Goal: Information Seeking & Learning: Check status

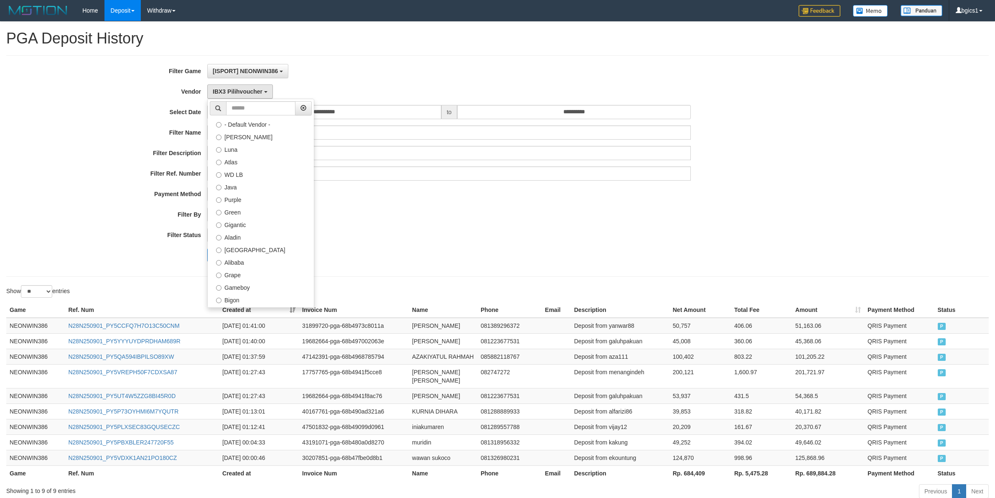
select select "**********"
select select "**"
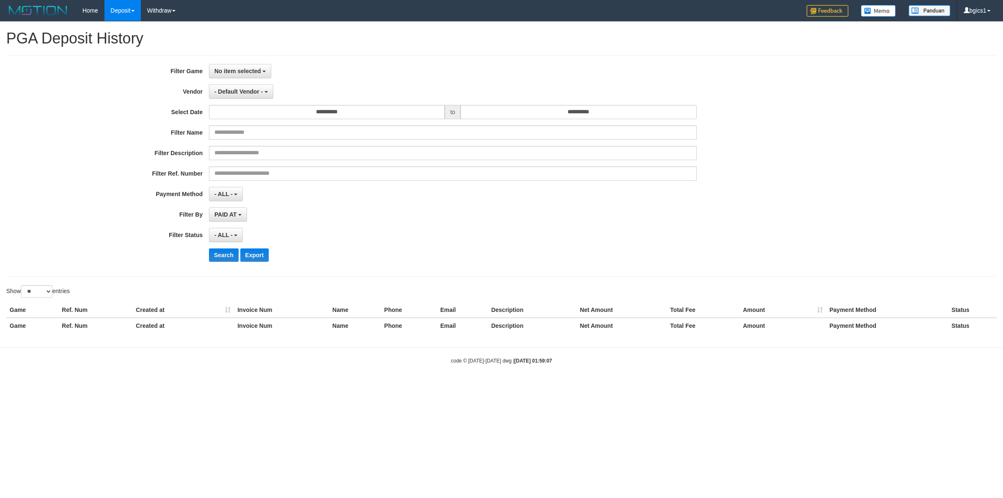
select select
select select "**"
click at [232, 76] on button "No item selected" at bounding box center [240, 71] width 62 height 14
click at [252, 110] on label "[ISPORT] NEONWIN386" at bounding box center [262, 114] width 106 height 13
select select "****"
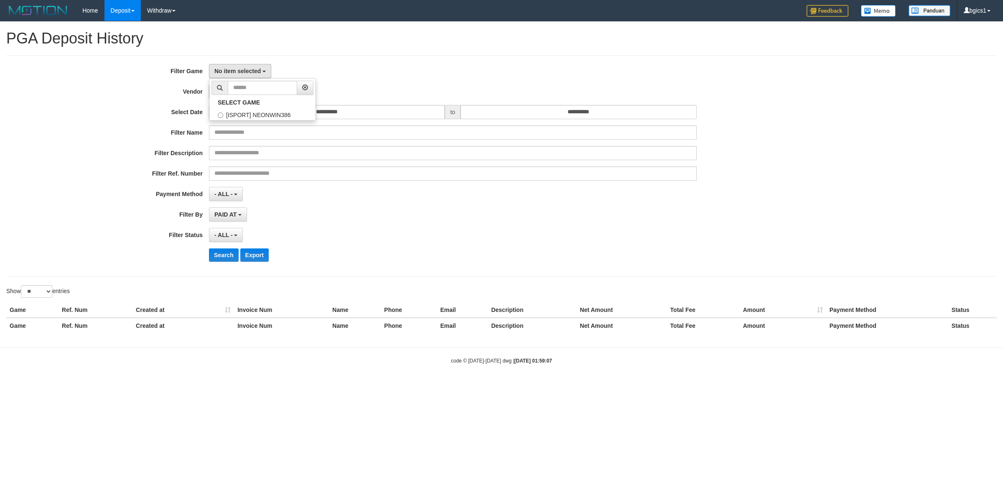
scroll to position [7, 0]
click at [239, 97] on button "- Default Vendor -" at bounding box center [241, 91] width 64 height 14
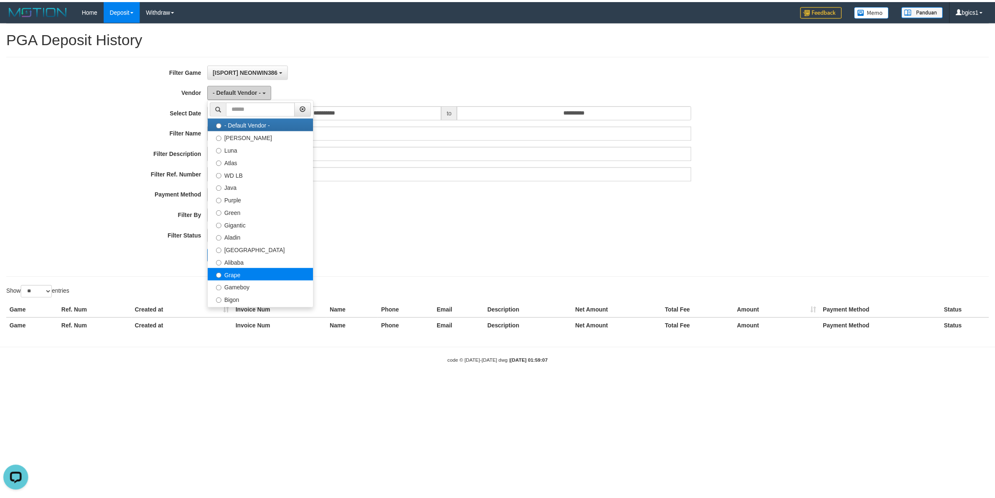
scroll to position [0, 0]
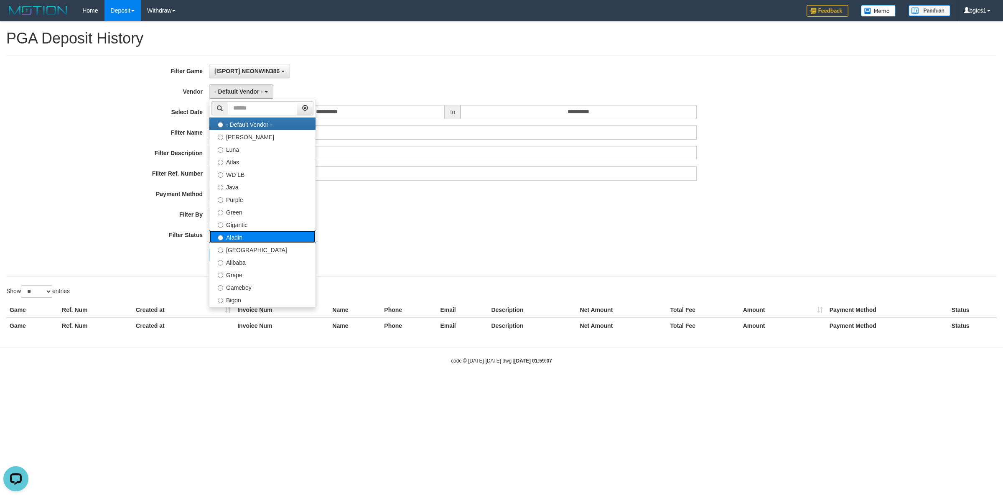
click at [248, 242] on label "Aladin" at bounding box center [262, 236] width 106 height 13
select select "**********"
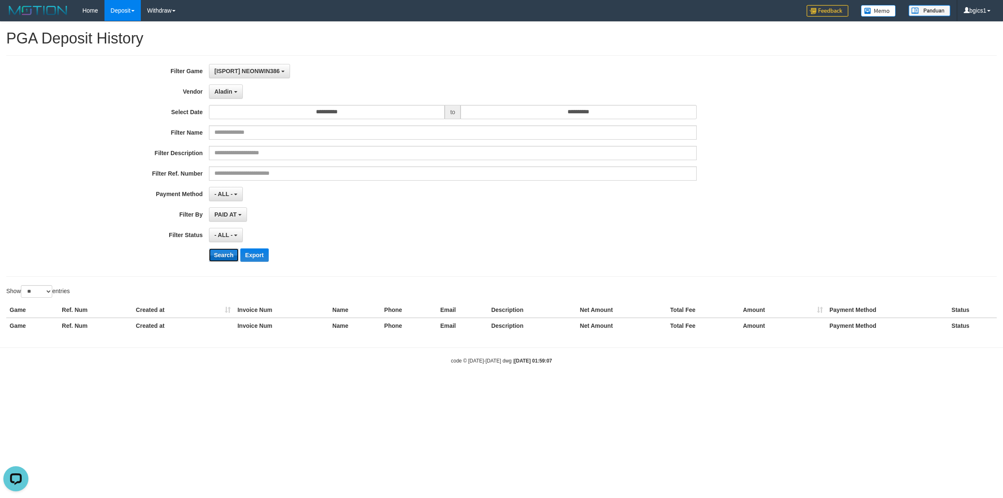
click at [227, 257] on button "Search" at bounding box center [224, 254] width 30 height 13
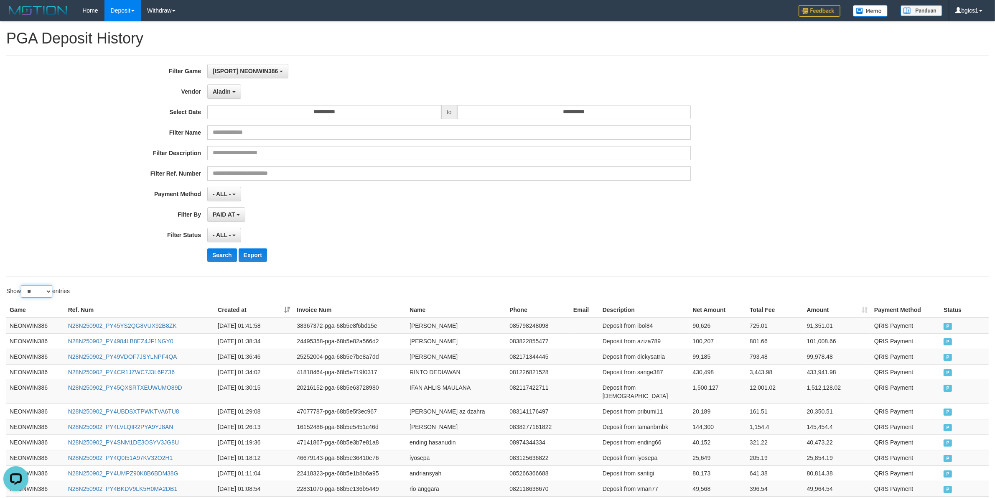
click at [43, 295] on select "** ** ** ***" at bounding box center [36, 291] width 31 height 13
select select "**"
click at [22, 286] on select "** ** ** ***" at bounding box center [36, 291] width 31 height 13
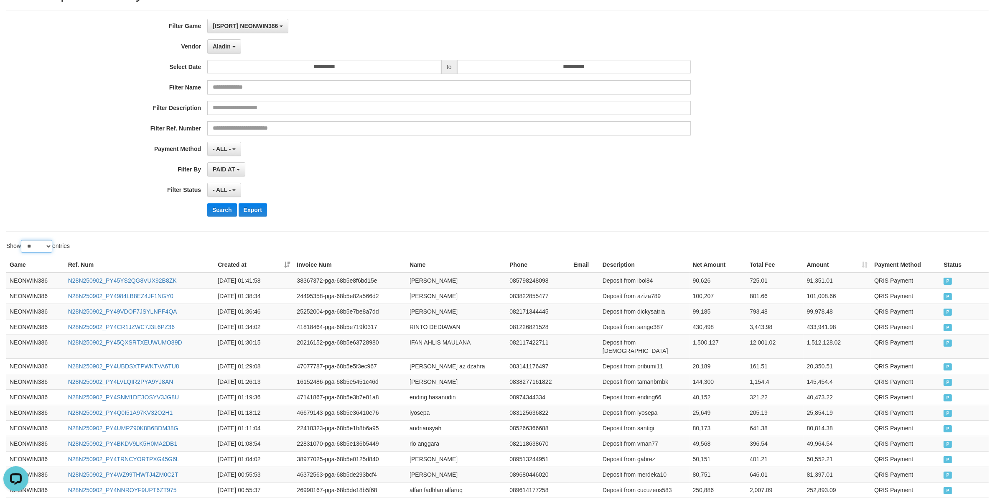
scroll to position [348, 0]
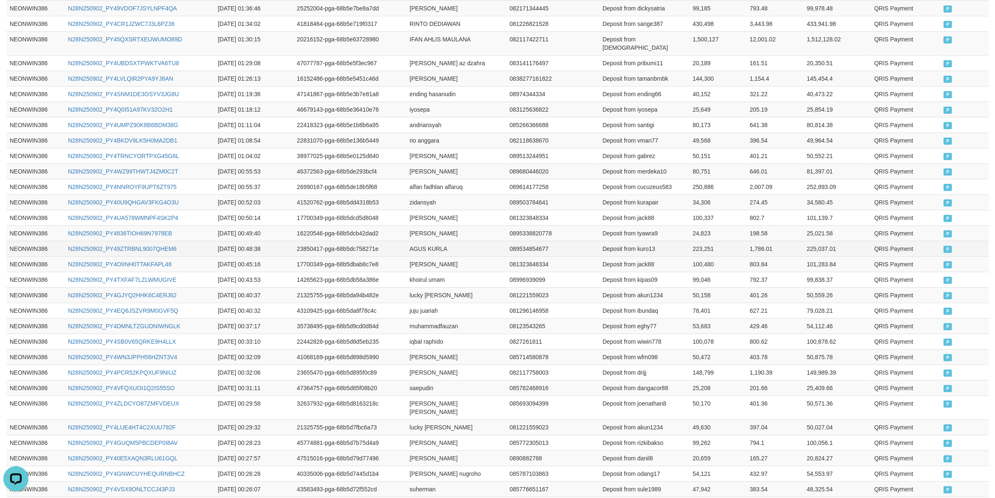
click at [682, 247] on td "Deposit from kuro13" at bounding box center [644, 248] width 90 height 15
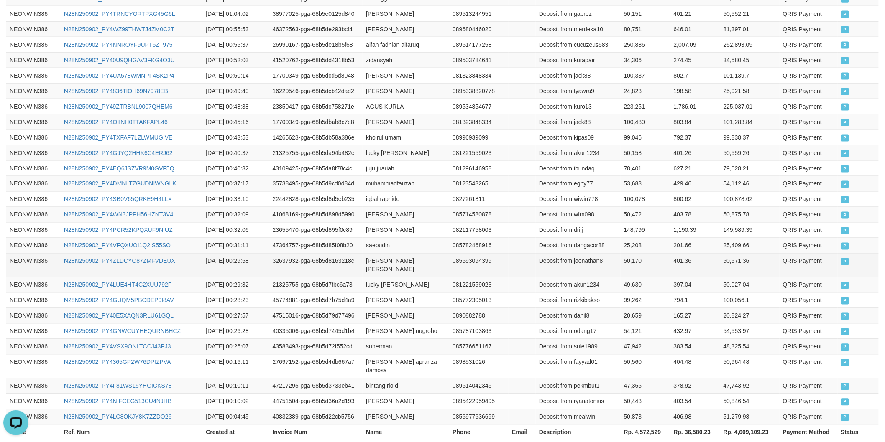
scroll to position [531, 0]
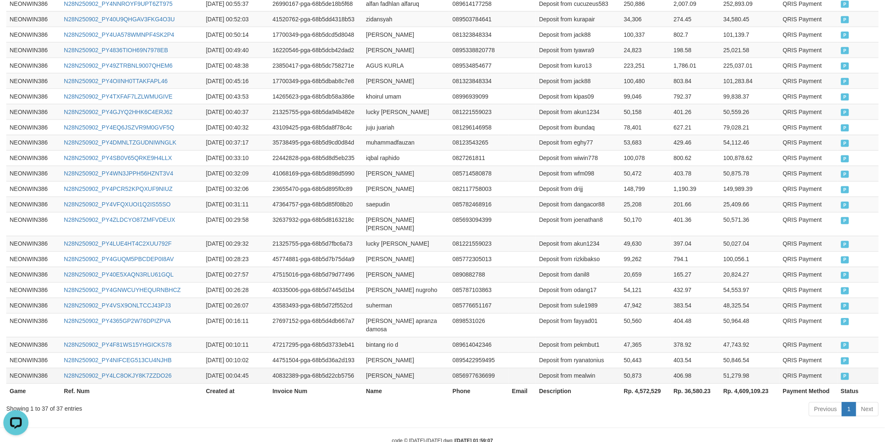
click at [371, 368] on td "amir fatahillah" at bounding box center [405, 375] width 87 height 15
drag, startPoint x: 371, startPoint y: 356, endPoint x: 394, endPoint y: 355, distance: 22.6
click at [374, 368] on td "amir fatahillah" at bounding box center [405, 375] width 87 height 15
click at [394, 368] on td "amir fatahillah" at bounding box center [405, 375] width 87 height 15
copy td "amir fatahillah"
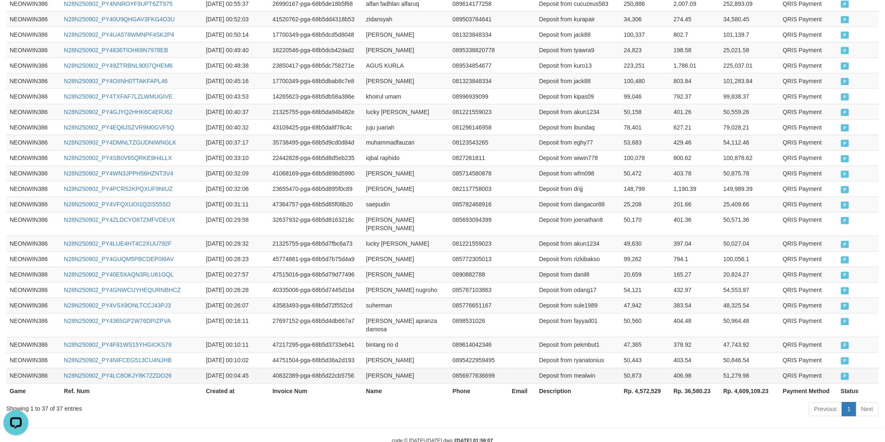
click at [583, 368] on td "Deposit from mealwin" at bounding box center [578, 375] width 85 height 15
copy td "mealwin"
click at [627, 368] on td "50,873" at bounding box center [645, 375] width 50 height 15
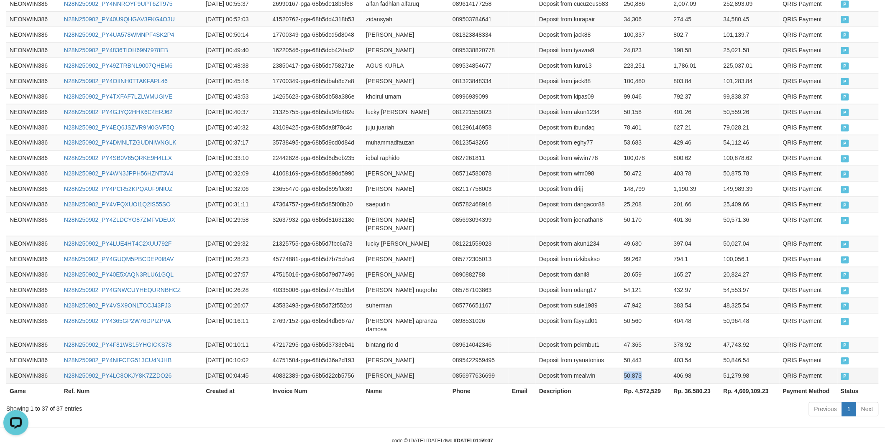
copy td "50,873"
click at [378, 353] on td "atonius eka aryanto" at bounding box center [405, 360] width 87 height 15
drag, startPoint x: 378, startPoint y: 341, endPoint x: 399, endPoint y: 341, distance: 20.9
click at [387, 353] on td "atonius eka aryanto" at bounding box center [405, 360] width 87 height 15
click at [410, 353] on td "atonius eka aryanto" at bounding box center [405, 360] width 87 height 15
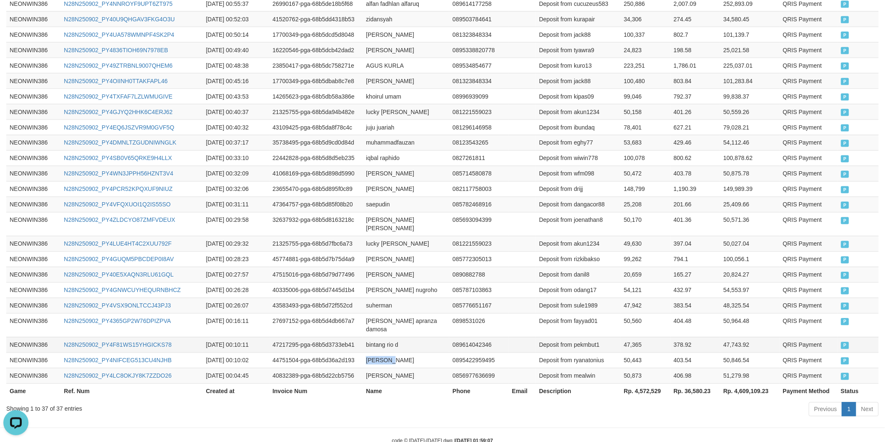
copy td "atonius eka aryanto"
click at [593, 353] on td "Deposit from ryanatonius" at bounding box center [578, 360] width 85 height 15
copy td "ryanatonius"
click at [630, 353] on td "50,443" at bounding box center [645, 360] width 50 height 15
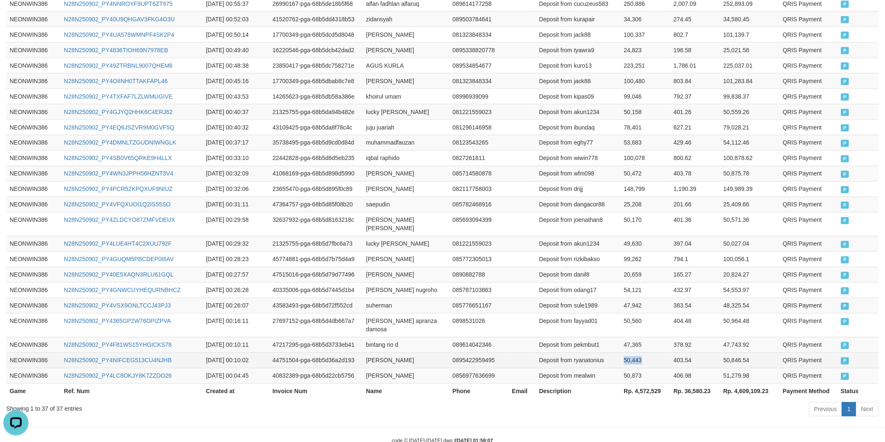
click at [630, 353] on td "50,443" at bounding box center [645, 360] width 50 height 15
copy td "50,443"
click at [373, 337] on td "bintang rio d" at bounding box center [405, 344] width 87 height 15
drag, startPoint x: 373, startPoint y: 324, endPoint x: 410, endPoint y: 325, distance: 37.2
click at [377, 337] on td "bintang rio d" at bounding box center [405, 344] width 87 height 15
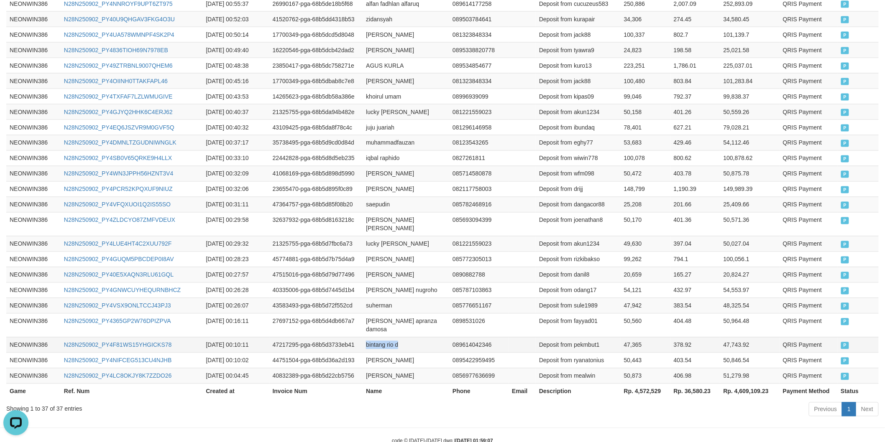
click at [410, 337] on td "bintang rio d" at bounding box center [405, 344] width 87 height 15
copy td "bintang rio d"
click at [591, 337] on td "Deposit from pekmbut1" at bounding box center [578, 344] width 85 height 15
copy td "pekmbut1"
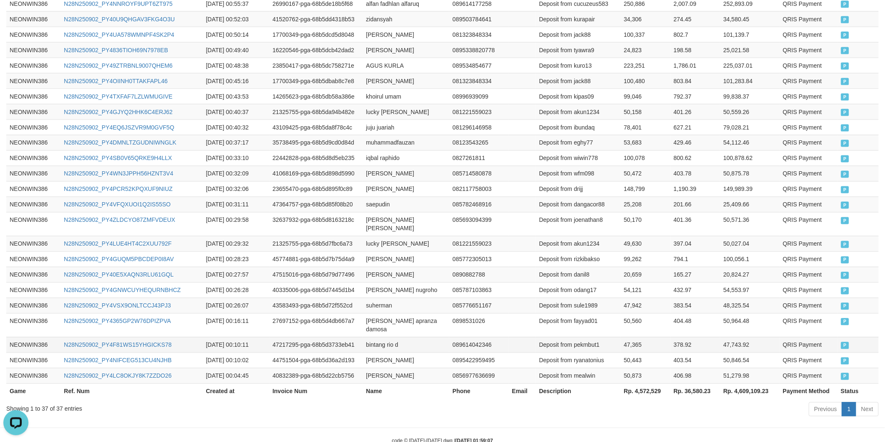
click at [635, 337] on td "47,365" at bounding box center [645, 344] width 50 height 15
copy td "47,365"
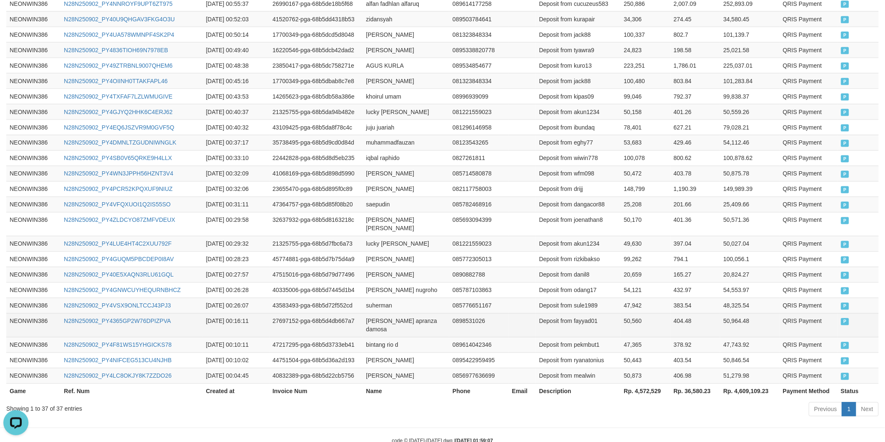
click at [370, 314] on td "bobby apranza damosa" at bounding box center [405, 326] width 87 height 24
drag, startPoint x: 370, startPoint y: 306, endPoint x: 381, endPoint y: 306, distance: 10.9
click at [377, 314] on td "bobby apranza damosa" at bounding box center [405, 326] width 87 height 24
click at [406, 314] on td "bobby apranza damosa" at bounding box center [405, 326] width 87 height 24
click at [424, 314] on td "bobby apranza damosa" at bounding box center [405, 326] width 87 height 24
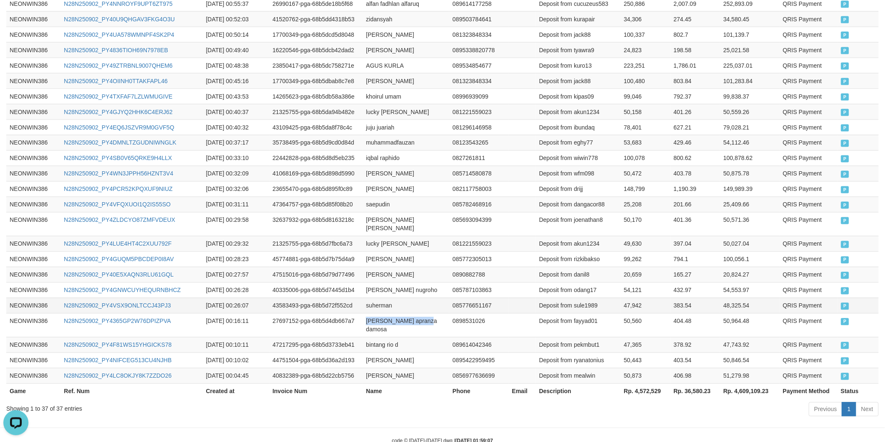
copy td "bobby apranza damosa"
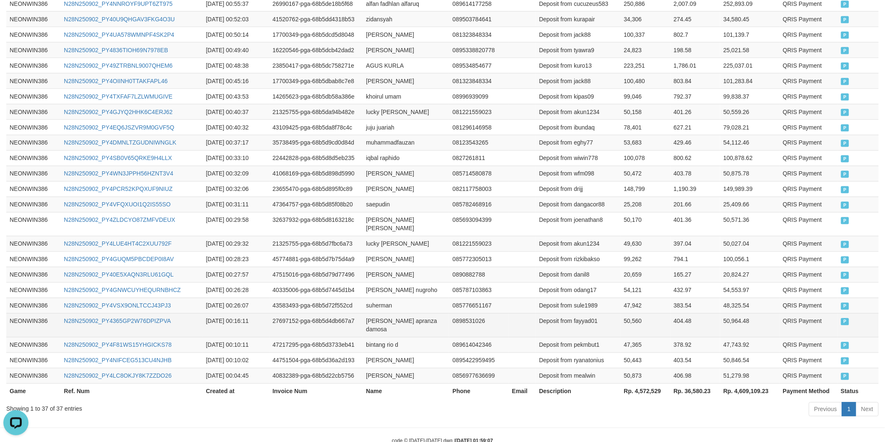
click at [592, 314] on td "Deposit from fayyad01" at bounding box center [578, 326] width 85 height 24
click at [639, 314] on td "50,560" at bounding box center [645, 326] width 50 height 24
click at [633, 314] on td "50,560" at bounding box center [645, 326] width 50 height 24
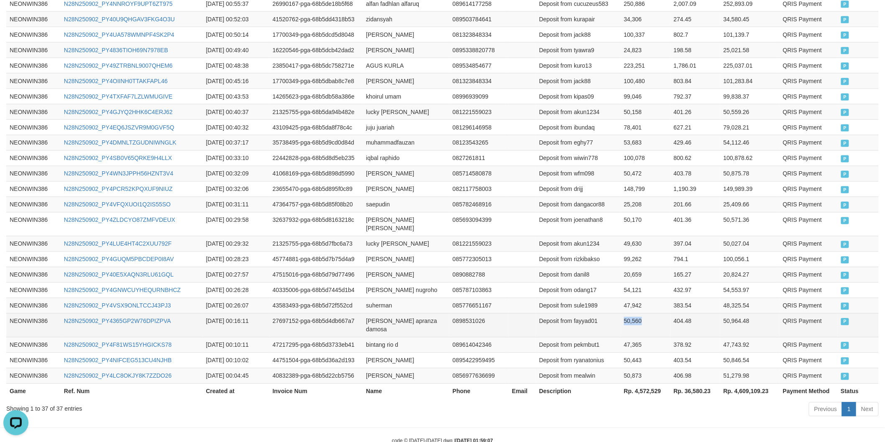
click at [633, 314] on td "50,560" at bounding box center [645, 326] width 50 height 24
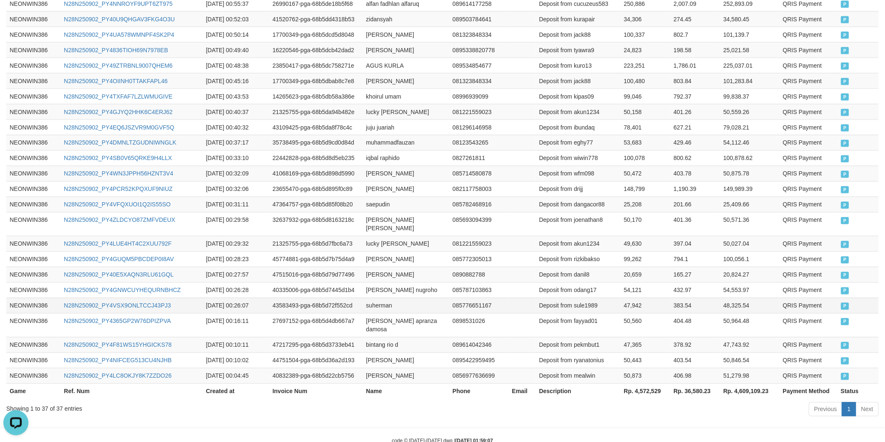
click at [377, 298] on td "suherman" at bounding box center [405, 305] width 87 height 15
click at [581, 298] on td "Deposit from sule1989" at bounding box center [578, 305] width 85 height 15
click at [632, 298] on td "47,942" at bounding box center [645, 305] width 50 height 15
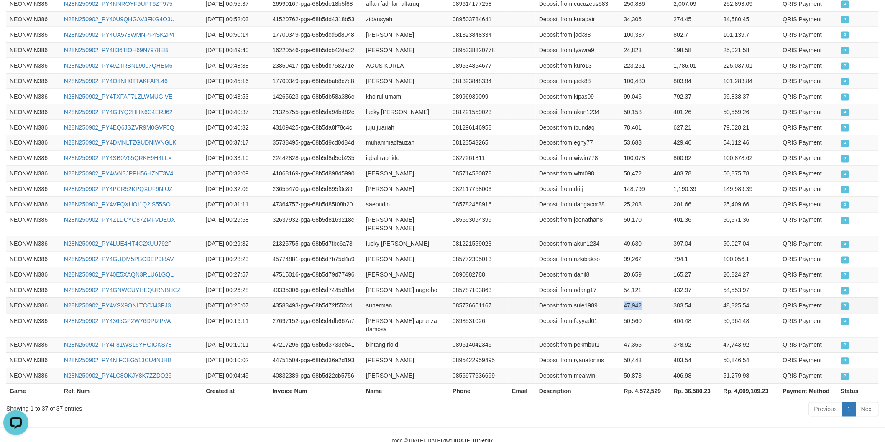
click at [632, 298] on td "47,942" at bounding box center [645, 305] width 50 height 15
click at [375, 283] on td "anggi cahyo nugroho" at bounding box center [405, 290] width 87 height 15
drag, startPoint x: 375, startPoint y: 275, endPoint x: 406, endPoint y: 275, distance: 30.5
click at [378, 283] on td "anggi cahyo nugroho" at bounding box center [405, 290] width 87 height 15
click at [411, 283] on td "anggi cahyo nugroho" at bounding box center [405, 290] width 87 height 15
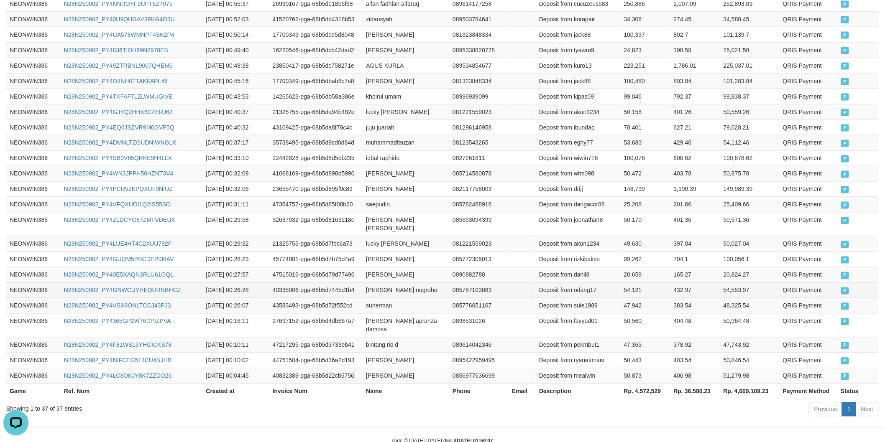
click at [586, 283] on td "Deposit from odang17" at bounding box center [578, 290] width 85 height 15
click at [629, 283] on td "54,121" at bounding box center [645, 290] width 50 height 15
click at [375, 267] on td "muhamad danil" at bounding box center [405, 274] width 87 height 15
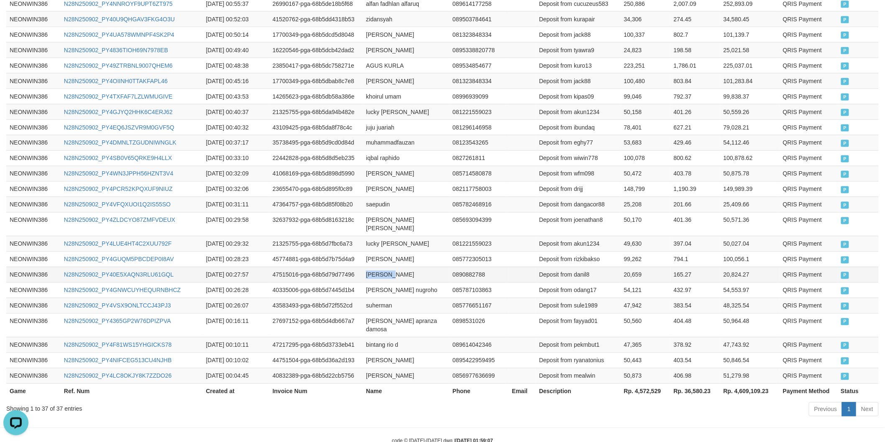
drag, startPoint x: 375, startPoint y: 261, endPoint x: 410, endPoint y: 255, distance: 35.2
click at [376, 267] on td "muhamad danil" at bounding box center [405, 274] width 87 height 15
click at [410, 267] on td "muhamad danil" at bounding box center [405, 274] width 87 height 15
click at [583, 267] on td "Deposit from danil8" at bounding box center [578, 274] width 85 height 15
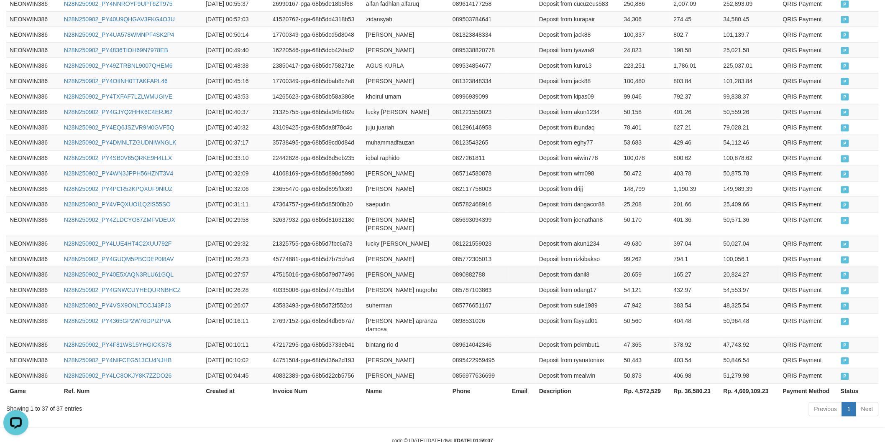
click at [631, 267] on td "20,659" at bounding box center [645, 274] width 50 height 15
click at [375, 252] on td "ADYTHIO AJI SAPUTRA" at bounding box center [405, 259] width 87 height 15
drag, startPoint x: 375, startPoint y: 246, endPoint x: 398, endPoint y: 241, distance: 24.4
click at [375, 252] on td "ADYTHIO AJI SAPUTRA" at bounding box center [405, 259] width 87 height 15
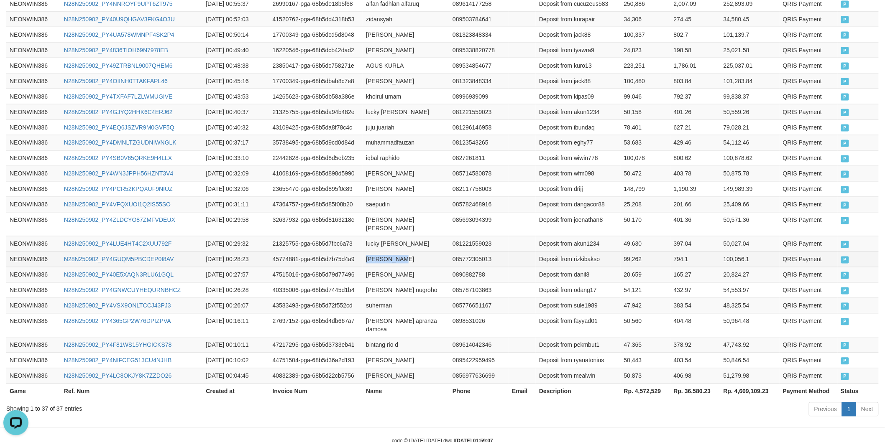
drag, startPoint x: 398, startPoint y: 241, endPoint x: 405, endPoint y: 241, distance: 6.3
click at [400, 252] on td "ADYTHIO AJI SAPUTRA" at bounding box center [405, 259] width 87 height 15
click at [415, 252] on td "ADYTHIO AJI SAPUTRA" at bounding box center [405, 259] width 87 height 15
click at [601, 252] on td "Deposit from rizkibakso" at bounding box center [578, 259] width 85 height 15
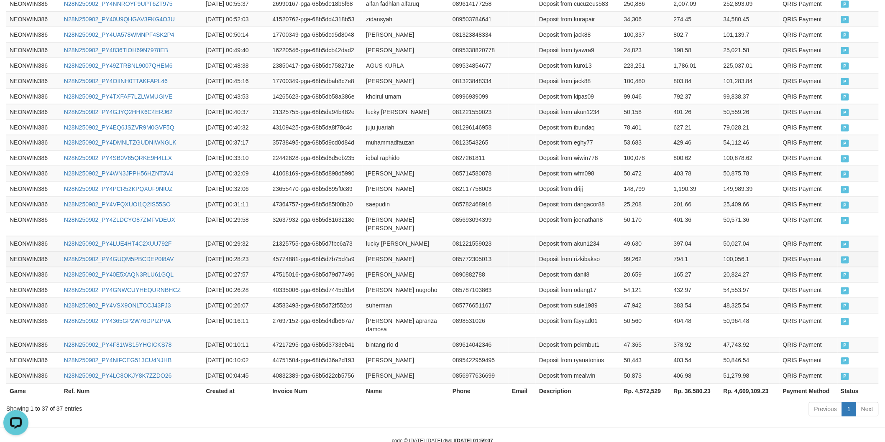
click at [631, 252] on td "99,262" at bounding box center [645, 259] width 50 height 15
click at [371, 236] on td "lucky lukman nurhakim" at bounding box center [405, 243] width 87 height 15
drag, startPoint x: 371, startPoint y: 232, endPoint x: 417, endPoint y: 232, distance: 45.6
click at [375, 236] on td "lucky lukman nurhakim" at bounding box center [405, 243] width 87 height 15
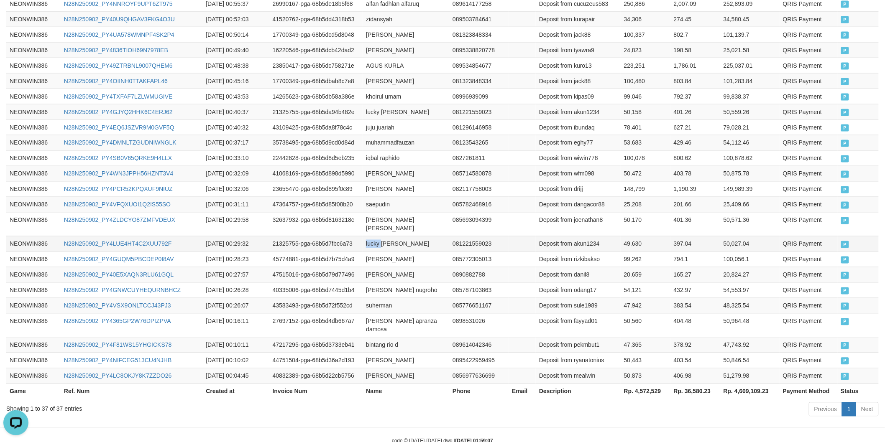
click at [417, 236] on td "lucky lukman nurhakim" at bounding box center [405, 243] width 87 height 15
click at [594, 236] on td "Deposit from akun1234" at bounding box center [578, 243] width 85 height 15
click at [632, 236] on td "49,630" at bounding box center [645, 243] width 50 height 15
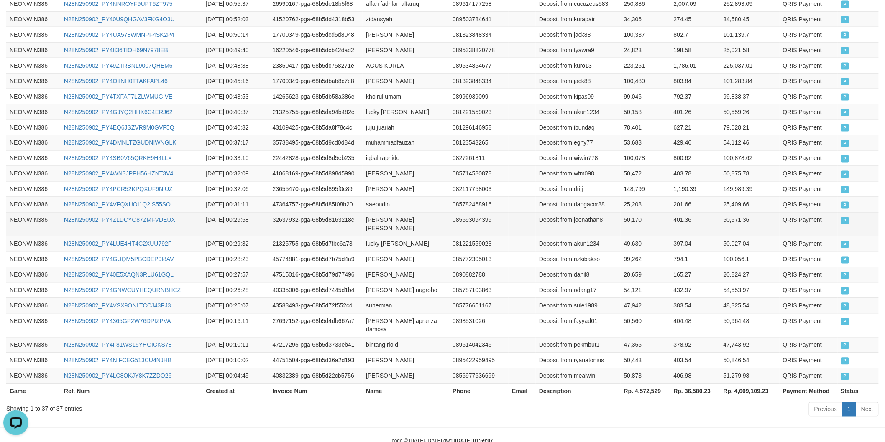
click at [374, 215] on td "arief nur rohman" at bounding box center [405, 224] width 87 height 24
drag, startPoint x: 374, startPoint y: 215, endPoint x: 405, endPoint y: 214, distance: 31.4
click at [375, 215] on td "arief nur rohman" at bounding box center [405, 224] width 87 height 24
click at [405, 214] on td "arief nur rohman" at bounding box center [405, 224] width 87 height 24
click at [592, 212] on td "Deposit from joenathan8" at bounding box center [578, 224] width 85 height 24
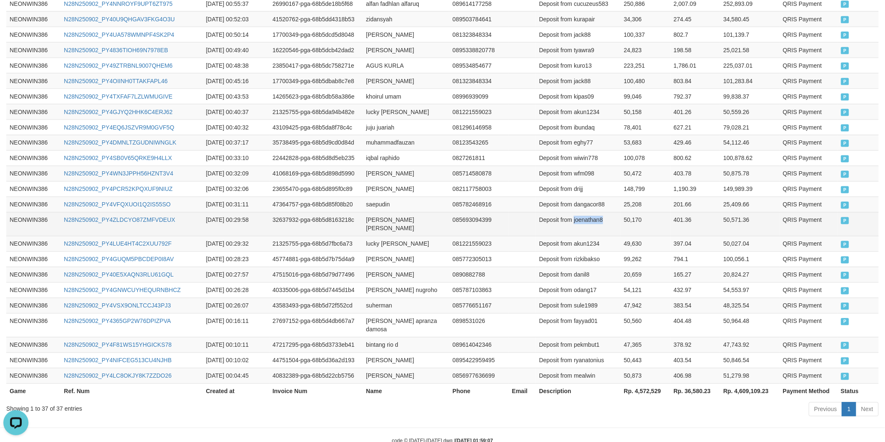
click at [592, 212] on td "Deposit from joenathan8" at bounding box center [578, 224] width 85 height 24
click at [634, 214] on td "50,170" at bounding box center [645, 224] width 50 height 24
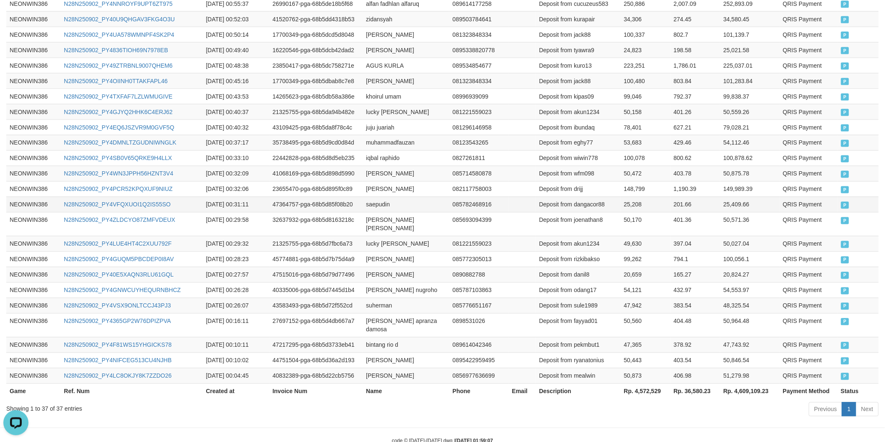
click at [376, 197] on td "saepudin" at bounding box center [405, 204] width 87 height 15
click at [591, 197] on td "Deposit from dangacor88" at bounding box center [578, 204] width 85 height 15
click at [638, 197] on td "25,208" at bounding box center [645, 204] width 50 height 15
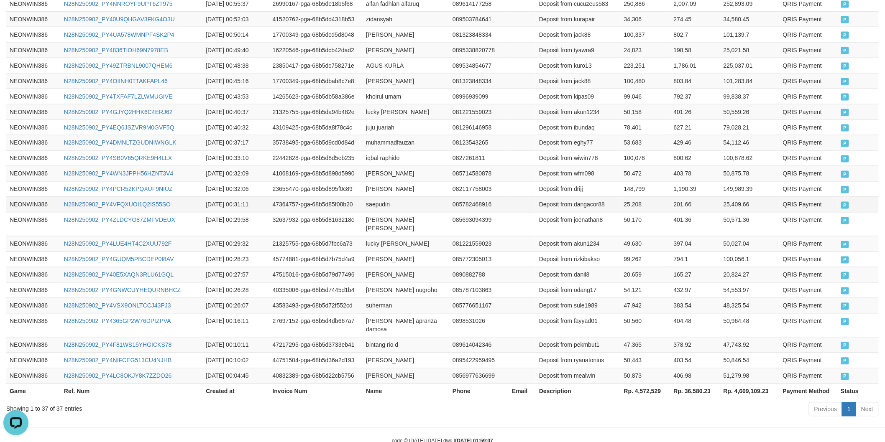
click at [638, 197] on td "25,208" at bounding box center [645, 204] width 50 height 15
click at [627, 197] on td "25,208" at bounding box center [645, 204] width 50 height 15
click at [378, 181] on td "andri firmansyah" at bounding box center [405, 188] width 87 height 15
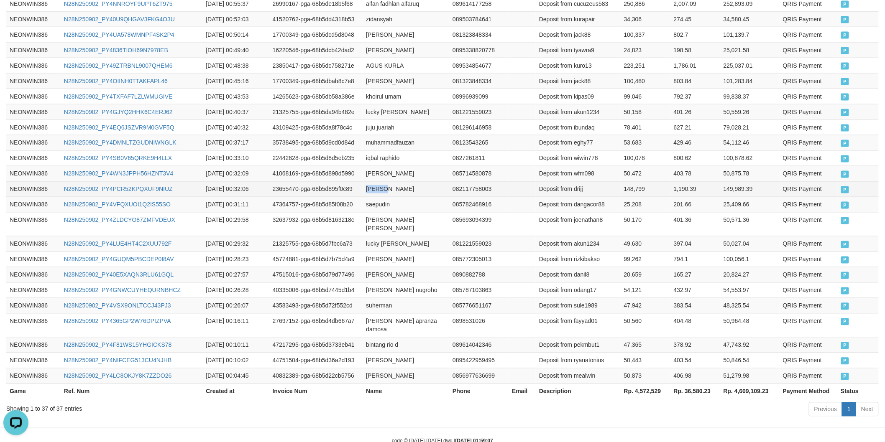
click at [409, 181] on td "andri firmansyah" at bounding box center [405, 188] width 87 height 15
click at [583, 181] on td "Deposit from drijj" at bounding box center [578, 188] width 85 height 15
click at [638, 181] on td "148,799" at bounding box center [645, 188] width 50 height 15
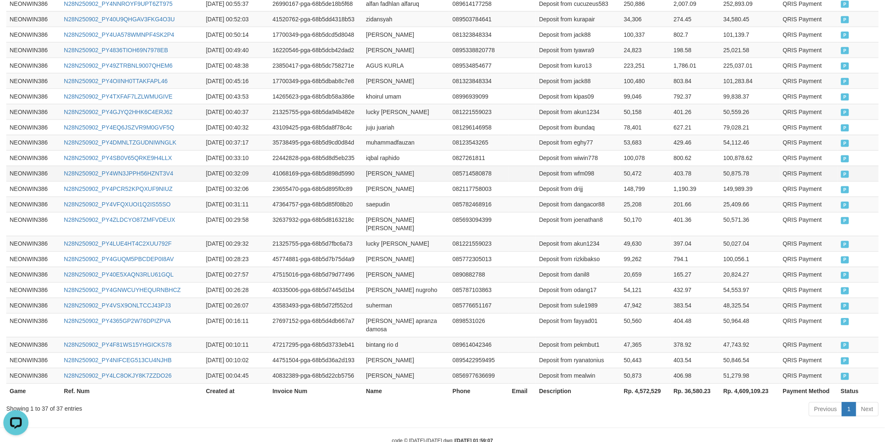
click at [370, 166] on td "wildan fahmi" at bounding box center [405, 173] width 87 height 15
drag, startPoint x: 370, startPoint y: 163, endPoint x: 387, endPoint y: 163, distance: 16.3
click at [371, 166] on td "wildan fahmi" at bounding box center [405, 173] width 87 height 15
click at [405, 166] on td "wildan fahmi" at bounding box center [405, 173] width 87 height 15
click at [603, 166] on td "Deposit from wfm098" at bounding box center [578, 173] width 85 height 15
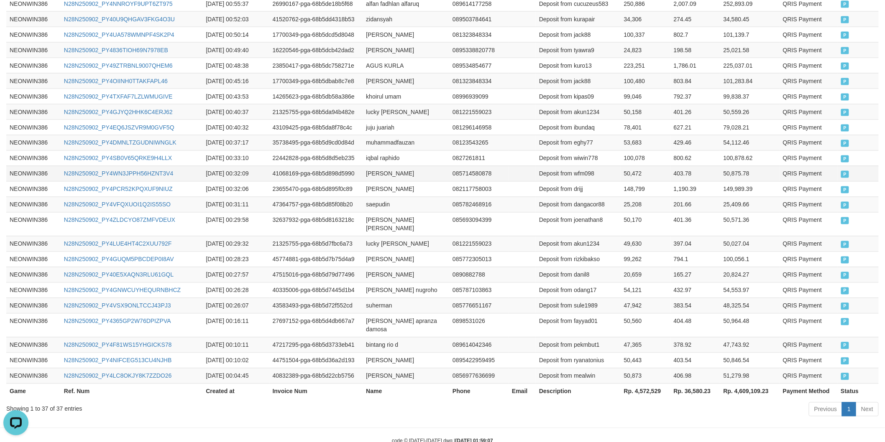
click at [602, 166] on td "Deposit from wfm098" at bounding box center [578, 173] width 85 height 15
click at [597, 166] on td "Deposit from wfm098" at bounding box center [578, 173] width 85 height 15
click at [624, 166] on td "50,472" at bounding box center [645, 173] width 50 height 15
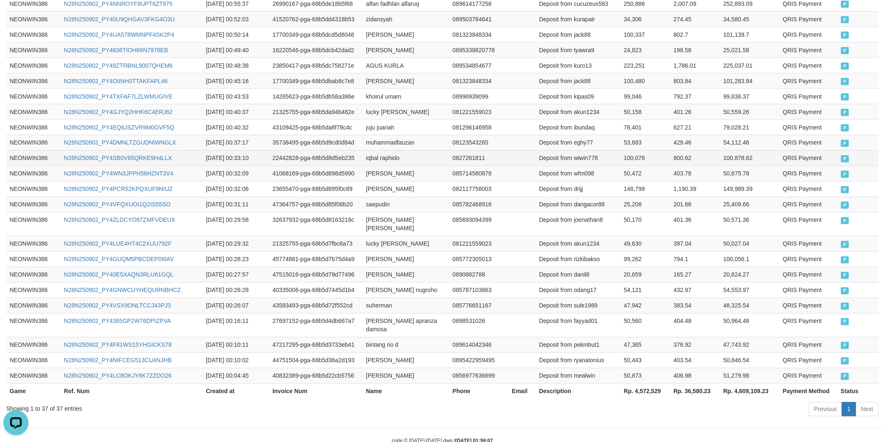
click at [367, 150] on td "iqbal raphido" at bounding box center [405, 157] width 87 height 15
drag, startPoint x: 367, startPoint y: 145, endPoint x: 382, endPoint y: 147, distance: 15.6
click at [367, 150] on td "iqbal raphido" at bounding box center [405, 157] width 87 height 15
click at [394, 150] on td "iqbal raphido" at bounding box center [405, 157] width 87 height 15
click at [593, 153] on td "Deposit from wiwin778" at bounding box center [578, 157] width 85 height 15
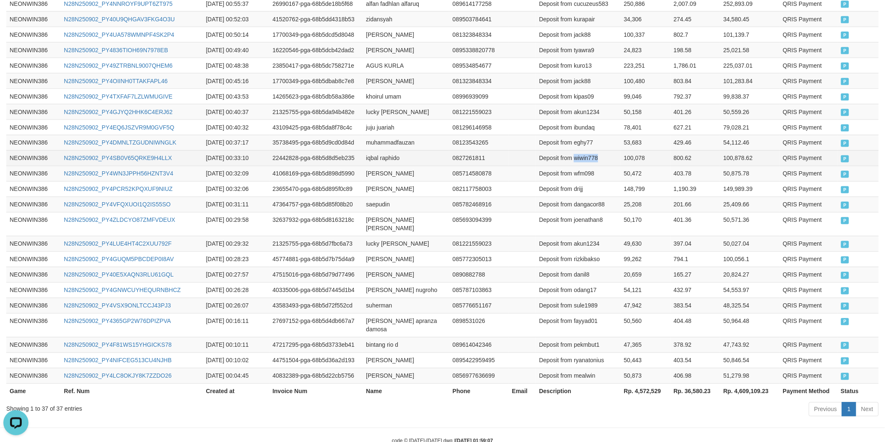
click at [593, 153] on td "Deposit from wiwin778" at bounding box center [578, 157] width 85 height 15
click at [621, 156] on td "100,078" at bounding box center [645, 157] width 50 height 15
click at [385, 140] on td "muhammadfauzan" at bounding box center [405, 142] width 87 height 15
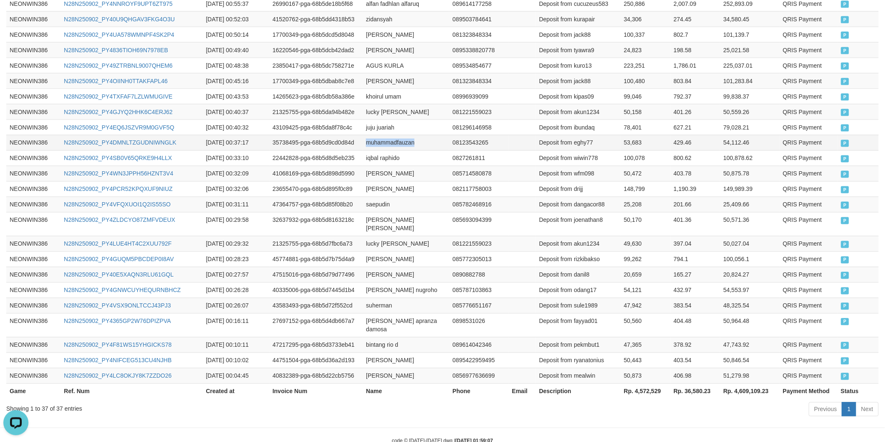
click at [412, 140] on td "muhammadfauzan" at bounding box center [405, 142] width 87 height 15
click at [579, 136] on td "Deposit from eghy77" at bounding box center [578, 142] width 85 height 15
click at [626, 137] on td "53,683" at bounding box center [645, 142] width 50 height 15
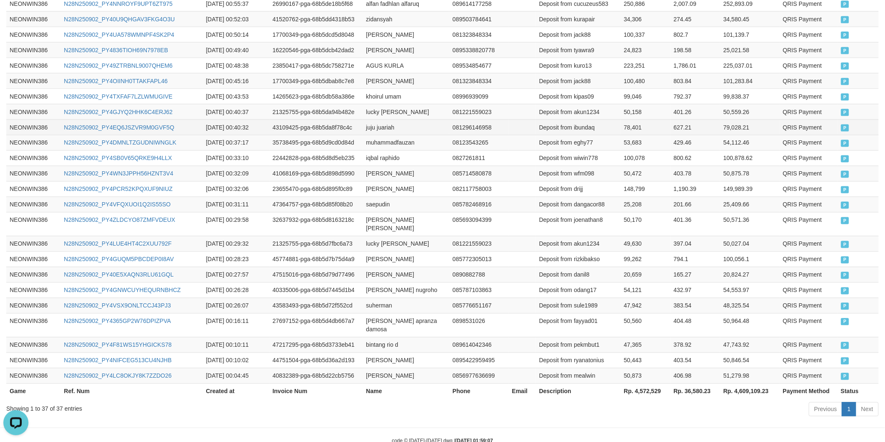
click at [377, 120] on td "juju juariah" at bounding box center [405, 127] width 87 height 15
click at [375, 120] on td "juju juariah" at bounding box center [405, 127] width 87 height 15
click at [404, 120] on td "juju juariah" at bounding box center [405, 127] width 87 height 15
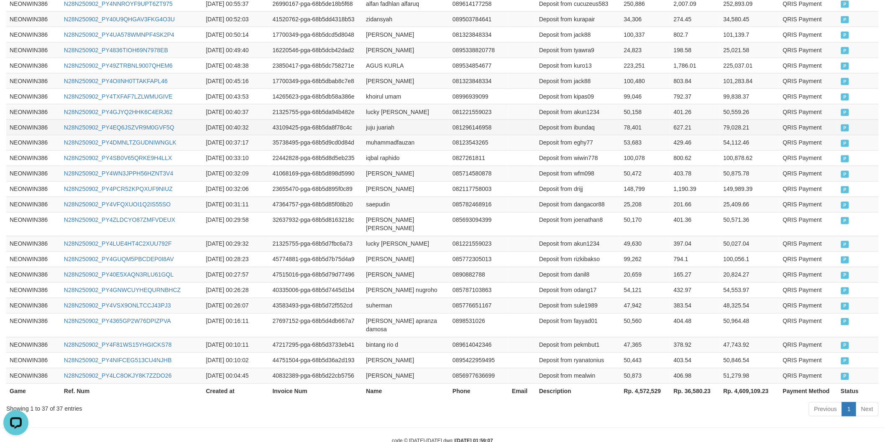
click at [580, 122] on td "Deposit from ibundaq" at bounding box center [578, 127] width 85 height 15
click at [631, 122] on td "78,401" at bounding box center [645, 127] width 50 height 15
click at [378, 104] on td "lucky lukman nurhakim" at bounding box center [405, 111] width 87 height 15
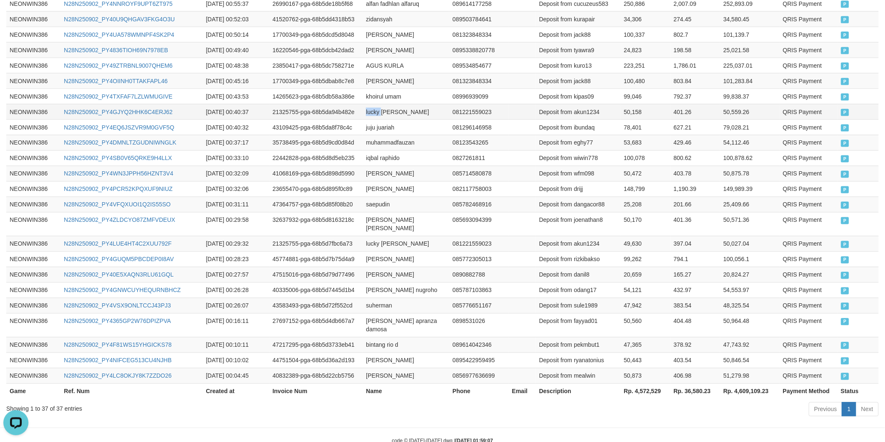
drag, startPoint x: 378, startPoint y: 102, endPoint x: 396, endPoint y: 102, distance: 18.4
click at [379, 104] on td "lucky lukman nurhakim" at bounding box center [405, 111] width 87 height 15
click at [403, 104] on td "lucky lukman nurhakim" at bounding box center [405, 111] width 87 height 15
click at [408, 104] on td "lucky lukman nurhakim" at bounding box center [405, 111] width 87 height 15
click at [590, 104] on td "Deposit from akun1234" at bounding box center [578, 111] width 85 height 15
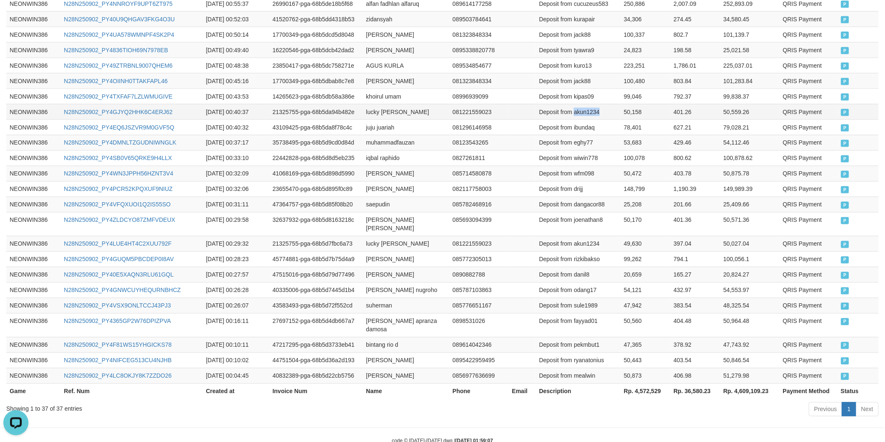
click at [590, 104] on td "Deposit from akun1234" at bounding box center [578, 111] width 85 height 15
click at [633, 106] on td "50,158" at bounding box center [645, 111] width 50 height 15
click at [375, 91] on td "khoirul umam" at bounding box center [405, 96] width 87 height 15
drag, startPoint x: 375, startPoint y: 91, endPoint x: 412, endPoint y: 91, distance: 36.8
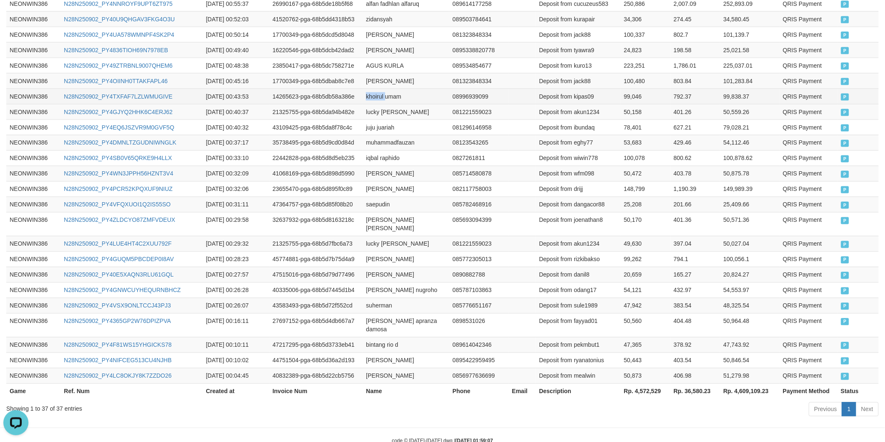
click at [386, 91] on td "khoirul umam" at bounding box center [405, 96] width 87 height 15
click at [412, 91] on td "khoirul umam" at bounding box center [405, 96] width 87 height 15
click at [587, 89] on td "Deposit from kipas09" at bounding box center [578, 96] width 85 height 15
click at [622, 89] on td "99,046" at bounding box center [645, 96] width 50 height 15
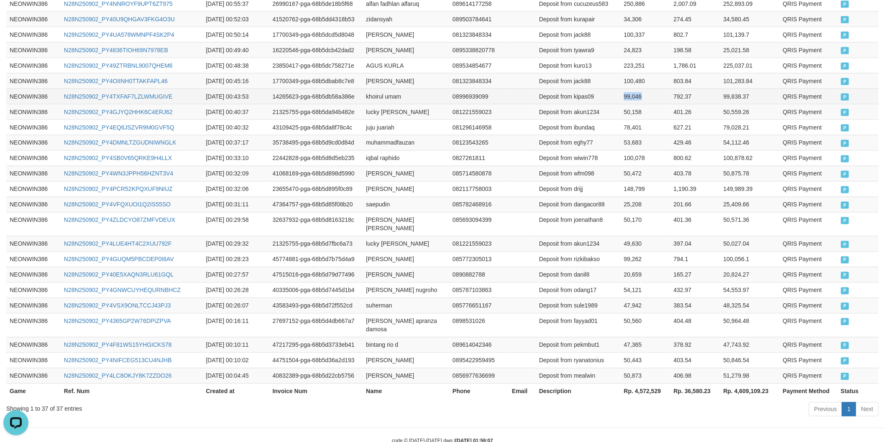
click at [622, 89] on td "99,046" at bounding box center [645, 96] width 50 height 15
click at [380, 74] on td "ERWAN ALDIMAN" at bounding box center [405, 80] width 87 height 15
click at [423, 74] on td "ERWAN ALDIMAN" at bounding box center [405, 80] width 87 height 15
click at [587, 73] on td "Deposit from jack88" at bounding box center [578, 80] width 85 height 15
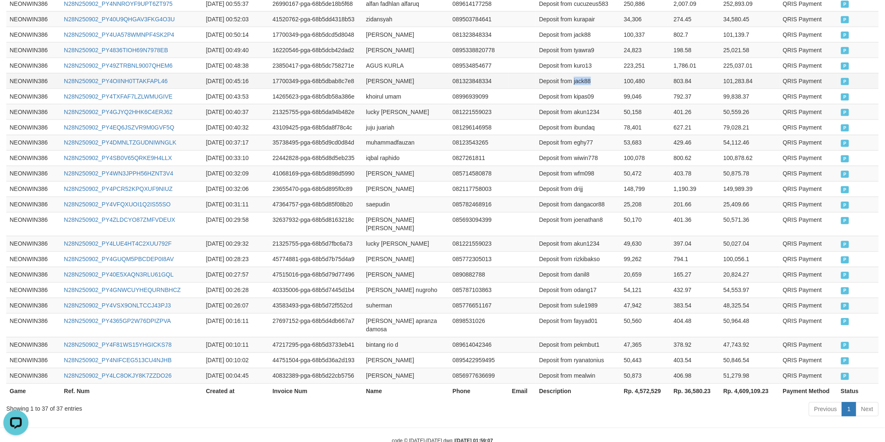
click at [587, 73] on td "Deposit from jack88" at bounding box center [578, 80] width 85 height 15
click at [630, 78] on td "100,480" at bounding box center [645, 80] width 50 height 15
click at [372, 59] on td "AGUS KURLA" at bounding box center [405, 65] width 87 height 15
drag, startPoint x: 372, startPoint y: 59, endPoint x: 411, endPoint y: 59, distance: 38.0
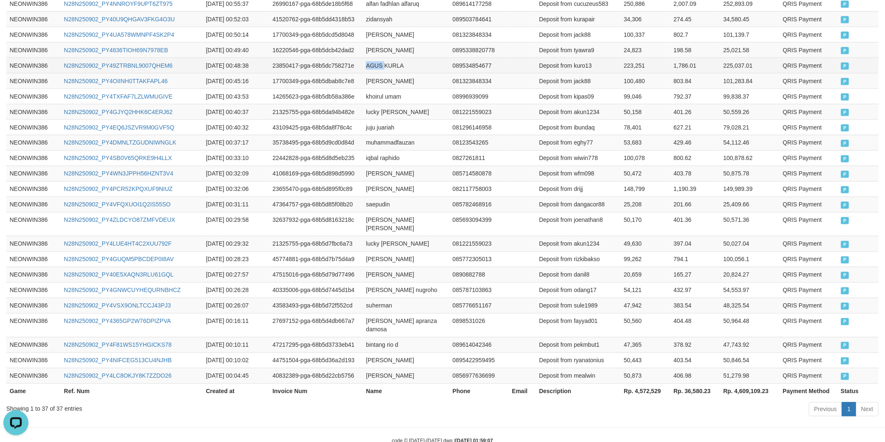
click at [383, 59] on td "AGUS KURLA" at bounding box center [405, 65] width 87 height 15
click at [411, 59] on td "AGUS KURLA" at bounding box center [405, 65] width 87 height 15
click at [588, 60] on td "Deposit from kuro13" at bounding box center [578, 65] width 85 height 15
click at [639, 58] on td "223,251" at bounding box center [645, 65] width 50 height 15
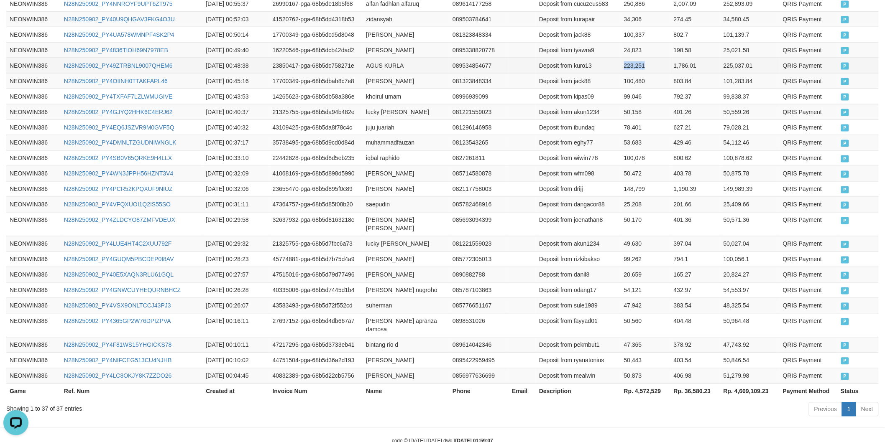
click at [639, 58] on td "223,251" at bounding box center [645, 65] width 50 height 15
click at [373, 42] on td "mutiara ramadhani" at bounding box center [405, 49] width 87 height 15
drag, startPoint x: 373, startPoint y: 40, endPoint x: 406, endPoint y: 40, distance: 33.4
click at [388, 42] on td "mutiara ramadhani" at bounding box center [405, 49] width 87 height 15
click at [415, 42] on td "mutiara ramadhani" at bounding box center [405, 49] width 87 height 15
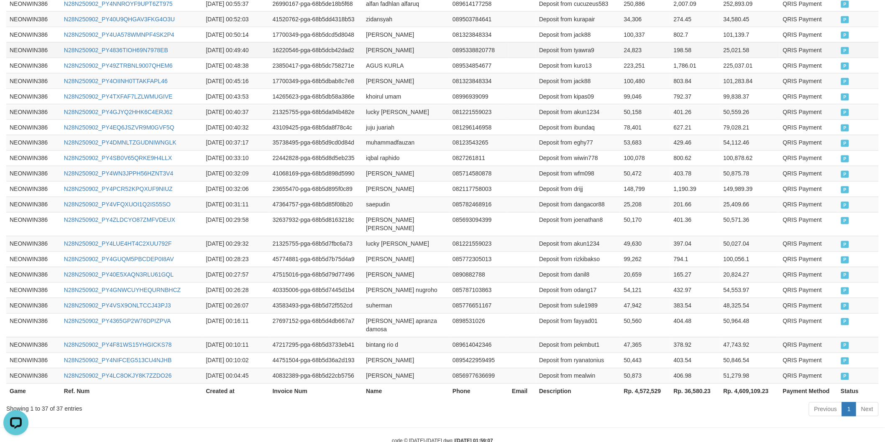
click at [582, 42] on td "Deposit from tyawra9" at bounding box center [578, 49] width 85 height 15
click at [620, 42] on td "24,823" at bounding box center [645, 49] width 50 height 15
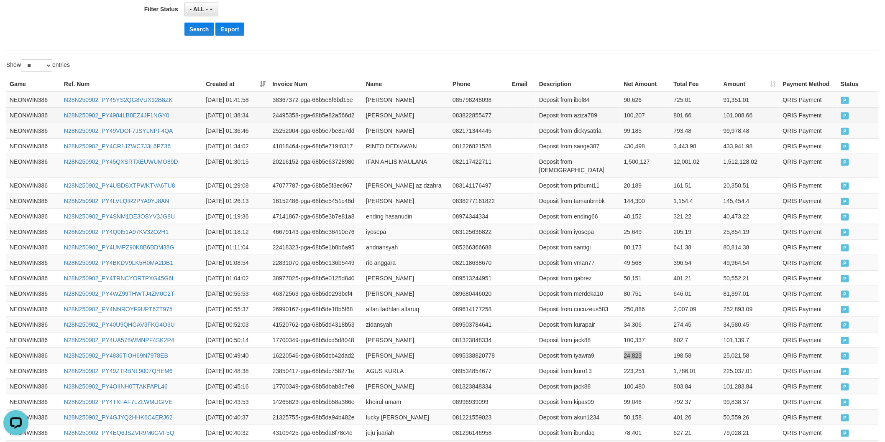
scroll to position [222, 0]
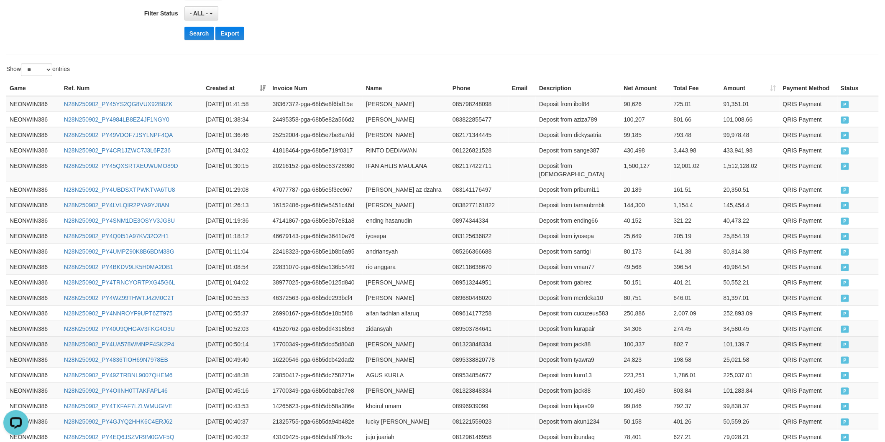
click at [382, 339] on td "ERWAN ALDIMAN" at bounding box center [405, 344] width 87 height 15
drag, startPoint x: 382, startPoint y: 339, endPoint x: 387, endPoint y: 339, distance: 4.6
click at [387, 339] on td "ERWAN ALDIMAN" at bounding box center [405, 344] width 87 height 15
click at [419, 339] on td "ERWAN ALDIMAN" at bounding box center [405, 344] width 87 height 15
click at [588, 337] on td "Deposit from jack88" at bounding box center [578, 344] width 85 height 15
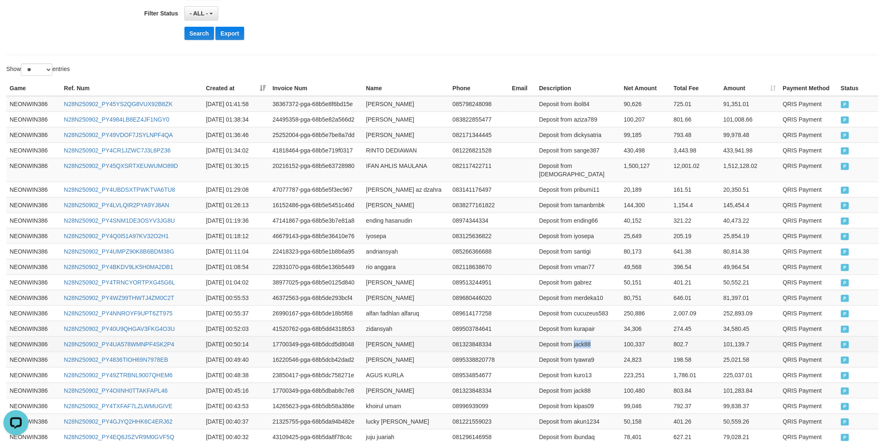
click at [588, 337] on td "Deposit from jack88" at bounding box center [578, 344] width 85 height 15
click at [623, 337] on td "100,337" at bounding box center [645, 344] width 50 height 15
click at [620, 339] on td "100,337" at bounding box center [645, 344] width 50 height 15
click at [384, 321] on td "zidansyah" at bounding box center [405, 328] width 87 height 15
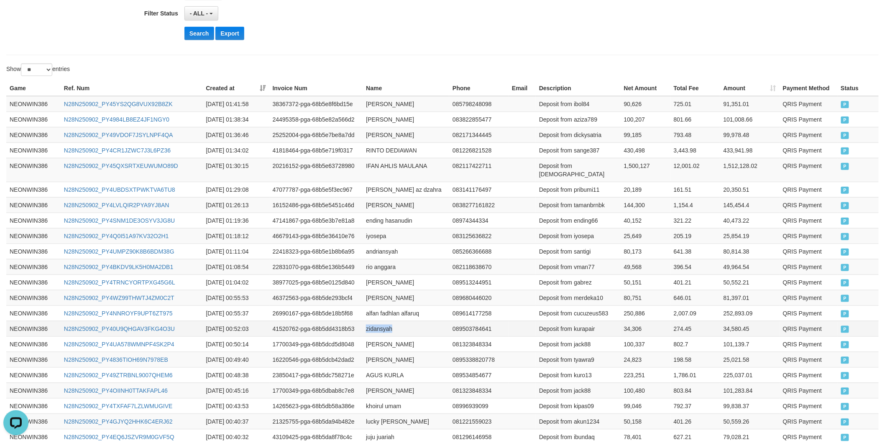
click at [384, 321] on td "zidansyah" at bounding box center [405, 328] width 87 height 15
click at [592, 326] on td "Deposit from kurapair" at bounding box center [578, 328] width 85 height 15
click at [636, 321] on td "34,306" at bounding box center [645, 328] width 50 height 15
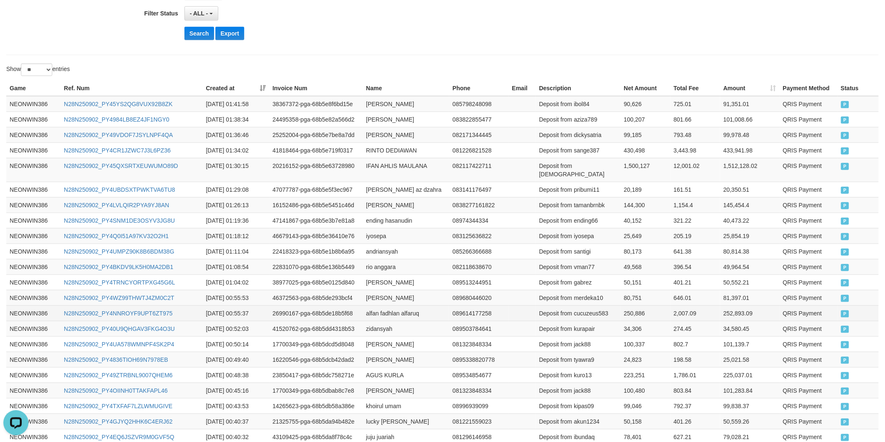
click at [368, 306] on td "alfan fadhlan alfaruq" at bounding box center [405, 313] width 87 height 15
drag, startPoint x: 368, startPoint y: 303, endPoint x: 407, endPoint y: 310, distance: 39.9
click at [373, 306] on td "alfan fadhlan alfaruq" at bounding box center [405, 313] width 87 height 15
click at [412, 311] on td "alfan fadhlan alfaruq" at bounding box center [405, 313] width 87 height 15
click at [595, 306] on td "Deposit from cucuzeus583" at bounding box center [578, 313] width 85 height 15
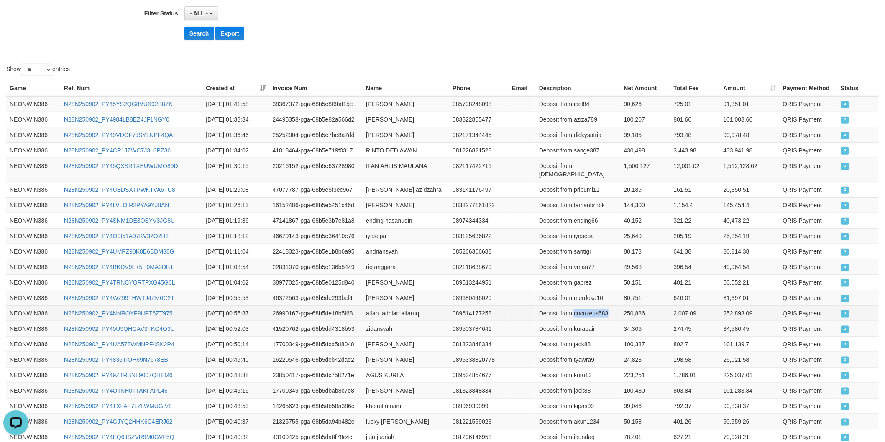
click at [595, 306] on td "Deposit from cucuzeus583" at bounding box center [578, 313] width 85 height 15
click at [632, 308] on td "250,886" at bounding box center [645, 313] width 50 height 15
click at [382, 290] on td "irfan setiady" at bounding box center [405, 297] width 87 height 15
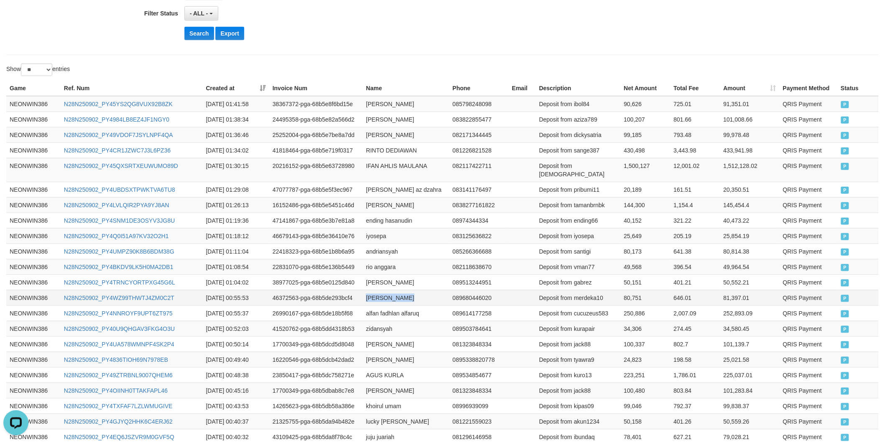
click at [371, 291] on td "irfan setiady" at bounding box center [405, 297] width 87 height 15
click at [592, 293] on td "Deposit from merdeka10" at bounding box center [578, 297] width 85 height 15
click at [623, 290] on td "80,751" at bounding box center [645, 297] width 50 height 15
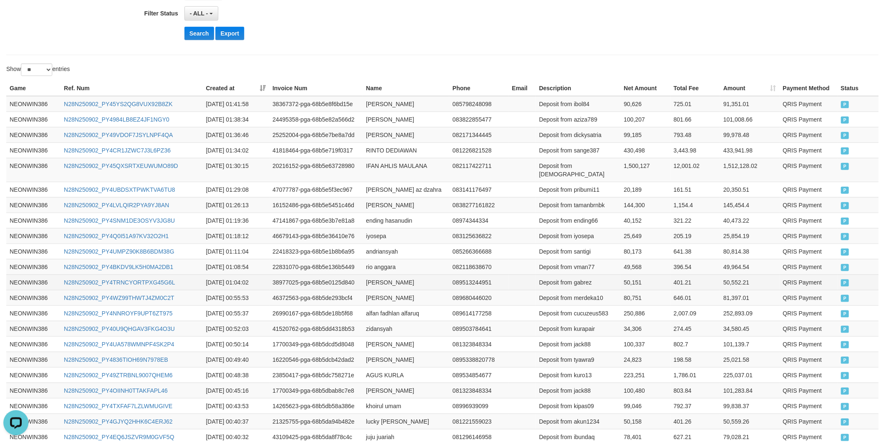
click at [384, 275] on td "iskandar hartono" at bounding box center [405, 282] width 87 height 15
drag, startPoint x: 384, startPoint y: 273, endPoint x: 426, endPoint y: 274, distance: 41.8
click at [385, 275] on td "iskandar hartono" at bounding box center [405, 282] width 87 height 15
click at [426, 275] on td "iskandar hartono" at bounding box center [405, 282] width 87 height 15
click at [594, 277] on td "Deposit from gabrez" at bounding box center [578, 282] width 85 height 15
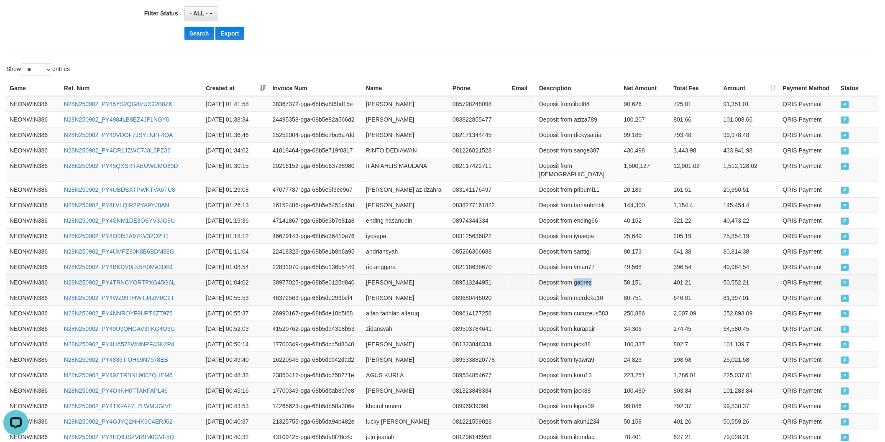
click at [594, 277] on td "Deposit from gabrez" at bounding box center [578, 282] width 85 height 15
click at [624, 275] on td "50,151" at bounding box center [645, 282] width 50 height 15
click at [374, 262] on td "rio anggara" at bounding box center [405, 266] width 87 height 15
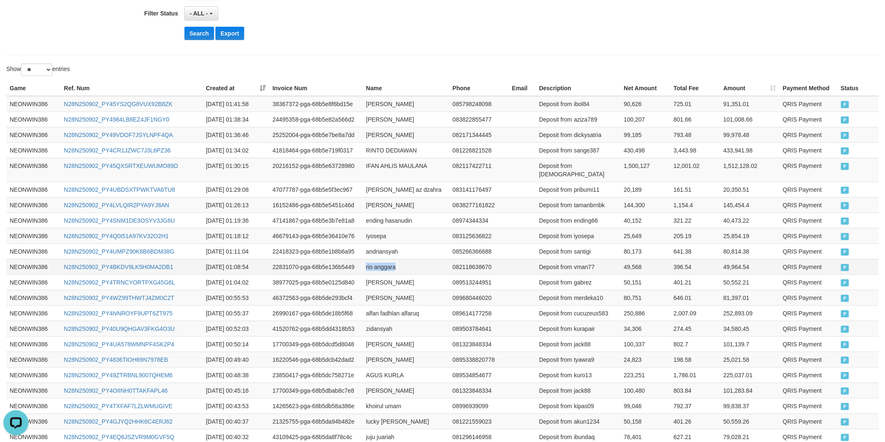
click at [385, 262] on td "rio anggara" at bounding box center [405, 266] width 87 height 15
click at [575, 259] on td "Deposit from vman77" at bounding box center [578, 266] width 85 height 15
click at [588, 259] on td "Deposit from vman77" at bounding box center [578, 266] width 85 height 15
click at [589, 259] on td "Deposit from vman77" at bounding box center [578, 266] width 85 height 15
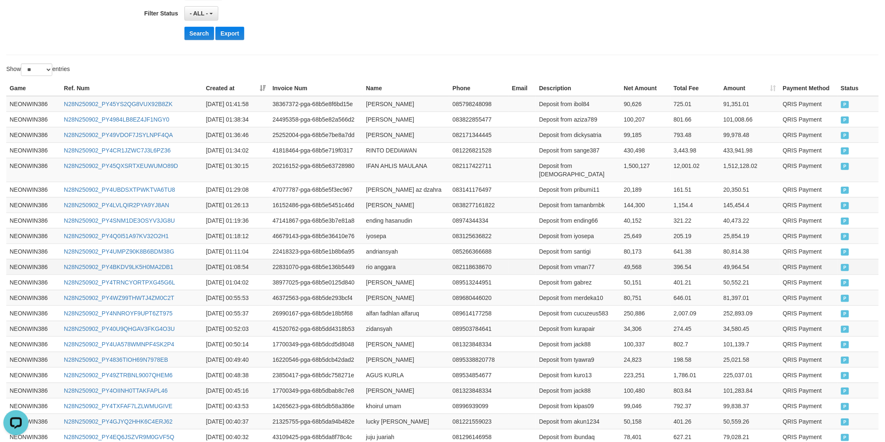
click at [623, 259] on td "49,568" at bounding box center [645, 266] width 50 height 15
click at [375, 247] on td "andriansyah" at bounding box center [405, 251] width 87 height 15
click at [589, 244] on td "Deposit from santigi" at bounding box center [578, 251] width 85 height 15
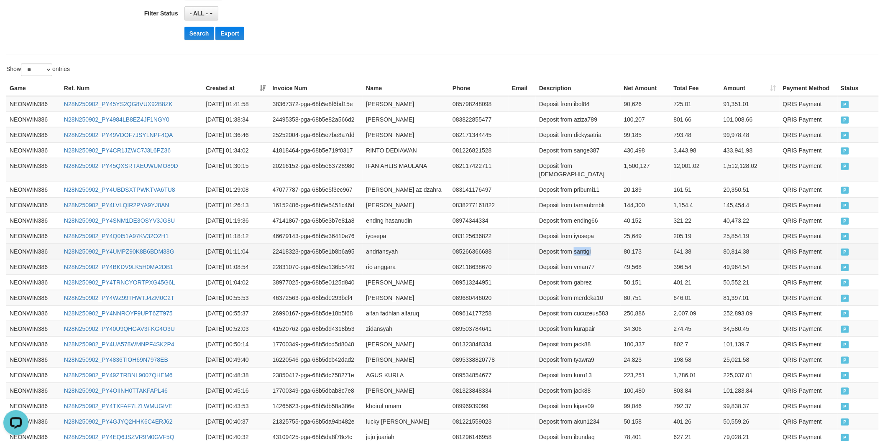
click at [589, 244] on td "Deposit from santigi" at bounding box center [578, 251] width 85 height 15
click at [632, 244] on td "80,173" at bounding box center [645, 251] width 50 height 15
click at [376, 229] on td "iyosepa" at bounding box center [405, 235] width 87 height 15
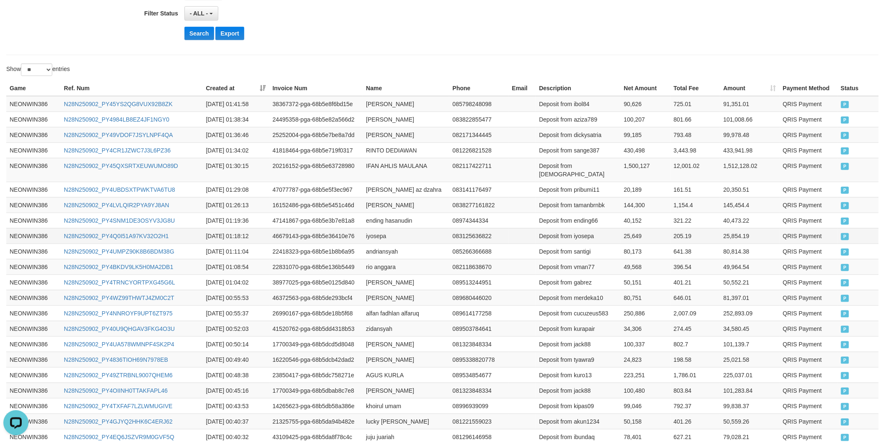
click at [593, 228] on td "Deposit from iyosepa" at bounding box center [578, 235] width 85 height 15
click at [625, 228] on td "25,649" at bounding box center [645, 235] width 50 height 15
click at [379, 213] on td "ending hasanudin" at bounding box center [405, 220] width 87 height 15
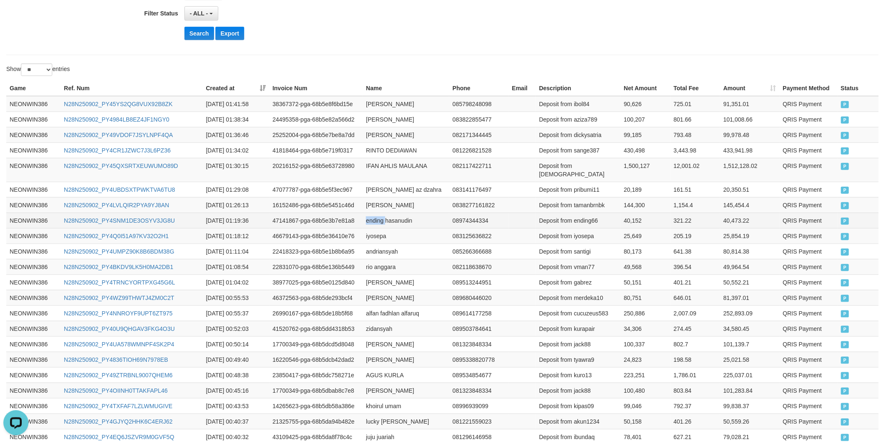
drag, startPoint x: 379, startPoint y: 213, endPoint x: 383, endPoint y: 213, distance: 4.6
click at [380, 213] on td "ending hasanudin" at bounding box center [405, 220] width 87 height 15
click at [402, 213] on td "ending hasanudin" at bounding box center [405, 220] width 87 height 15
click at [592, 213] on td "Deposit from ending66" at bounding box center [578, 220] width 85 height 15
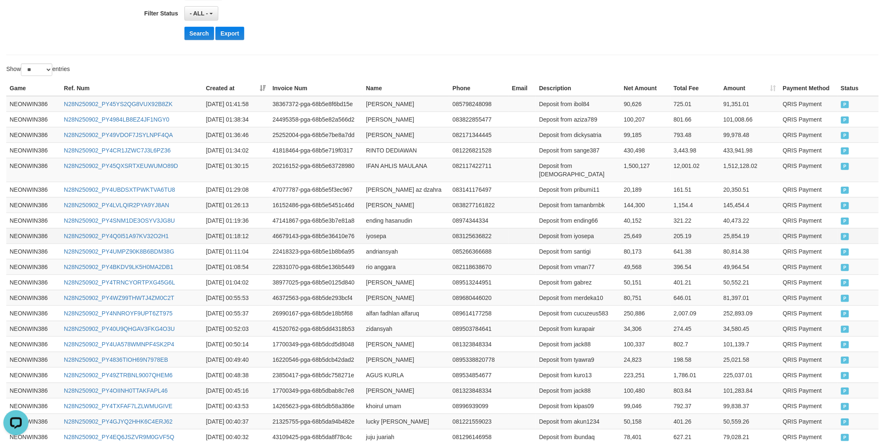
click at [634, 228] on td "25,649" at bounding box center [645, 235] width 50 height 15
click at [632, 215] on td "40,152" at bounding box center [645, 220] width 50 height 15
click at [376, 199] on td "muhammad raihan" at bounding box center [405, 204] width 87 height 15
drag, startPoint x: 376, startPoint y: 199, endPoint x: 390, endPoint y: 199, distance: 13.8
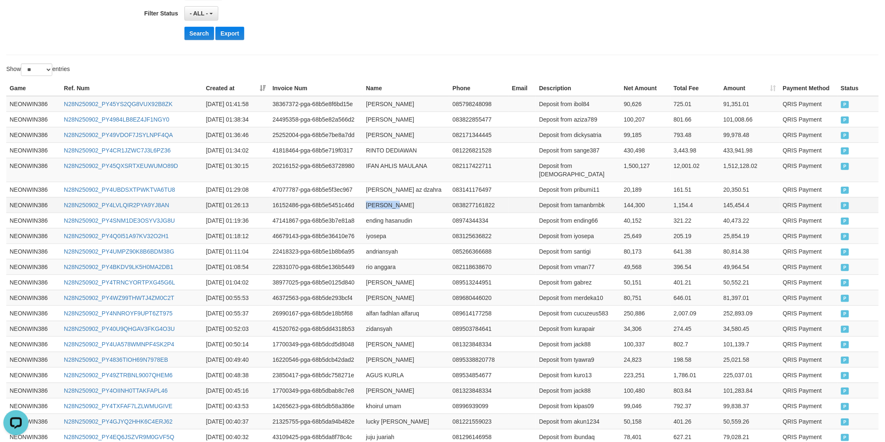
click at [390, 199] on td "muhammad raihan" at bounding box center [405, 204] width 87 height 15
click at [428, 199] on td "muhammad raihan" at bounding box center [405, 204] width 87 height 15
click at [587, 197] on td "Deposit from tamanbrnbk" at bounding box center [578, 204] width 85 height 15
click at [636, 197] on td "144,300" at bounding box center [645, 204] width 50 height 15
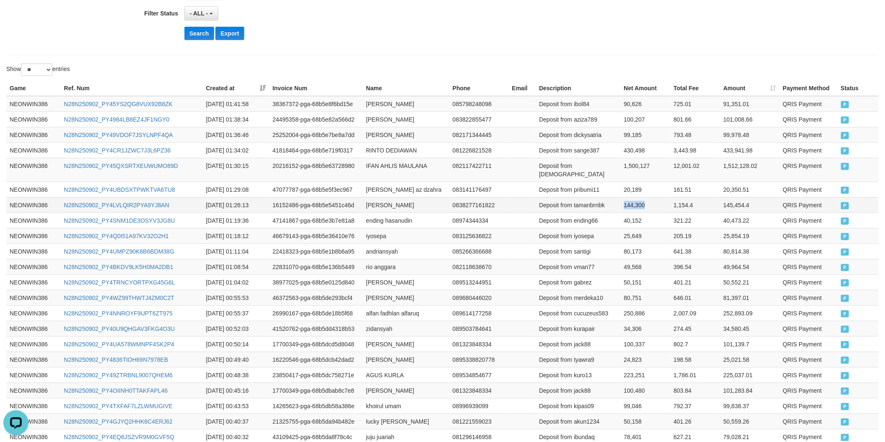
click at [636, 197] on td "144,300" at bounding box center [645, 204] width 50 height 15
click at [377, 183] on td "mohammad zikri az dzahra" at bounding box center [405, 189] width 87 height 15
drag, startPoint x: 377, startPoint y: 183, endPoint x: 452, endPoint y: 183, distance: 74.8
click at [386, 183] on td "mohammad zikri az dzahra" at bounding box center [405, 189] width 87 height 15
click at [449, 183] on td "mohammad zikri az dzahra" at bounding box center [405, 189] width 87 height 15
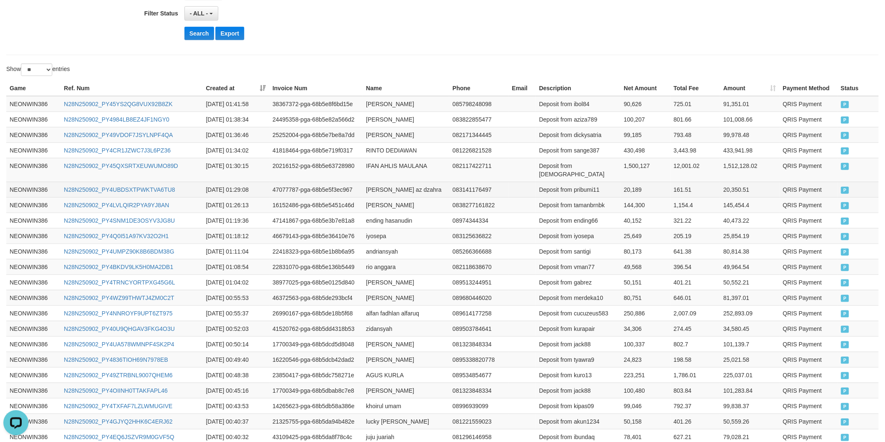
click at [598, 182] on td "Deposit from pribumi11" at bounding box center [578, 189] width 85 height 15
click at [636, 182] on td "20,189" at bounding box center [645, 189] width 50 height 15
click at [378, 168] on td "IFAN AHLIS MAULANA" at bounding box center [405, 170] width 87 height 24
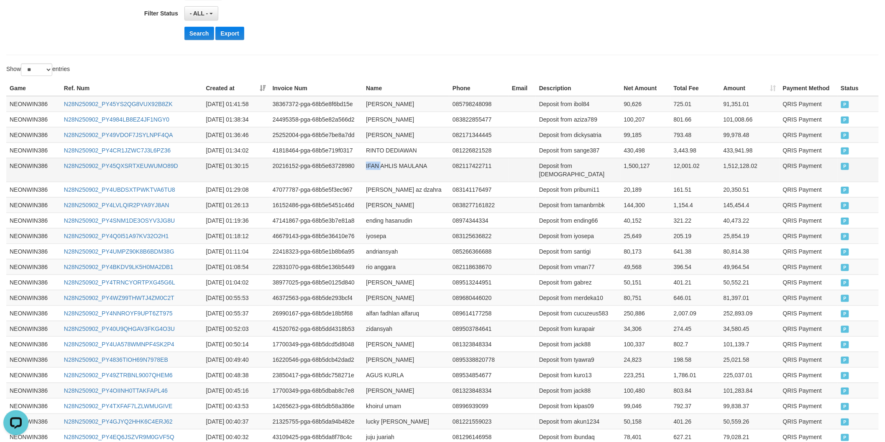
click at [378, 168] on td "IFAN AHLIS MAULANA" at bounding box center [405, 170] width 87 height 24
click at [417, 168] on td "IFAN AHLIS MAULANA" at bounding box center [405, 170] width 87 height 24
click at [586, 170] on td "Deposit from katomusta" at bounding box center [578, 170] width 85 height 24
click at [626, 170] on td "1,500,127" at bounding box center [645, 170] width 50 height 24
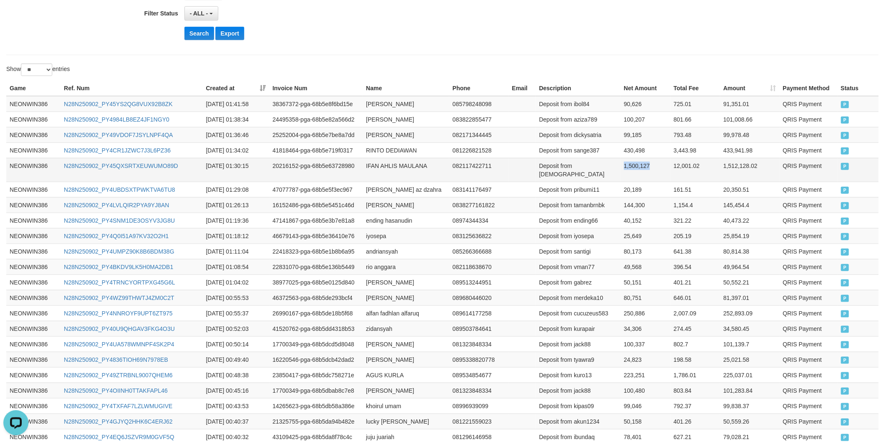
click at [626, 170] on td "1,500,127" at bounding box center [645, 170] width 50 height 24
click at [367, 150] on td "RINTO DEDIAWAN" at bounding box center [405, 150] width 87 height 15
drag, startPoint x: 402, startPoint y: 152, endPoint x: 411, endPoint y: 153, distance: 9.2
click at [407, 152] on td "RINTO DEDIAWAN" at bounding box center [405, 150] width 87 height 15
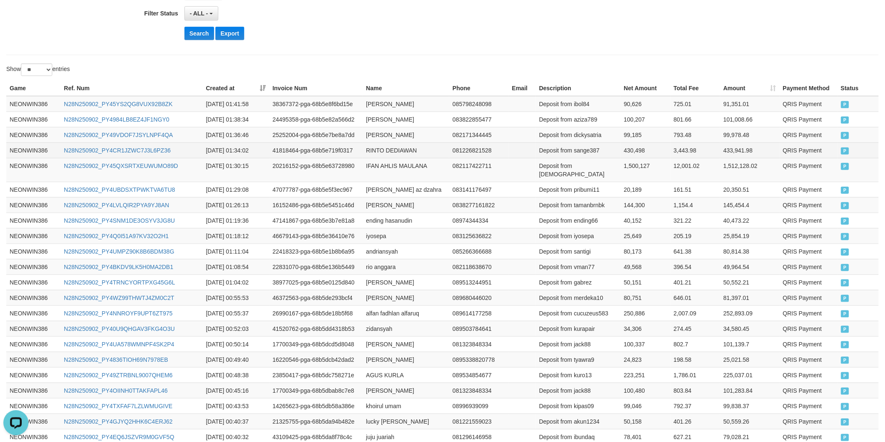
click at [591, 146] on td "Deposit from sange387" at bounding box center [578, 150] width 85 height 15
drag, startPoint x: 591, startPoint y: 146, endPoint x: 609, endPoint y: 138, distance: 19.8
click at [592, 147] on td "Deposit from sange387" at bounding box center [578, 150] width 85 height 15
click at [630, 157] on td "430,498" at bounding box center [645, 150] width 50 height 15
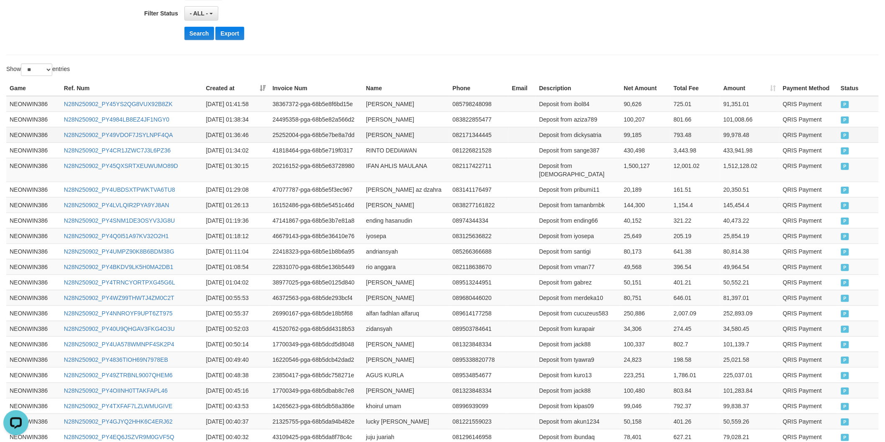
click at [372, 134] on td "dicky satria ramadhan" at bounding box center [405, 134] width 87 height 15
drag, startPoint x: 372, startPoint y: 134, endPoint x: 424, endPoint y: 136, distance: 51.9
click at [383, 135] on td "dicky satria ramadhan" at bounding box center [405, 134] width 87 height 15
click at [424, 136] on td "dicky satria ramadhan" at bounding box center [405, 134] width 87 height 15
click at [596, 133] on td "Deposit from dickysatria" at bounding box center [578, 134] width 85 height 15
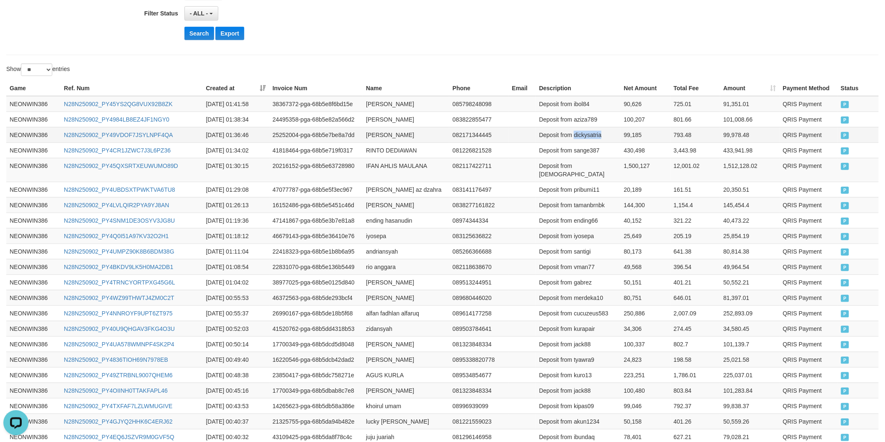
click at [596, 133] on td "Deposit from dickysatria" at bounding box center [578, 134] width 85 height 15
click at [623, 134] on td "99,185" at bounding box center [645, 134] width 50 height 15
click at [377, 117] on td "yuyun azizah" at bounding box center [405, 119] width 87 height 15
drag, startPoint x: 377, startPoint y: 117, endPoint x: 424, endPoint y: 120, distance: 46.9
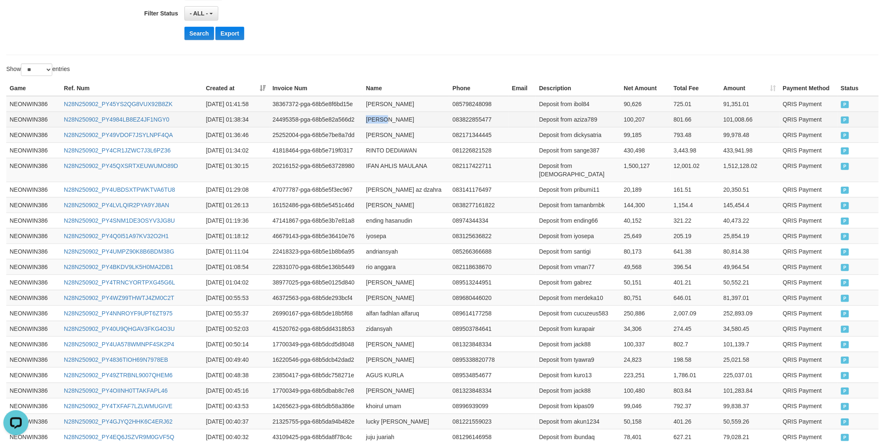
click at [390, 118] on td "yuyun azizah" at bounding box center [405, 119] width 87 height 15
click at [424, 120] on td "yuyun azizah" at bounding box center [405, 119] width 87 height 15
click at [597, 120] on td "Deposit from aziza789" at bounding box center [578, 119] width 85 height 15
click at [635, 122] on td "100,207" at bounding box center [645, 119] width 50 height 15
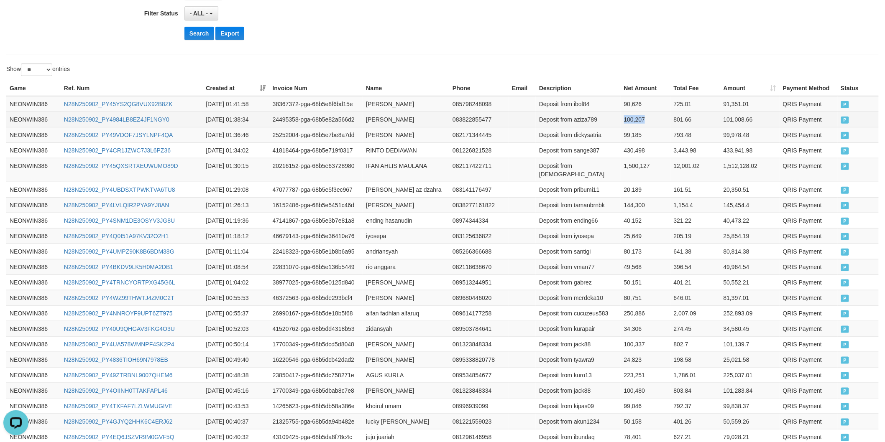
click at [635, 122] on td "100,207" at bounding box center [645, 119] width 50 height 15
click at [378, 102] on td "endan hidayat" at bounding box center [405, 104] width 87 height 16
drag, startPoint x: 378, startPoint y: 102, endPoint x: 408, endPoint y: 102, distance: 30.5
click at [386, 102] on td "endan hidayat" at bounding box center [405, 104] width 87 height 16
click at [408, 102] on td "endan hidayat" at bounding box center [405, 104] width 87 height 16
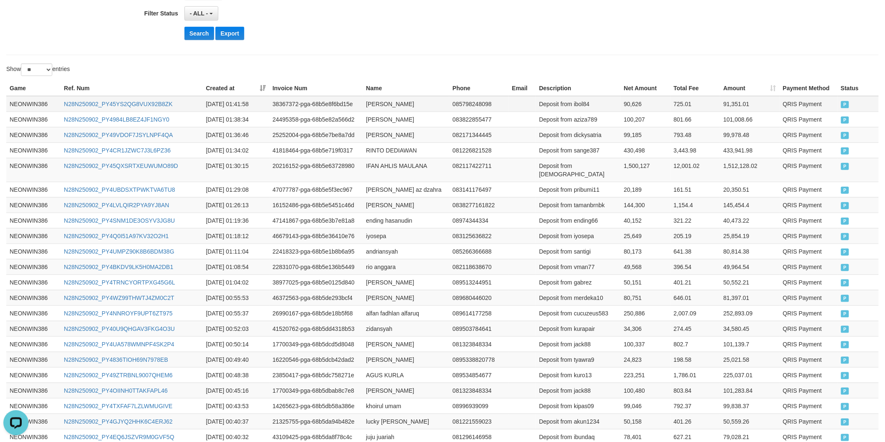
click at [584, 101] on td "Deposit from ibol84" at bounding box center [578, 104] width 85 height 16
click at [628, 112] on td "100,207" at bounding box center [645, 119] width 50 height 15
click at [630, 106] on td "90,626" at bounding box center [645, 104] width 50 height 16
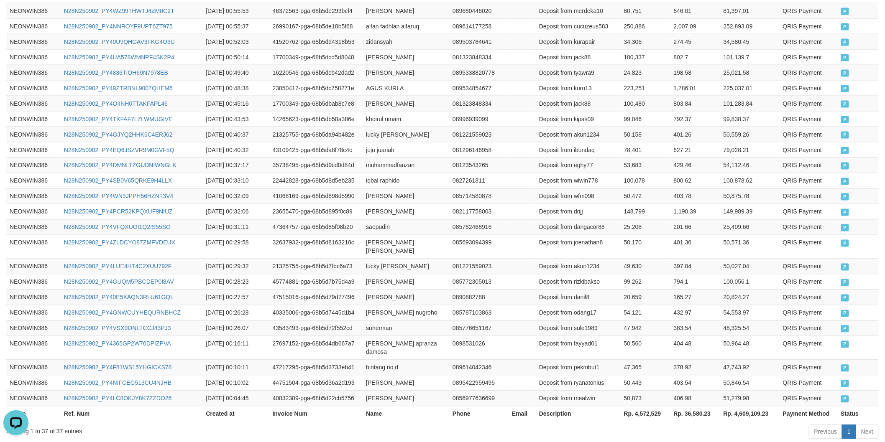
scroll to position [531, 0]
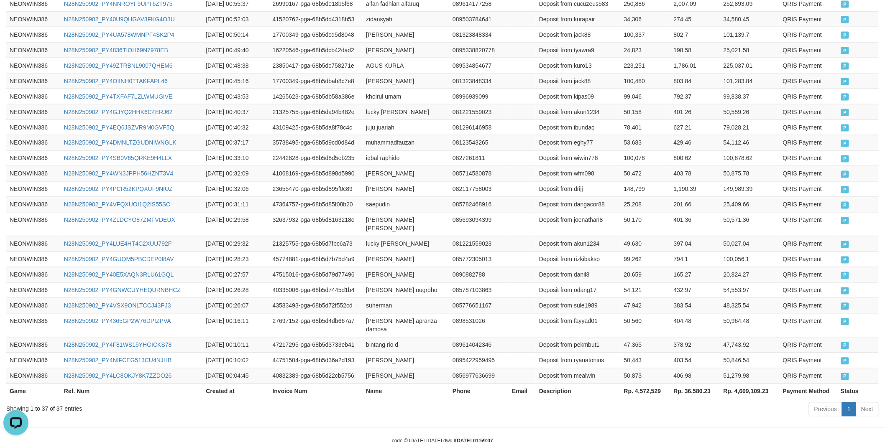
click at [690, 384] on th "Rp. 36,580.23" at bounding box center [695, 391] width 50 height 15
click at [650, 384] on th "Rp. 4,572,529" at bounding box center [645, 391] width 50 height 15
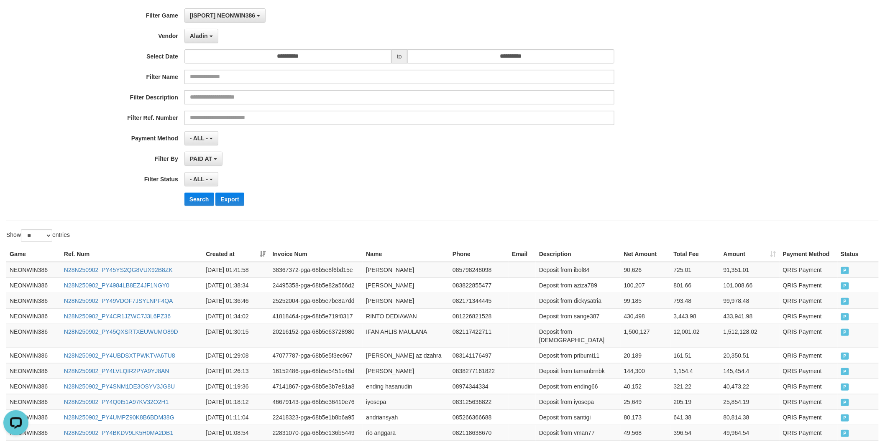
scroll to position [0, 0]
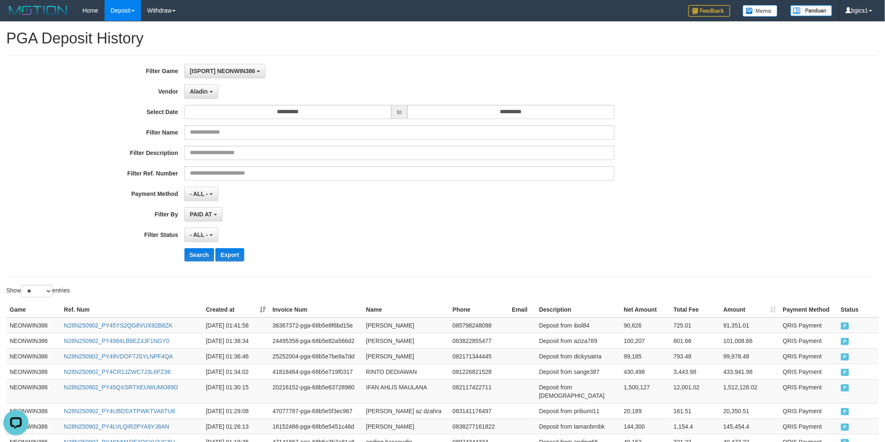
click at [198, 81] on div "**********" at bounding box center [368, 166] width 737 height 204
drag, startPoint x: 204, startPoint y: 95, endPoint x: 216, endPoint y: 92, distance: 12.2
click at [204, 96] on button "Aladin" at bounding box center [201, 91] width 34 height 14
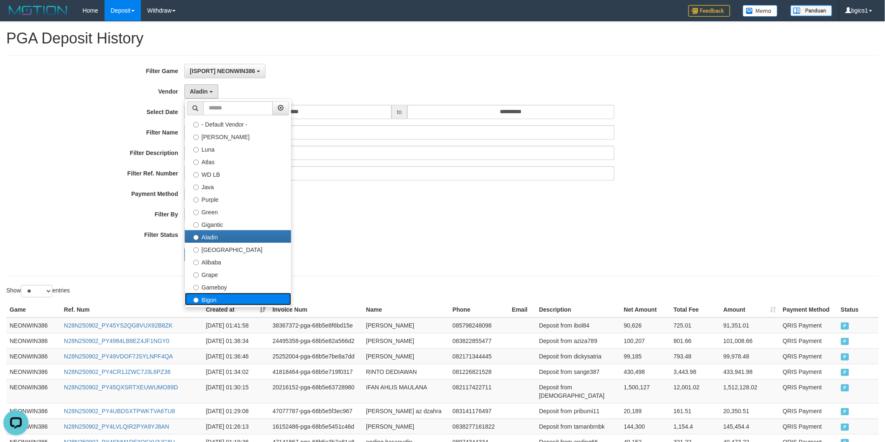
click at [274, 294] on label "Bigon" at bounding box center [238, 299] width 106 height 13
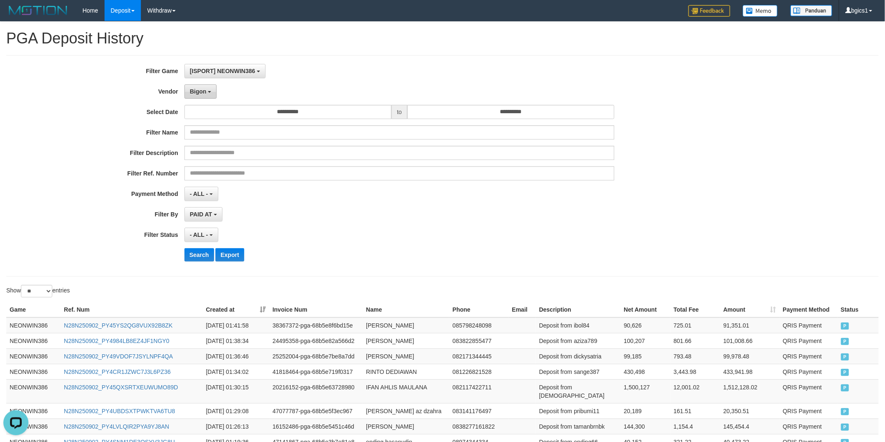
click at [193, 89] on span "Bigon" at bounding box center [198, 91] width 17 height 7
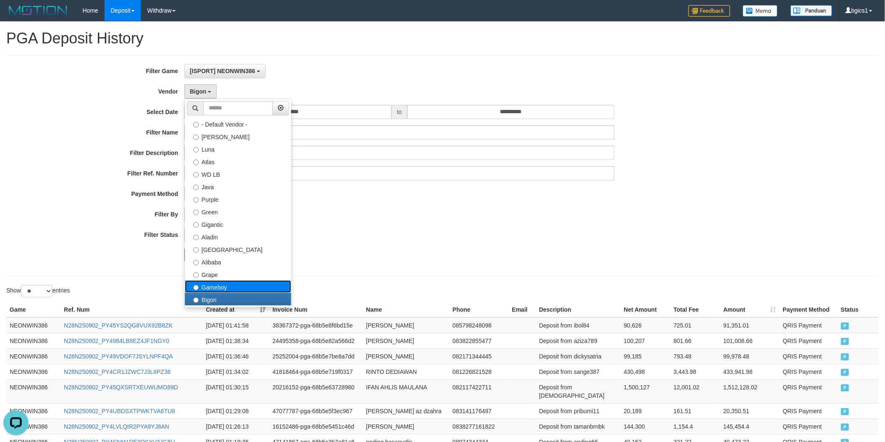
click at [227, 288] on label "Gameboy" at bounding box center [238, 287] width 106 height 13
select select "**********"
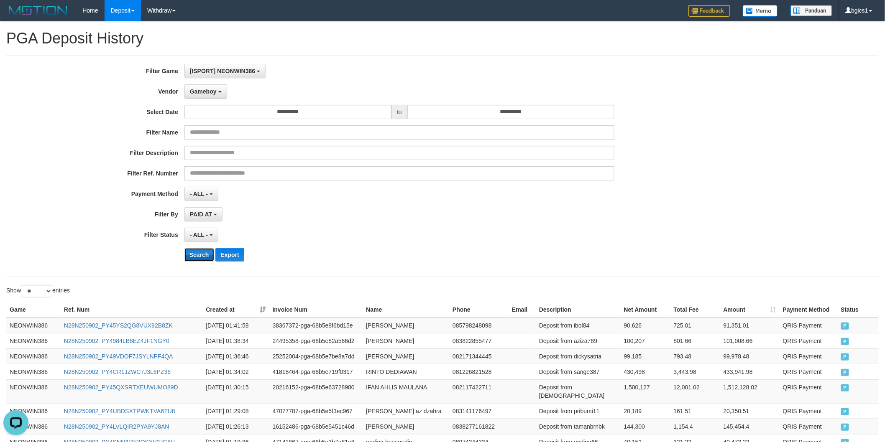
click at [201, 261] on button "Search" at bounding box center [199, 254] width 30 height 13
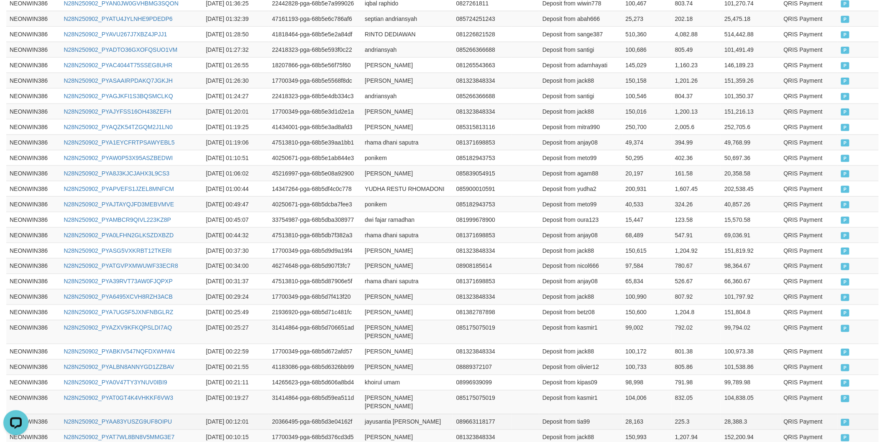
scroll to position [564, 0]
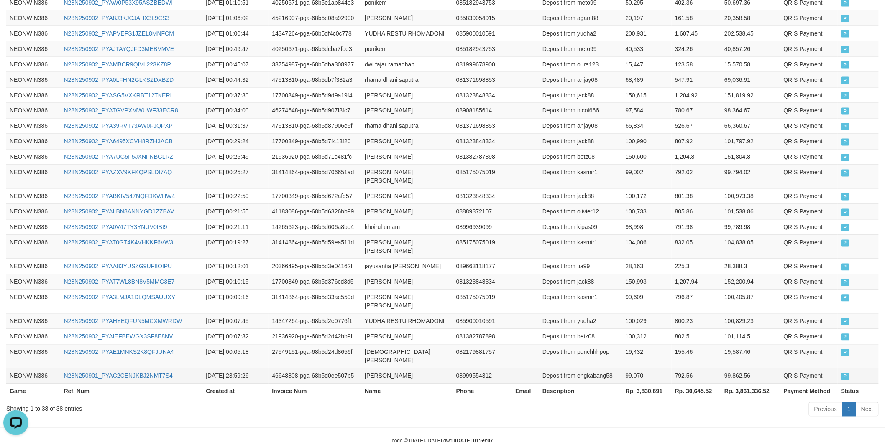
click at [373, 368] on td "siti rafeah" at bounding box center [406, 375] width 91 height 15
click at [399, 368] on td "siti rafeah" at bounding box center [406, 375] width 91 height 15
click at [371, 368] on td "siti rafeah" at bounding box center [406, 375] width 91 height 15
drag, startPoint x: 371, startPoint y: 352, endPoint x: 399, endPoint y: 352, distance: 28.0
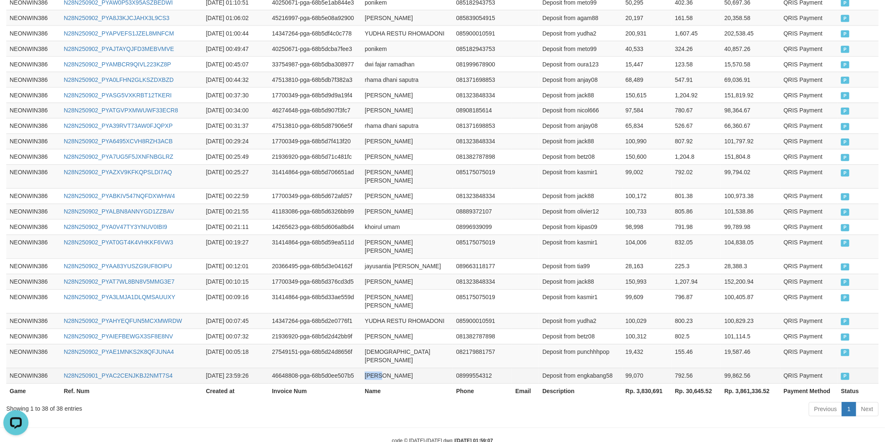
click at [375, 368] on td "siti rafeah" at bounding box center [406, 375] width 91 height 15
click at [399, 368] on td "siti rafeah" at bounding box center [406, 375] width 91 height 15
click at [599, 368] on td "Deposit from engkabang58" at bounding box center [580, 375] width 83 height 15
click at [630, 368] on td "99,070" at bounding box center [646, 375] width 49 height 15
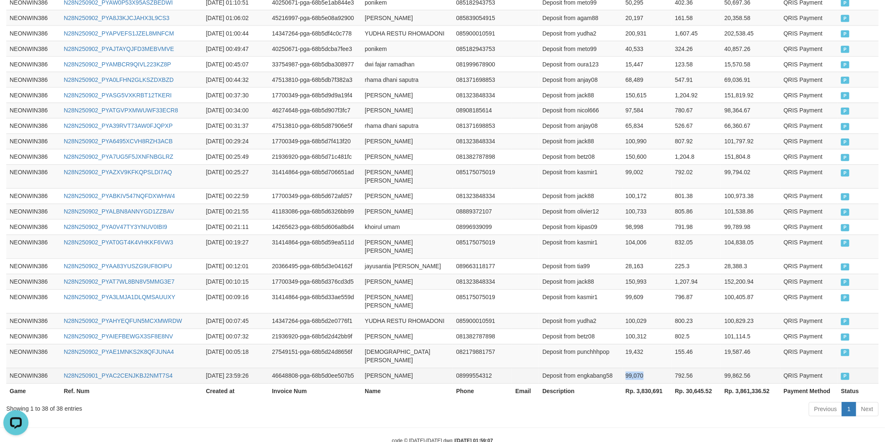
click at [630, 368] on td "99,070" at bounding box center [646, 375] width 49 height 15
click at [376, 344] on td "MUHAMMAD DWI RANGGA" at bounding box center [406, 356] width 91 height 24
drag, startPoint x: 406, startPoint y: 336, endPoint x: 425, endPoint y: 336, distance: 19.2
click at [408, 344] on td "MUHAMMAD DWI RANGGA" at bounding box center [406, 356] width 91 height 24
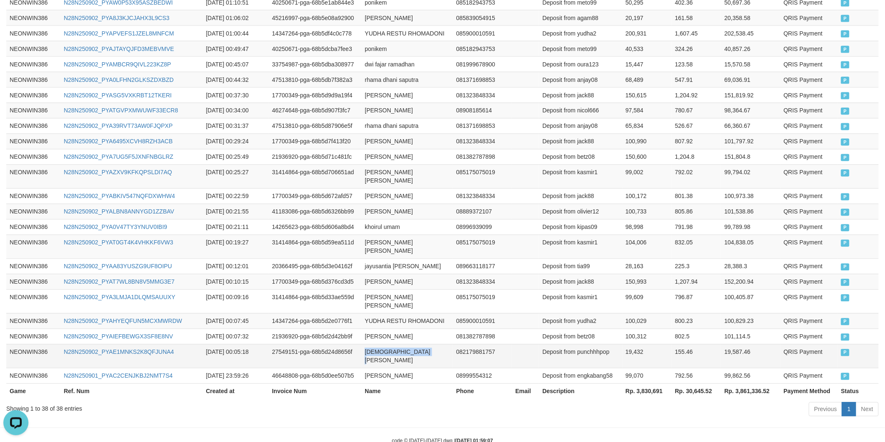
click at [434, 344] on td "MUHAMMAD DWI RANGGA" at bounding box center [406, 356] width 91 height 24
click at [599, 344] on td "Deposit from punchhhpop" at bounding box center [580, 356] width 83 height 24
click at [628, 344] on td "19,432" at bounding box center [646, 356] width 49 height 24
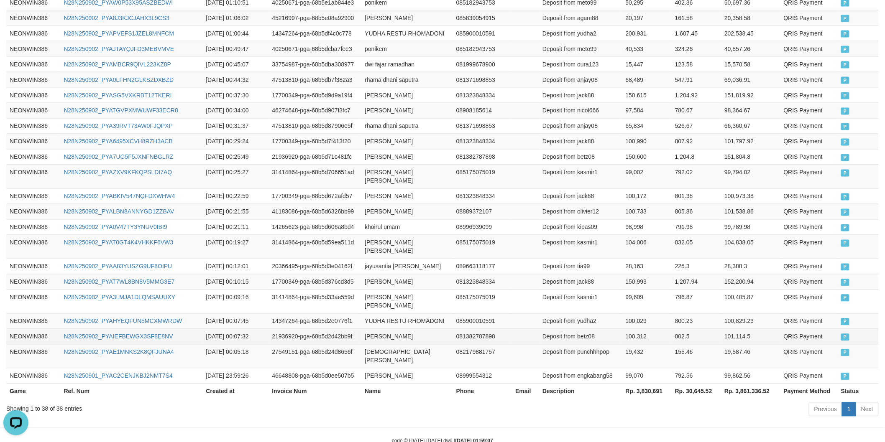
click at [372, 329] on td "herbet stefanus" at bounding box center [406, 336] width 91 height 15
click at [412, 329] on td "herbet stefanus" at bounding box center [406, 336] width 91 height 15
click at [582, 329] on td "Deposit from betz08" at bounding box center [580, 336] width 83 height 15
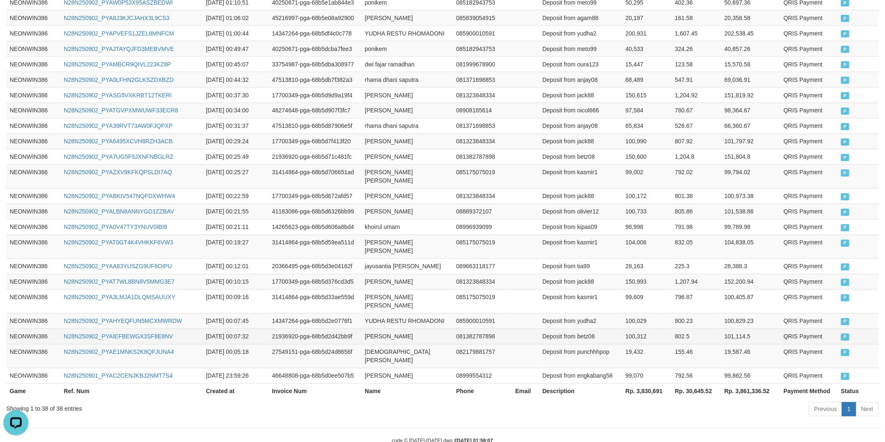
click at [634, 329] on td "100,312" at bounding box center [646, 336] width 49 height 15
click at [379, 314] on td "YUDHA RESTU RHOMADONI" at bounding box center [406, 321] width 91 height 15
click at [398, 314] on td "YUDHA RESTU RHOMADONI" at bounding box center [406, 321] width 91 height 15
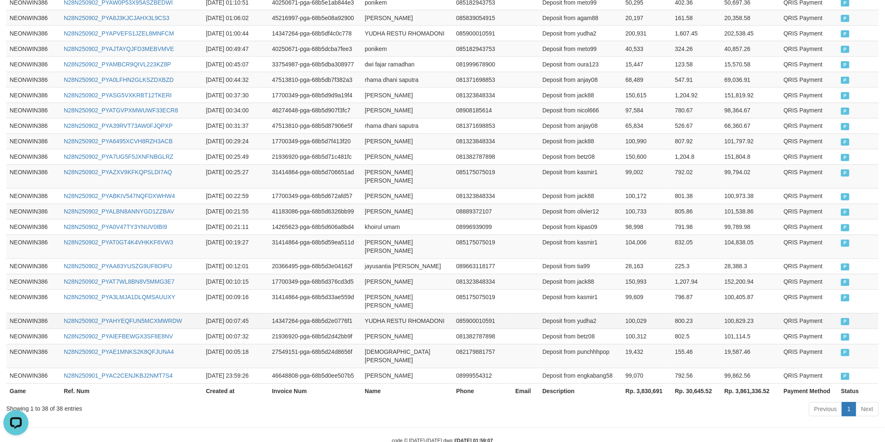
click at [580, 314] on td "Deposit from yudha2" at bounding box center [580, 321] width 83 height 15
click at [615, 314] on td "Deposit from yudha2" at bounding box center [580, 321] width 83 height 15
click at [622, 314] on td "100,029" at bounding box center [646, 321] width 49 height 15
click at [628, 314] on td "100,029" at bounding box center [646, 321] width 49 height 15
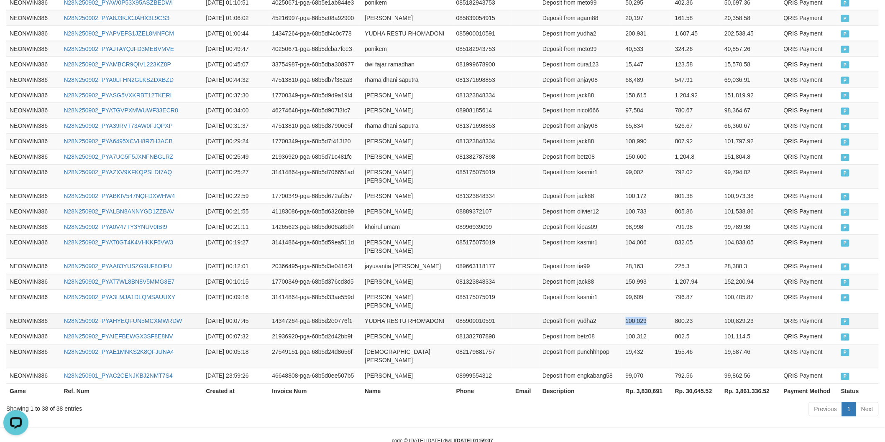
click at [628, 314] on td "100,029" at bounding box center [646, 321] width 49 height 15
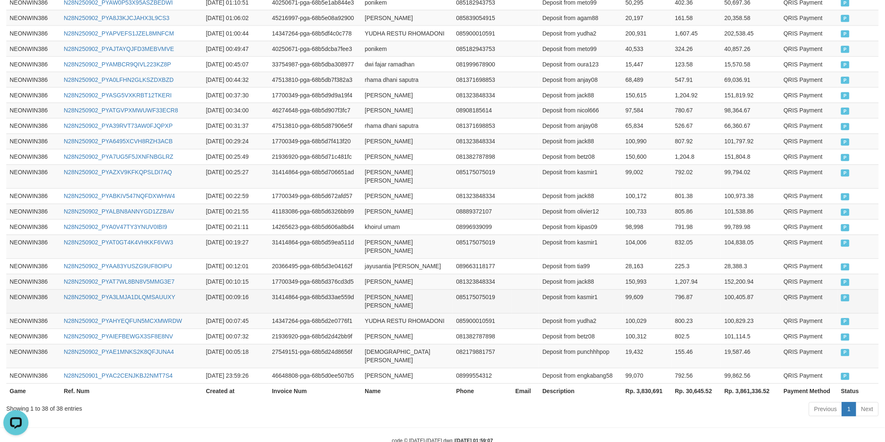
click at [383, 290] on td "habib nur sabani" at bounding box center [406, 302] width 91 height 24
click at [406, 290] on td "habib nur sabani" at bounding box center [406, 302] width 91 height 24
click at [582, 290] on td "Deposit from kasmir1" at bounding box center [580, 302] width 83 height 24
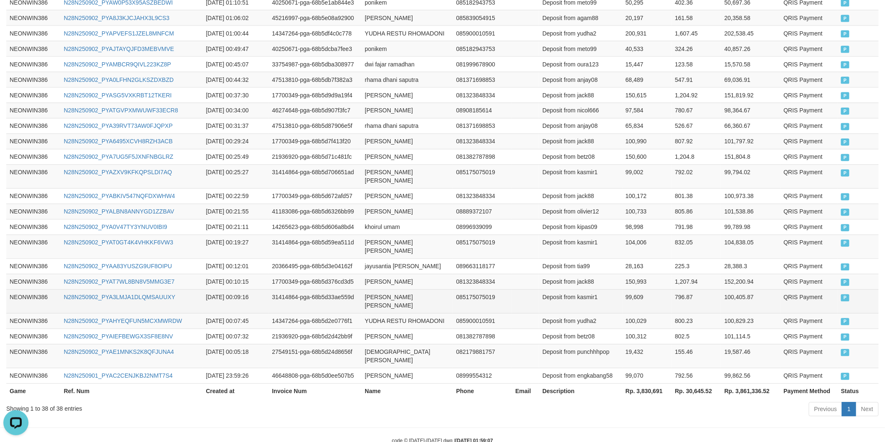
click at [630, 290] on td "99,609" at bounding box center [646, 302] width 49 height 24
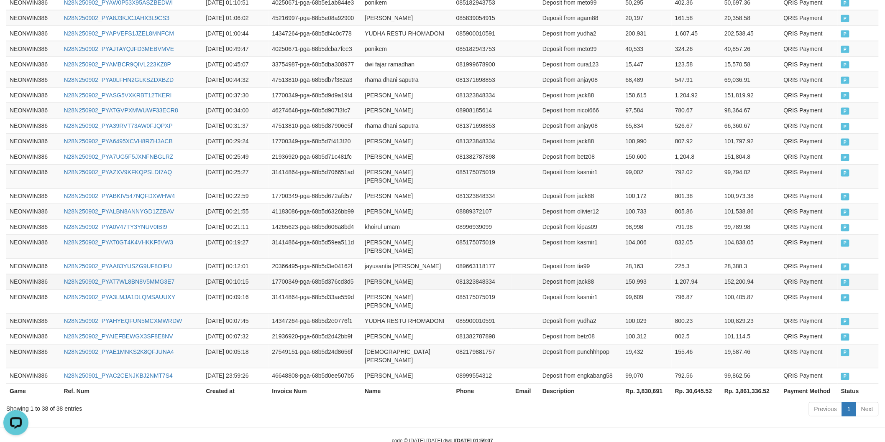
click at [383, 274] on td "ERWAN ALDIMAN" at bounding box center [406, 281] width 91 height 15
drag, startPoint x: 383, startPoint y: 262, endPoint x: 421, endPoint y: 262, distance: 37.6
click at [386, 274] on td "ERWAN ALDIMAN" at bounding box center [406, 281] width 91 height 15
click at [421, 274] on td "ERWAN ALDIMAN" at bounding box center [406, 281] width 91 height 15
click at [590, 274] on td "Deposit from jack88" at bounding box center [580, 281] width 83 height 15
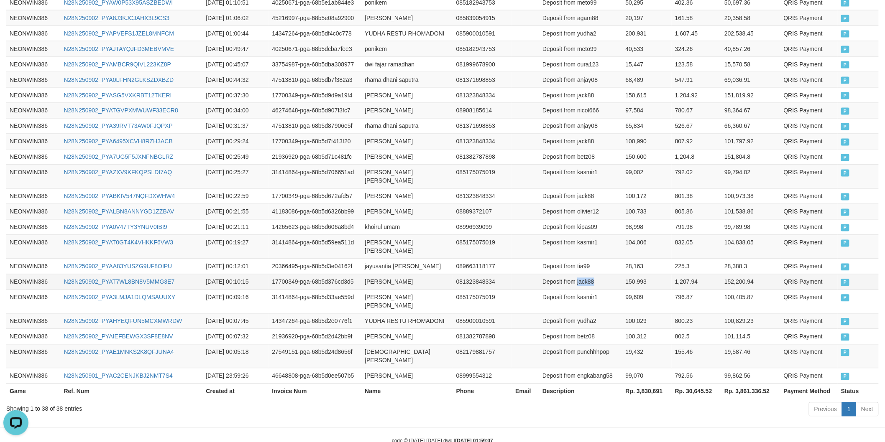
click at [590, 274] on td "Deposit from jack88" at bounding box center [580, 281] width 83 height 15
click at [630, 274] on td "150,993" at bounding box center [646, 281] width 49 height 15
click at [379, 259] on td "jayusantia mila sejahtera" at bounding box center [406, 266] width 91 height 15
drag, startPoint x: 379, startPoint y: 245, endPoint x: 404, endPoint y: 245, distance: 25.1
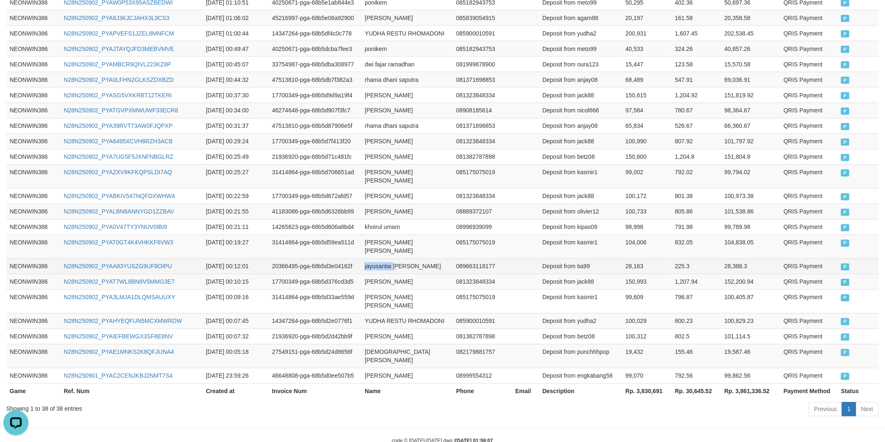
click at [379, 259] on td "jayusantia mila sejahtera" at bounding box center [406, 266] width 91 height 15
click at [415, 259] on td "jayusantia mila sejahtera" at bounding box center [406, 266] width 91 height 15
click at [581, 259] on td "Deposit from tia99" at bounding box center [580, 266] width 83 height 15
click at [626, 259] on td "28,163" at bounding box center [646, 266] width 49 height 15
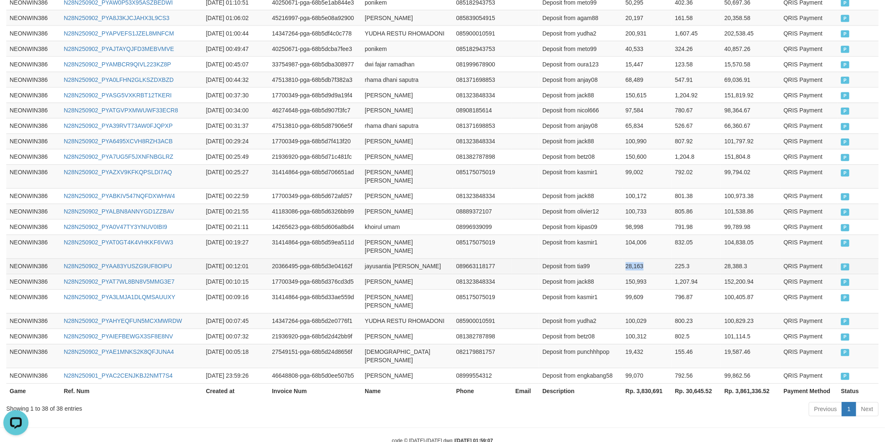
click at [626, 259] on td "28,163" at bounding box center [646, 266] width 49 height 15
click at [381, 237] on td "habib nur sabani" at bounding box center [406, 247] width 91 height 24
drag, startPoint x: 381, startPoint y: 237, endPoint x: 406, endPoint y: 235, distance: 25.1
click at [383, 236] on td "habib nur sabani" at bounding box center [406, 247] width 91 height 24
click at [406, 235] on td "habib nur sabani" at bounding box center [406, 247] width 91 height 24
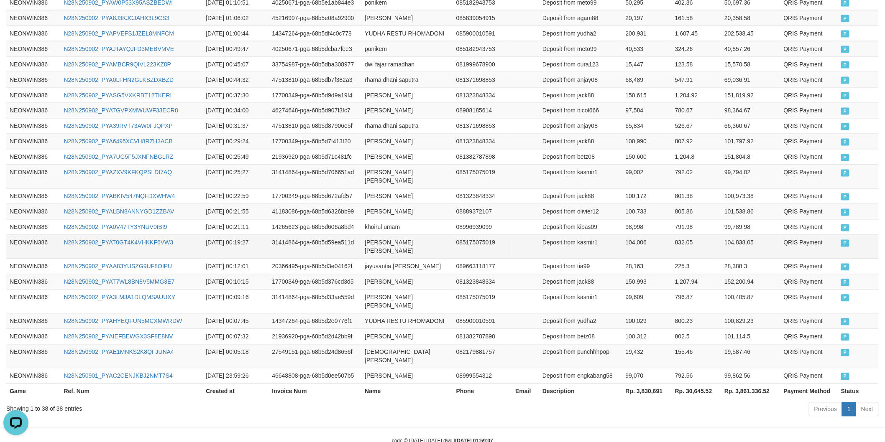
click at [587, 235] on td "Deposit from kasmir1" at bounding box center [580, 247] width 83 height 24
click at [622, 237] on td "104,006" at bounding box center [646, 247] width 49 height 24
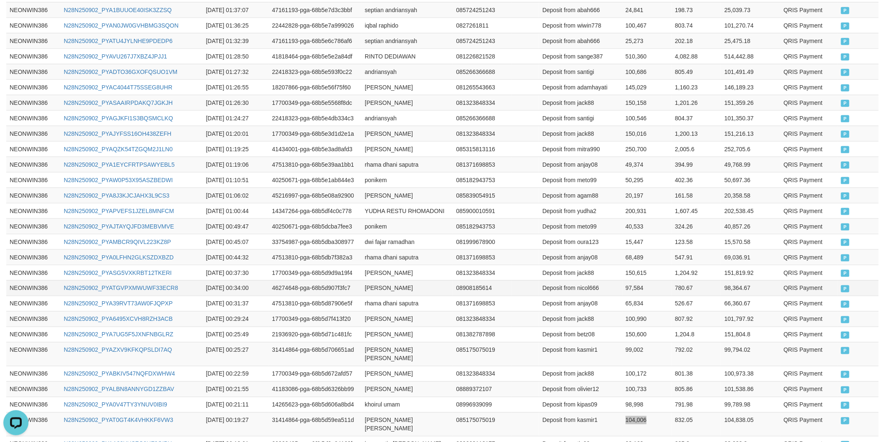
scroll to position [409, 0]
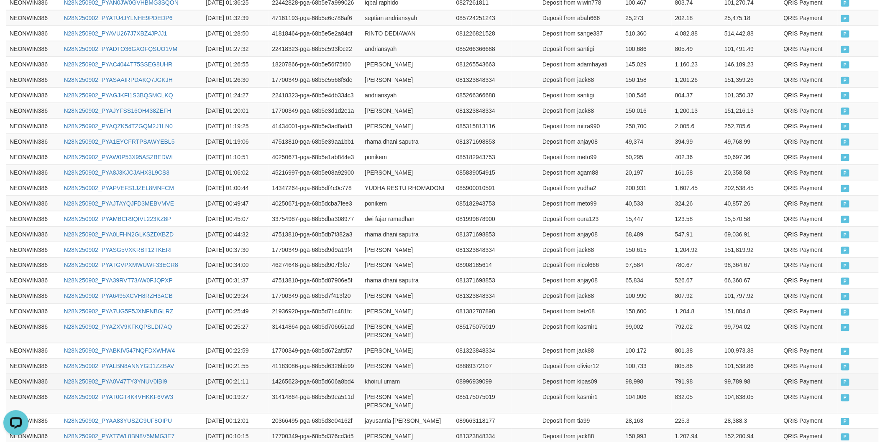
click at [379, 375] on td "khoirul umam" at bounding box center [406, 381] width 91 height 15
drag, startPoint x: 379, startPoint y: 375, endPoint x: 402, endPoint y: 375, distance: 22.6
click at [380, 375] on td "khoirul umam" at bounding box center [406, 381] width 91 height 15
click at [402, 375] on td "khoirul umam" at bounding box center [406, 381] width 91 height 15
click at [582, 377] on td "Deposit from kipas09" at bounding box center [580, 381] width 83 height 15
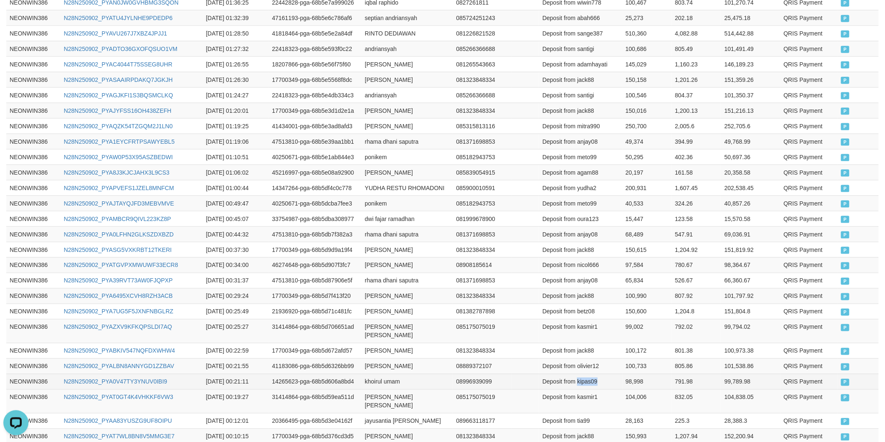
click at [582, 377] on td "Deposit from kipas09" at bounding box center [580, 381] width 83 height 15
click at [630, 374] on td "98,998" at bounding box center [646, 381] width 49 height 15
click at [377, 359] on td "rahmat kusmana" at bounding box center [406, 366] width 91 height 15
drag, startPoint x: 377, startPoint y: 359, endPoint x: 410, endPoint y: 358, distance: 33.0
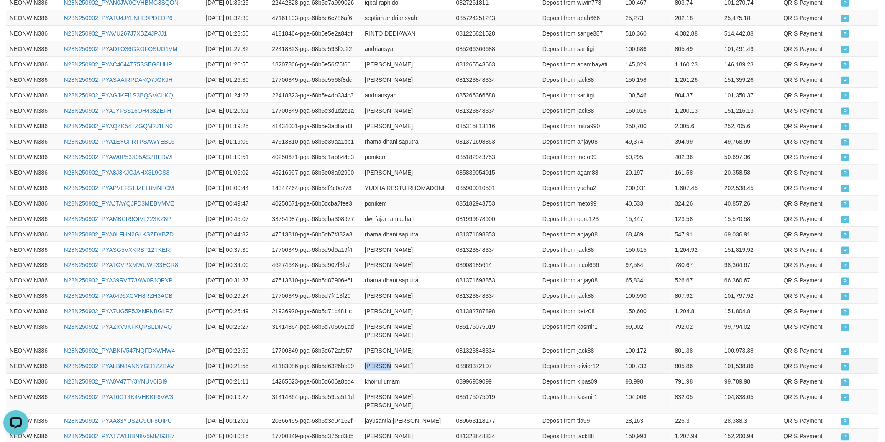
click at [378, 359] on td "rahmat kusmana" at bounding box center [406, 366] width 91 height 15
click at [415, 359] on td "rahmat kusmana" at bounding box center [406, 366] width 91 height 15
click at [589, 359] on td "Deposit from olivier12" at bounding box center [580, 366] width 83 height 15
drag, startPoint x: 589, startPoint y: 358, endPoint x: 600, endPoint y: 362, distance: 11.1
click at [589, 359] on td "Deposit from olivier12" at bounding box center [580, 366] width 83 height 15
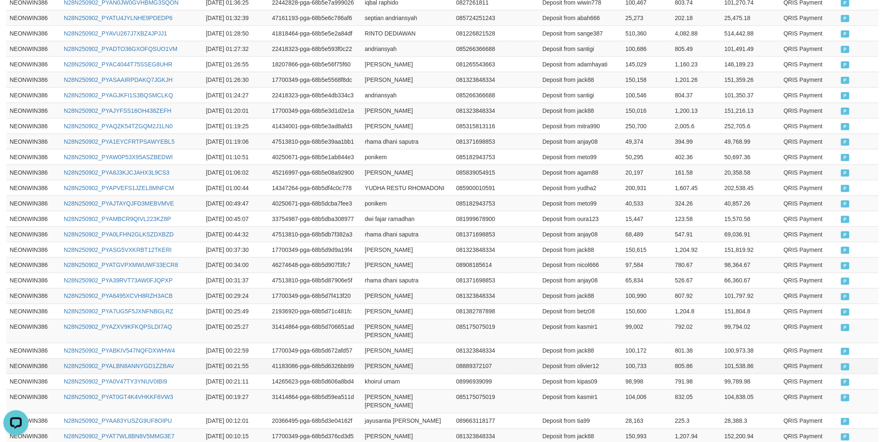
click at [633, 365] on td "100,733" at bounding box center [646, 366] width 49 height 15
click at [377, 344] on td "ERWAN ALDIMAN" at bounding box center [406, 350] width 91 height 15
click at [413, 344] on td "ERWAN ALDIMAN" at bounding box center [406, 350] width 91 height 15
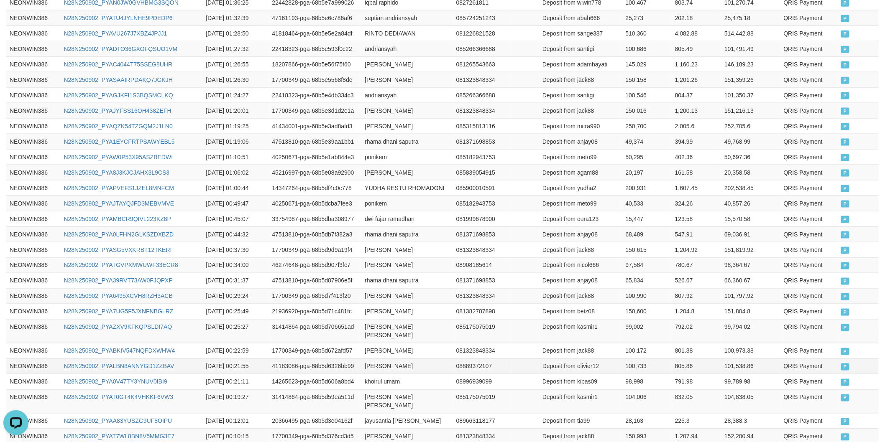
click at [587, 359] on td "Deposit from olivier12" at bounding box center [580, 366] width 83 height 15
click at [587, 346] on td "Deposit from jack88" at bounding box center [580, 350] width 83 height 15
click at [636, 343] on td "100,172" at bounding box center [646, 350] width 49 height 15
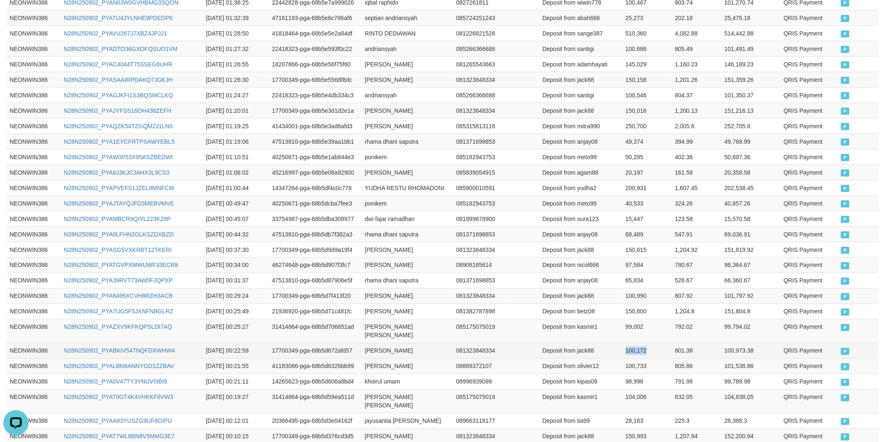
click at [636, 343] on td "100,172" at bounding box center [646, 350] width 49 height 15
click at [381, 332] on td "habib nur sabani" at bounding box center [406, 331] width 91 height 24
click at [407, 328] on td "habib nur sabani" at bounding box center [406, 331] width 91 height 24
click at [381, 328] on td "habib nur sabani" at bounding box center [406, 331] width 91 height 24
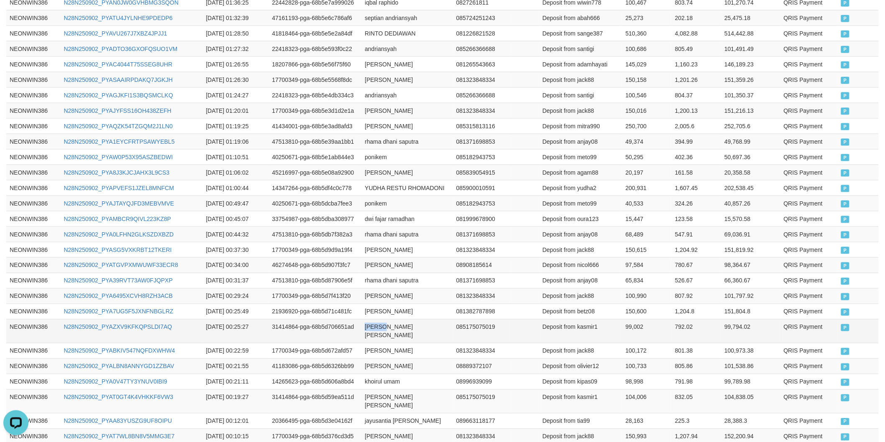
drag, startPoint x: 381, startPoint y: 328, endPoint x: 408, endPoint y: 328, distance: 27.2
click at [392, 328] on td "habib nur sabani" at bounding box center [406, 331] width 91 height 24
click at [408, 328] on td "habib nur sabani" at bounding box center [406, 331] width 91 height 24
click at [580, 325] on td "Deposit from kasmir1" at bounding box center [580, 331] width 83 height 24
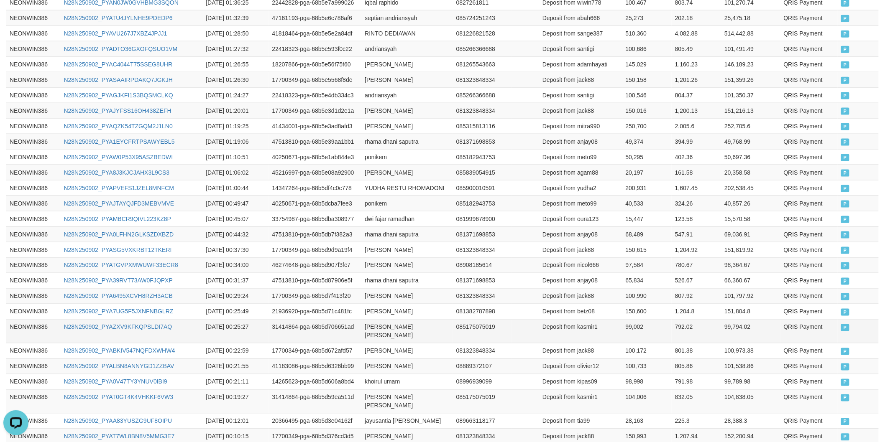
click at [633, 330] on td "99,002" at bounding box center [646, 331] width 49 height 24
click at [375, 313] on td "herbet stefanus" at bounding box center [406, 311] width 91 height 15
drag, startPoint x: 375, startPoint y: 313, endPoint x: 419, endPoint y: 313, distance: 44.3
click at [387, 313] on td "herbet stefanus" at bounding box center [406, 311] width 91 height 15
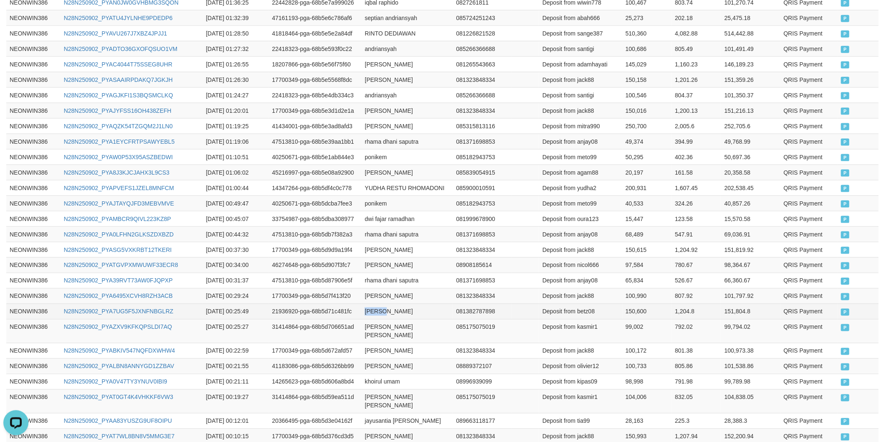
click at [419, 313] on td "herbet stefanus" at bounding box center [406, 311] width 91 height 15
click at [588, 311] on td "Deposit from betz08" at bounding box center [580, 311] width 83 height 15
click at [626, 311] on td "150,600" at bounding box center [646, 311] width 49 height 15
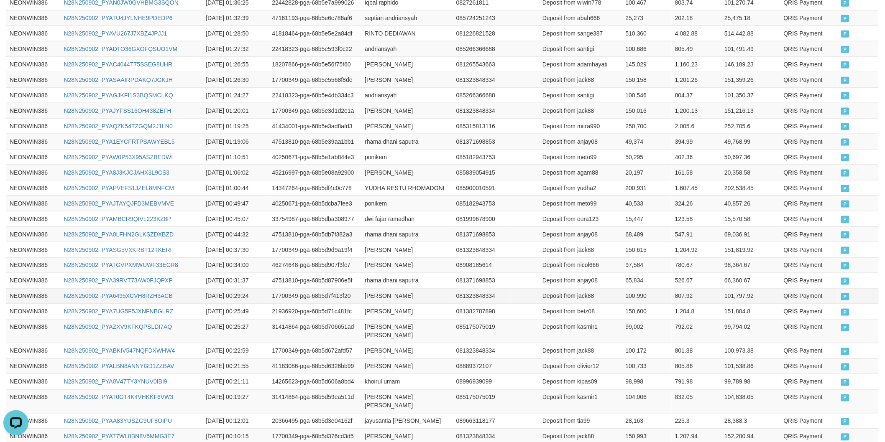
click at [390, 300] on td "ERWAN ALDIMAN" at bounding box center [406, 295] width 91 height 15
click at [413, 300] on td "ERWAN ALDIMAN" at bounding box center [406, 295] width 91 height 15
click at [591, 297] on td "Deposit from jack88" at bounding box center [580, 295] width 83 height 15
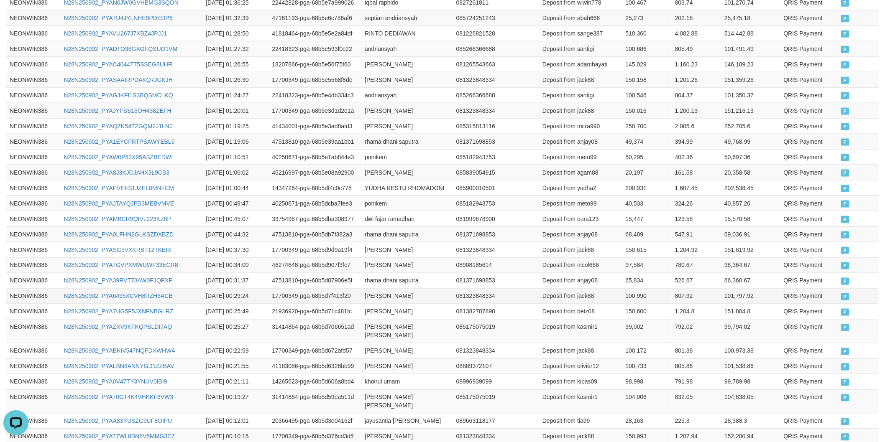
click at [622, 298] on td "100,990" at bounding box center [646, 295] width 49 height 15
click at [381, 282] on td "rhama dhani saputra" at bounding box center [406, 280] width 91 height 15
drag, startPoint x: 381, startPoint y: 282, endPoint x: 412, endPoint y: 281, distance: 30.5
click at [382, 282] on td "rhama dhani saputra" at bounding box center [406, 280] width 91 height 15
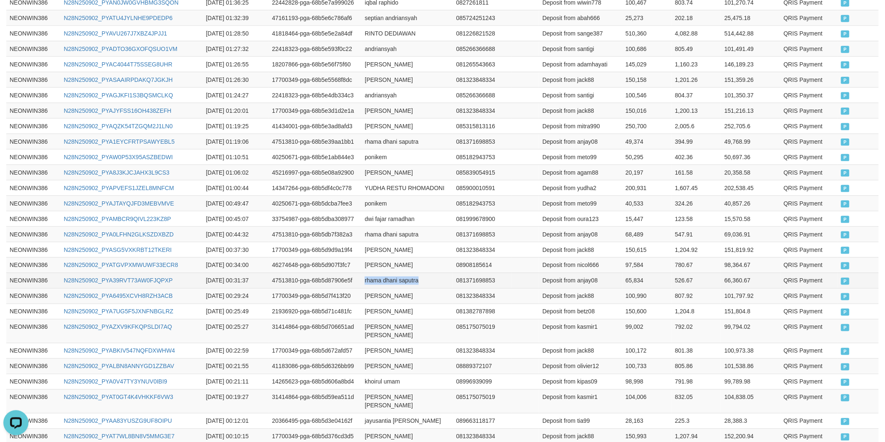
drag, startPoint x: 412, startPoint y: 281, endPoint x: 443, endPoint y: 263, distance: 36.1
click at [412, 281] on td "rhama dhani saputra" at bounding box center [406, 280] width 91 height 15
click at [594, 284] on td "Deposit from anjay08" at bounding box center [580, 280] width 83 height 15
click at [625, 284] on td "65,834" at bounding box center [646, 280] width 49 height 15
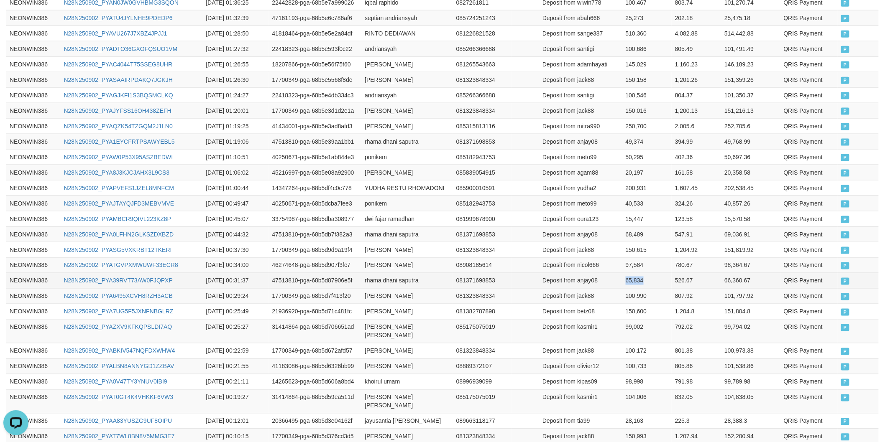
click at [625, 284] on td "65,834" at bounding box center [646, 280] width 49 height 15
click at [379, 272] on td "nicholas elkana" at bounding box center [406, 265] width 91 height 15
drag, startPoint x: 379, startPoint y: 272, endPoint x: 411, endPoint y: 272, distance: 31.8
click at [400, 272] on td "nicholas elkana" at bounding box center [406, 265] width 91 height 15
click at [420, 272] on td "nicholas elkana" at bounding box center [406, 265] width 91 height 15
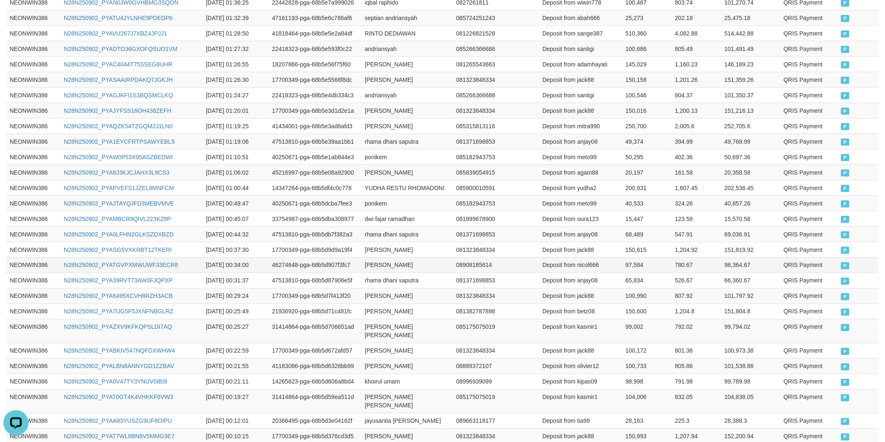
click at [597, 270] on td "Deposit from nicol666" at bounding box center [580, 265] width 83 height 15
click at [625, 266] on td "97,584" at bounding box center [646, 265] width 49 height 15
click at [375, 248] on td "ERWAN ALDIMAN" at bounding box center [406, 249] width 91 height 15
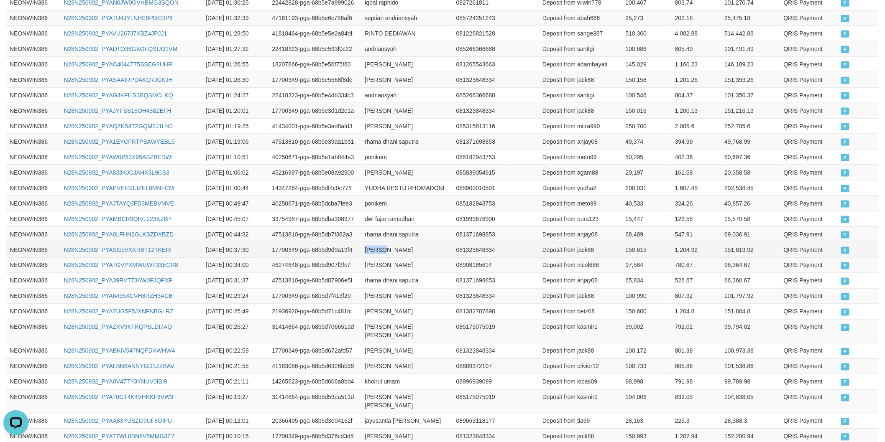
drag, startPoint x: 375, startPoint y: 248, endPoint x: 403, endPoint y: 248, distance: 27.2
click at [377, 248] on td "ERWAN ALDIMAN" at bounding box center [406, 249] width 91 height 15
click at [405, 248] on td "ERWAN ALDIMAN" at bounding box center [406, 249] width 91 height 15
click at [584, 256] on td "Deposit from jack88" at bounding box center [580, 249] width 83 height 15
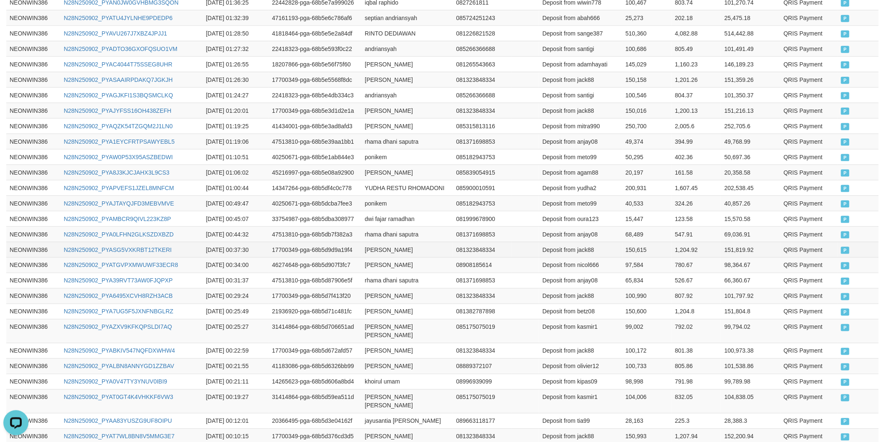
click at [625, 245] on td "150,615" at bounding box center [646, 249] width 49 height 15
click at [376, 235] on td "rhama dhani saputra" at bounding box center [406, 234] width 91 height 15
drag, startPoint x: 376, startPoint y: 235, endPoint x: 429, endPoint y: 234, distance: 53.1
click at [395, 235] on td "rhama dhani saputra" at bounding box center [406, 234] width 91 height 15
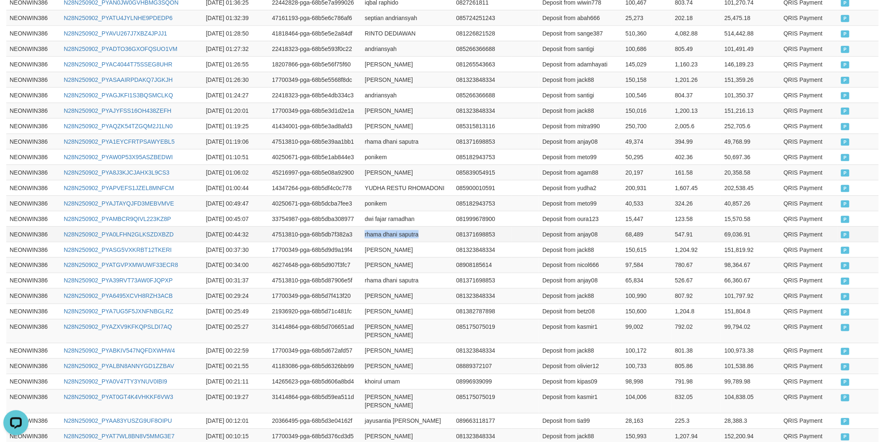
click at [429, 234] on td "rhama dhani saputra" at bounding box center [406, 234] width 91 height 15
click at [585, 239] on td "Deposit from anjay08" at bounding box center [580, 234] width 83 height 15
click at [624, 232] on td "68,489" at bounding box center [646, 234] width 49 height 15
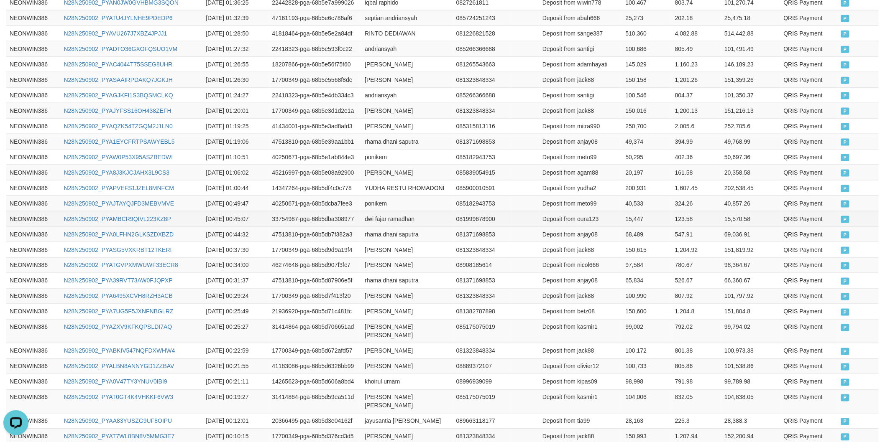
click at [381, 223] on td "dwi fajar ramadhan" at bounding box center [406, 218] width 91 height 15
click at [374, 222] on td "dwi fajar ramadhan" at bounding box center [406, 218] width 91 height 15
drag, startPoint x: 374, startPoint y: 222, endPoint x: 383, endPoint y: 219, distance: 9.1
click at [379, 219] on td "dwi fajar ramadhan" at bounding box center [406, 218] width 91 height 15
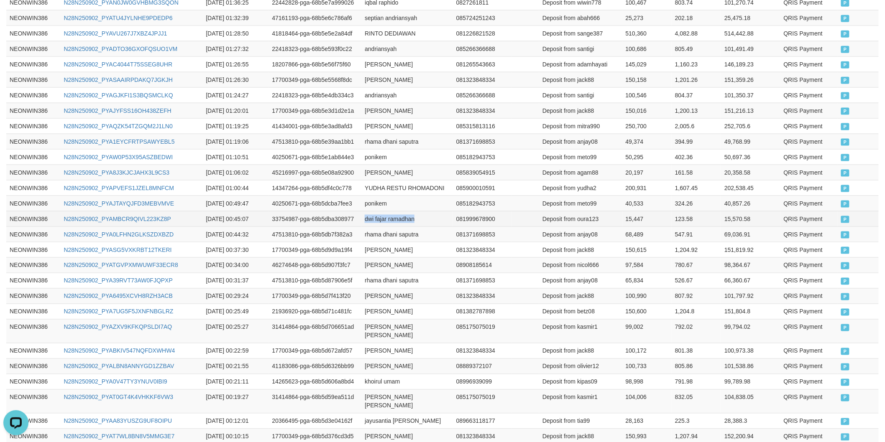
click at [412, 218] on td "dwi fajar ramadhan" at bounding box center [406, 218] width 91 height 15
click at [586, 223] on td "Deposit from oura123" at bounding box center [580, 218] width 83 height 15
click at [623, 218] on td "15,447" at bounding box center [646, 218] width 49 height 15
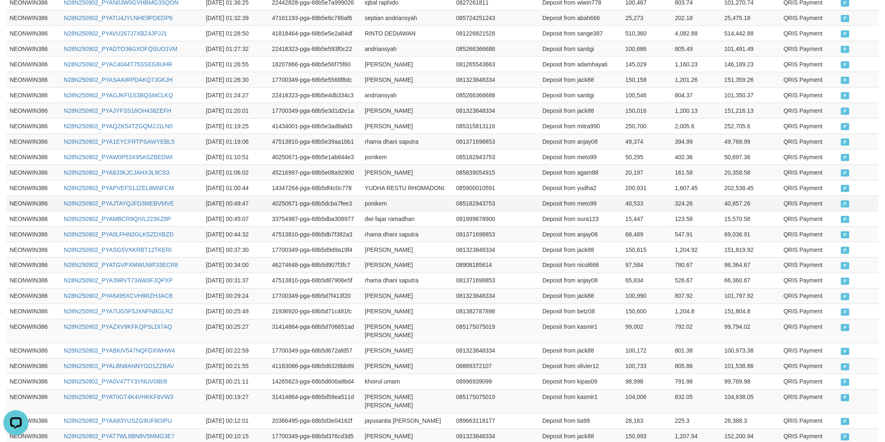
click at [373, 206] on td "ponikem" at bounding box center [406, 203] width 91 height 15
click at [585, 198] on td "Deposit from meto99" at bounding box center [580, 203] width 83 height 15
click at [627, 197] on td "40,533" at bounding box center [646, 203] width 49 height 15
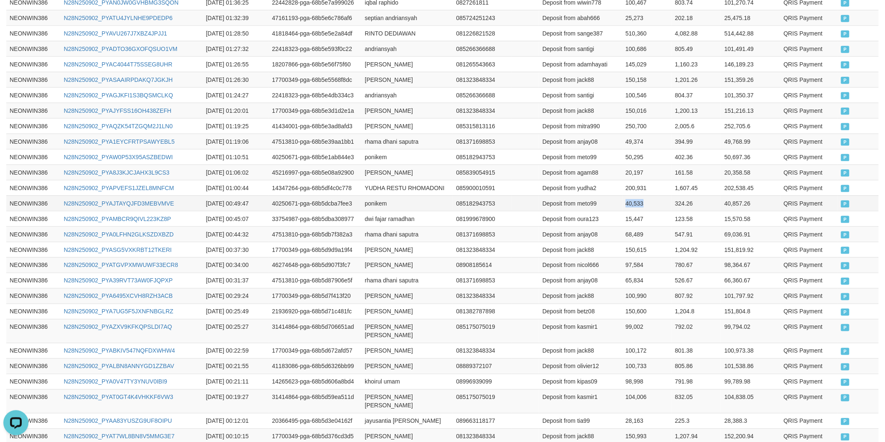
drag, startPoint x: 627, startPoint y: 197, endPoint x: 637, endPoint y: 196, distance: 9.7
click at [628, 197] on td "40,533" at bounding box center [646, 203] width 49 height 15
click at [377, 180] on td "YUDHA RESTU RHOMADONI" at bounding box center [406, 187] width 91 height 15
drag, startPoint x: 406, startPoint y: 186, endPoint x: 410, endPoint y: 184, distance: 4.5
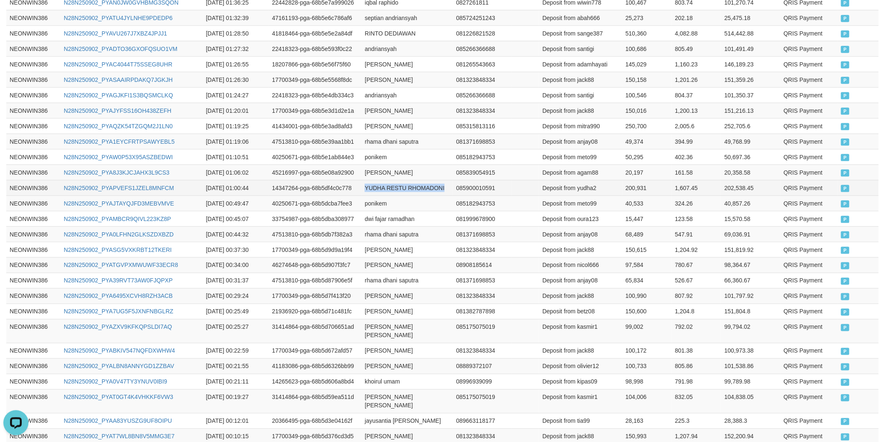
click at [406, 186] on td "YUDHA RESTU RHOMADONI" at bounding box center [406, 187] width 91 height 15
click at [584, 185] on td "Deposit from yudha2" at bounding box center [580, 187] width 83 height 15
click at [637, 187] on td "200,931" at bounding box center [646, 187] width 49 height 15
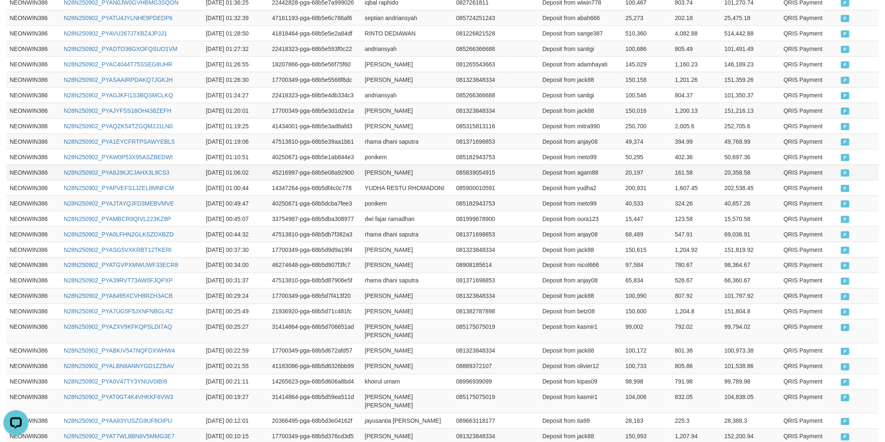
click at [377, 165] on td "havito wansah" at bounding box center [406, 172] width 91 height 15
drag, startPoint x: 377, startPoint y: 165, endPoint x: 411, endPoint y: 165, distance: 33.9
click at [389, 165] on td "havito wansah" at bounding box center [406, 172] width 91 height 15
click at [424, 165] on td "havito wansah" at bounding box center [406, 172] width 91 height 15
click at [582, 165] on td "Deposit from agam88" at bounding box center [580, 172] width 83 height 15
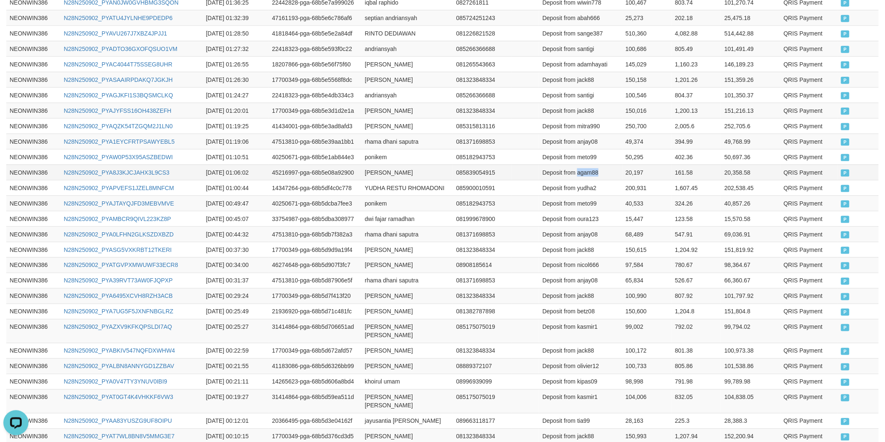
click at [582, 165] on td "Deposit from agam88" at bounding box center [580, 172] width 83 height 15
click at [640, 170] on td "20,197" at bounding box center [646, 172] width 49 height 15
click at [629, 168] on td "20,197" at bounding box center [646, 172] width 49 height 15
click at [629, 167] on td "20,197" at bounding box center [646, 172] width 49 height 15
click at [372, 149] on td "ponikem" at bounding box center [406, 156] width 91 height 15
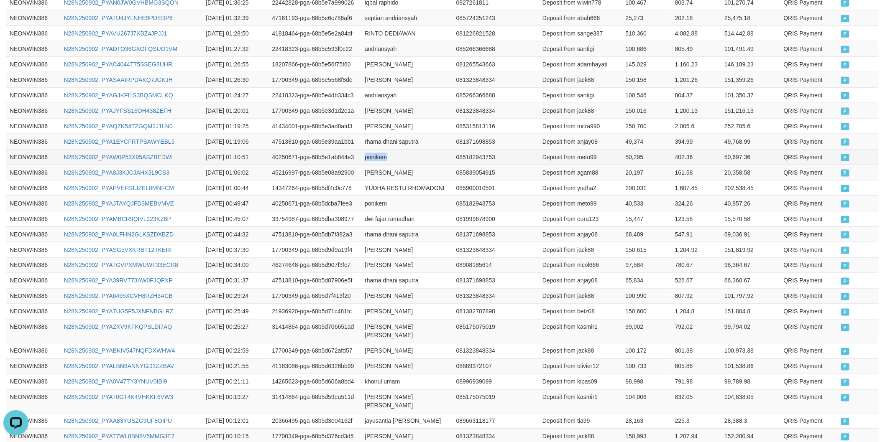
click at [372, 149] on td "ponikem" at bounding box center [406, 156] width 91 height 15
click at [579, 149] on td "Deposit from meto99" at bounding box center [580, 156] width 83 height 15
click at [622, 149] on td "50,295" at bounding box center [646, 156] width 49 height 15
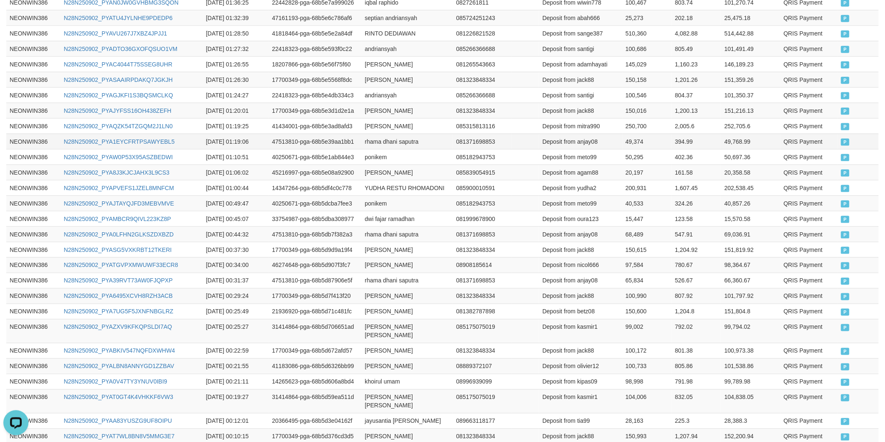
click at [370, 134] on td "rhama dhani saputra" at bounding box center [406, 141] width 91 height 15
click at [398, 134] on td "rhama dhani saputra" at bounding box center [406, 141] width 91 height 15
click at [428, 134] on td "rhama dhani saputra" at bounding box center [406, 141] width 91 height 15
click at [581, 134] on td "Deposit from anjay08" at bounding box center [580, 141] width 83 height 15
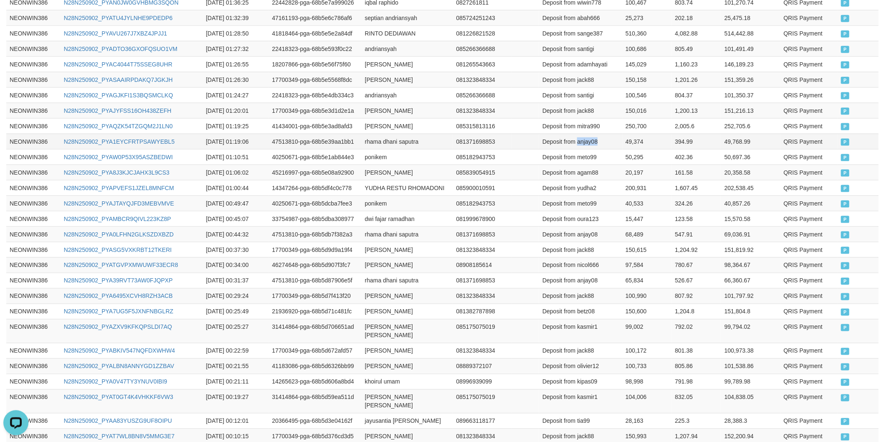
click at [581, 134] on td "Deposit from anjay08" at bounding box center [580, 141] width 83 height 15
click at [630, 134] on td "49,374" at bounding box center [646, 141] width 49 height 15
click at [377, 119] on td "Mitra ramlan" at bounding box center [406, 125] width 91 height 15
drag, startPoint x: 377, startPoint y: 119, endPoint x: 406, endPoint y: 119, distance: 29.7
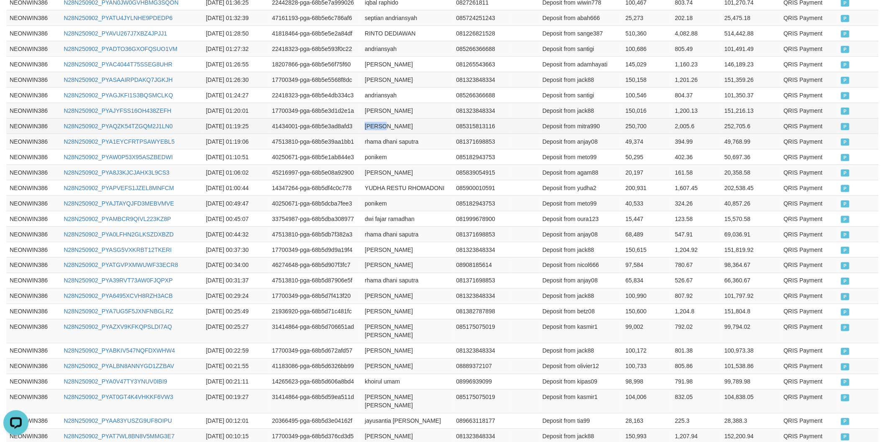
click at [385, 119] on td "Mitra ramlan" at bounding box center [406, 125] width 91 height 15
click at [406, 119] on td "Mitra ramlan" at bounding box center [406, 125] width 91 height 15
click at [596, 120] on td "Deposit from mitra990" at bounding box center [580, 125] width 83 height 15
click at [622, 120] on td "250,700" at bounding box center [646, 125] width 49 height 15
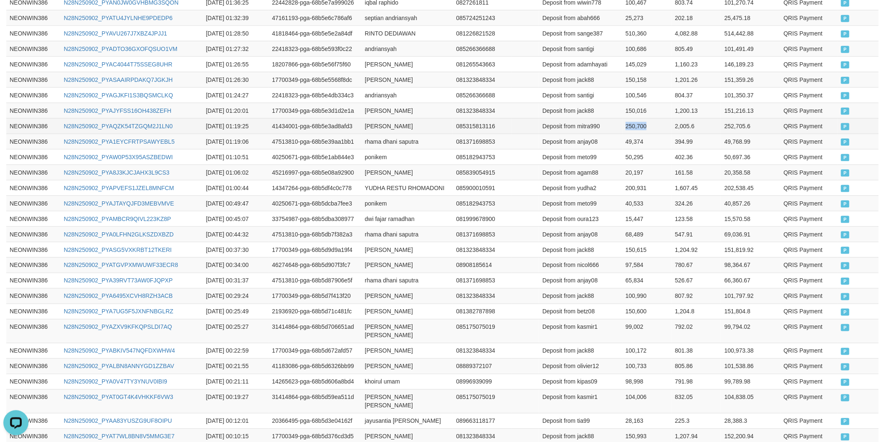
click at [622, 120] on td "250,700" at bounding box center [646, 125] width 49 height 15
click at [378, 103] on td "ERWAN ALDIMAN" at bounding box center [406, 110] width 91 height 15
drag, startPoint x: 378, startPoint y: 102, endPoint x: 416, endPoint y: 102, distance: 38.5
click at [403, 103] on td "ERWAN ALDIMAN" at bounding box center [406, 110] width 91 height 15
click at [423, 103] on td "ERWAN ALDIMAN" at bounding box center [406, 110] width 91 height 15
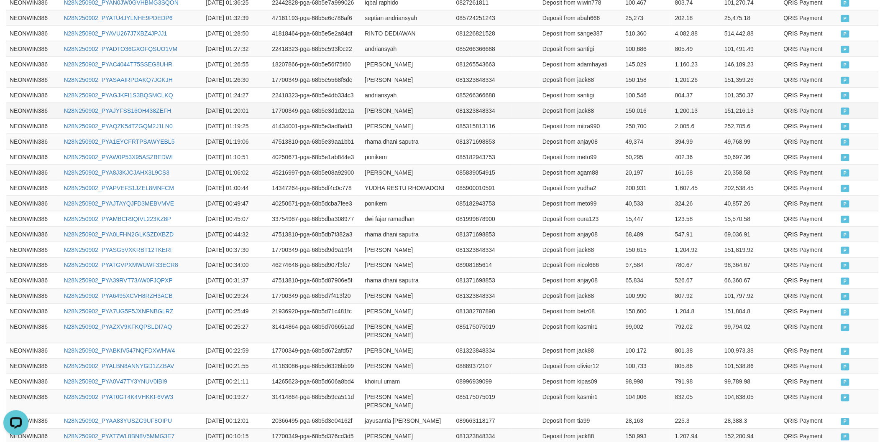
click at [596, 105] on td "Deposit from jack88" at bounding box center [580, 110] width 83 height 15
click at [586, 105] on td "Deposit from jack88" at bounding box center [580, 110] width 83 height 15
click at [632, 103] on td "150,016" at bounding box center [646, 110] width 49 height 15
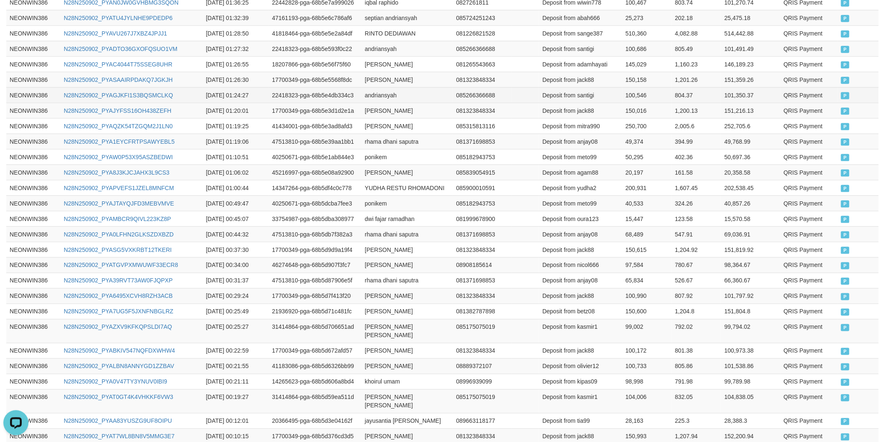
click at [375, 89] on td "andriansyah" at bounding box center [406, 94] width 91 height 15
click at [589, 87] on td "Deposit from santigi" at bounding box center [580, 94] width 83 height 15
click at [623, 87] on td "100,546" at bounding box center [646, 94] width 49 height 15
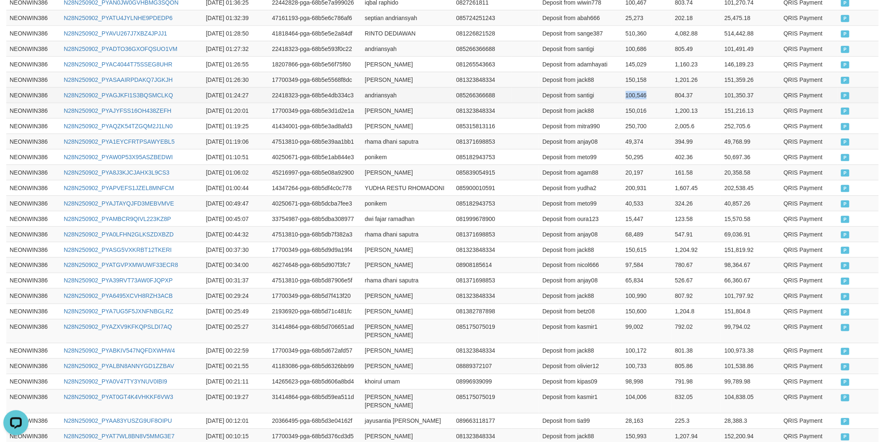
click at [623, 87] on td "100,546" at bounding box center [646, 94] width 49 height 15
click at [376, 72] on td "ERWAN ALDIMAN" at bounding box center [406, 79] width 91 height 15
drag, startPoint x: 376, startPoint y: 68, endPoint x: 422, endPoint y: 69, distance: 46.0
click at [400, 72] on td "ERWAN ALDIMAN" at bounding box center [406, 79] width 91 height 15
click at [422, 72] on td "ERWAN ALDIMAN" at bounding box center [406, 79] width 91 height 15
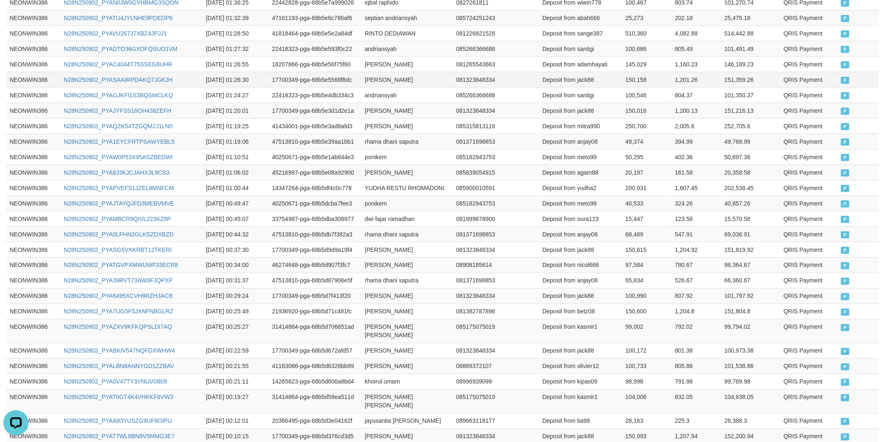
click at [586, 72] on td "Deposit from jack88" at bounding box center [580, 79] width 83 height 15
click at [622, 74] on td "150,158" at bounding box center [646, 79] width 49 height 15
click at [370, 56] on td "dimas andrean" at bounding box center [406, 63] width 91 height 15
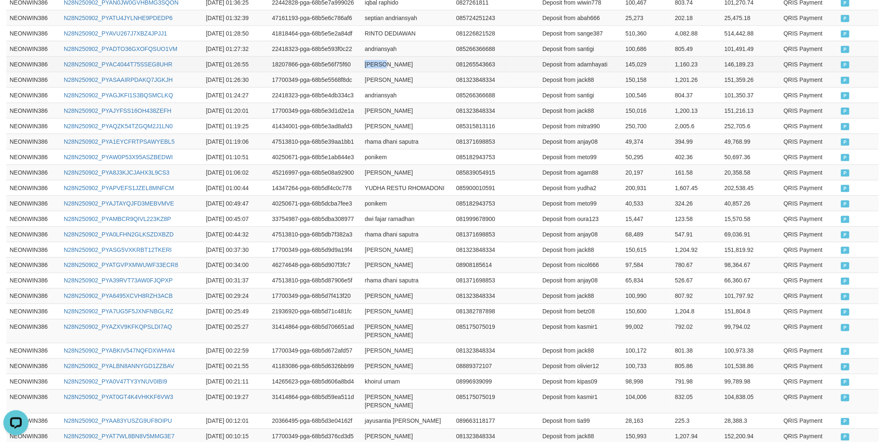
drag, startPoint x: 370, startPoint y: 54, endPoint x: 402, endPoint y: 56, distance: 32.6
click at [374, 56] on td "dimas andrean" at bounding box center [406, 63] width 91 height 15
click at [405, 56] on td "dimas andrean" at bounding box center [406, 63] width 91 height 15
click at [596, 56] on td "Deposit from adamhayati" at bounding box center [580, 63] width 83 height 15
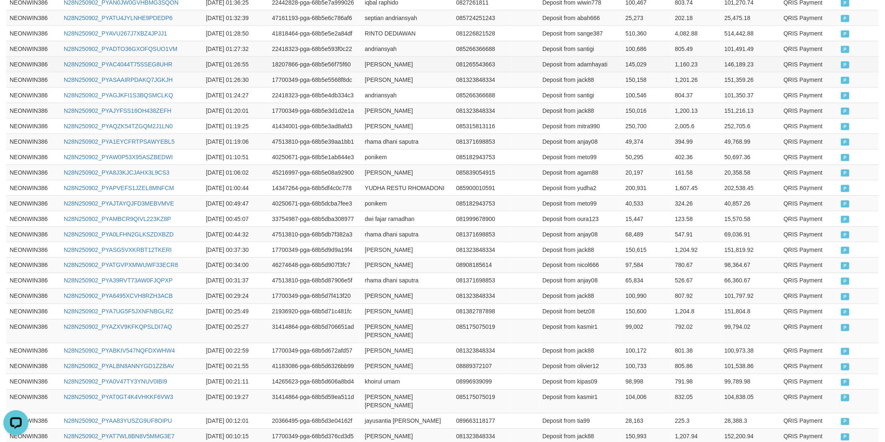
click at [629, 56] on td "145,029" at bounding box center [646, 63] width 49 height 15
click at [370, 42] on td "andriansyah" at bounding box center [406, 48] width 91 height 15
click at [582, 45] on td "Deposit from santigi" at bounding box center [580, 48] width 83 height 15
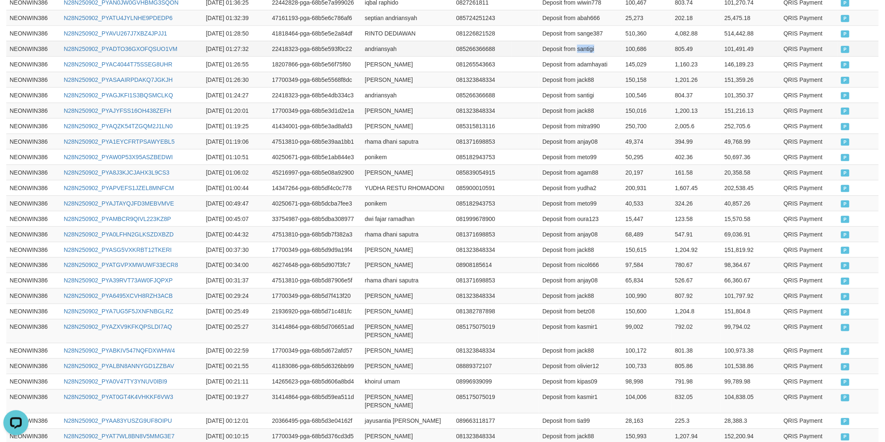
click at [582, 45] on td "Deposit from santigi" at bounding box center [580, 48] width 83 height 15
click at [627, 41] on td "100,686" at bounding box center [646, 48] width 49 height 15
click at [377, 27] on td "RINTO DEDIAWAN" at bounding box center [406, 33] width 91 height 15
drag, startPoint x: 377, startPoint y: 27, endPoint x: 417, endPoint y: 26, distance: 39.7
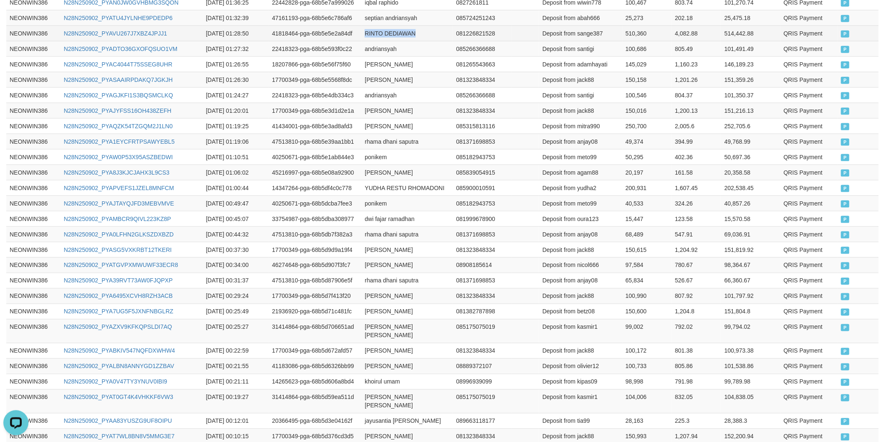
click at [405, 26] on td "RINTO DEDIAWAN" at bounding box center [406, 33] width 91 height 15
click at [421, 26] on td "RINTO DEDIAWAN" at bounding box center [406, 33] width 91 height 15
click at [592, 26] on td "Deposit from sange387" at bounding box center [580, 33] width 83 height 15
click at [632, 26] on td "510,360" at bounding box center [646, 33] width 49 height 15
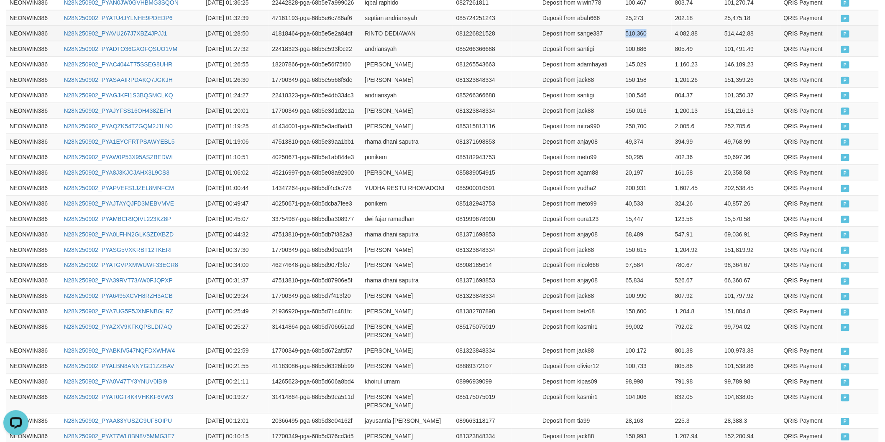
click at [632, 26] on td "510,360" at bounding box center [646, 33] width 49 height 15
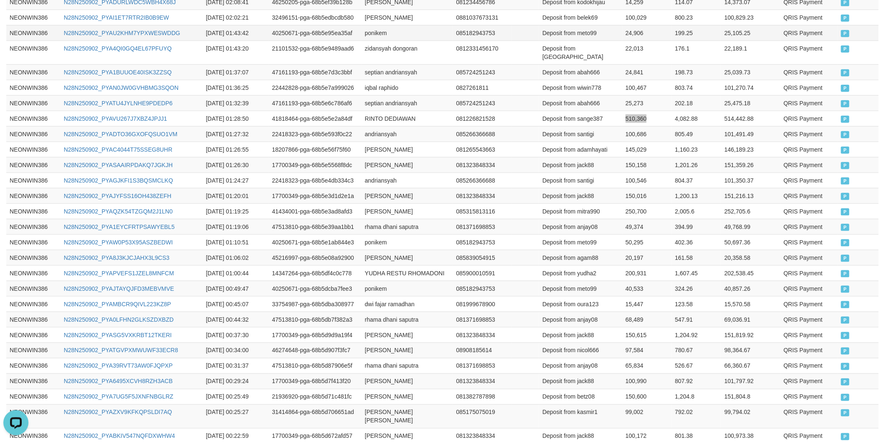
scroll to position [177, 0]
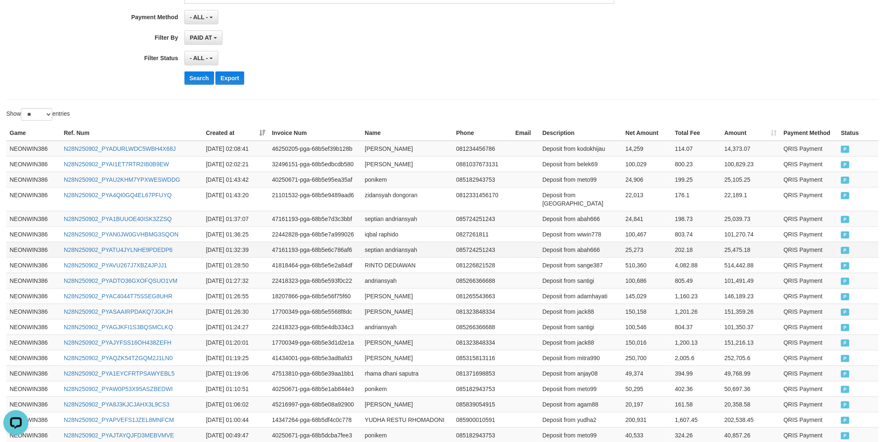
click at [381, 242] on td "septian andriansyah" at bounding box center [406, 249] width 91 height 15
drag, startPoint x: 381, startPoint y: 241, endPoint x: 421, endPoint y: 242, distance: 39.7
click at [390, 242] on td "septian andriansyah" at bounding box center [406, 249] width 91 height 15
click at [421, 242] on td "septian andriansyah" at bounding box center [406, 249] width 91 height 15
click at [576, 244] on td "Deposit from abah666" at bounding box center [580, 249] width 83 height 15
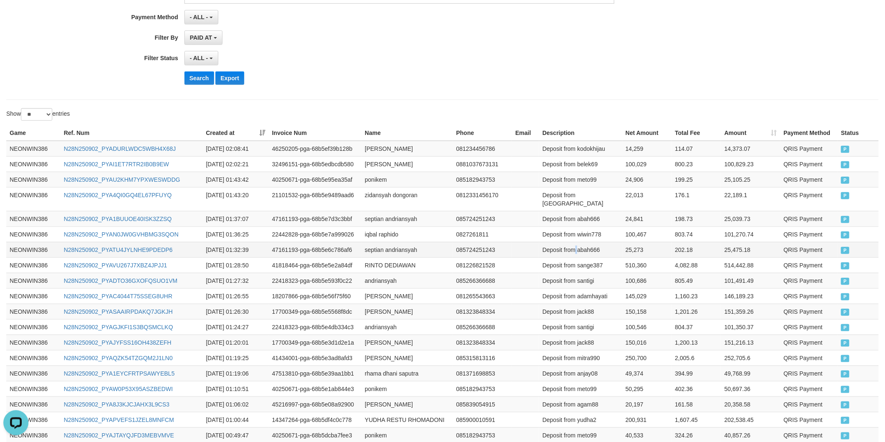
click at [576, 244] on td "Deposit from abah666" at bounding box center [580, 249] width 83 height 15
click at [592, 242] on td "Deposit from abah666" at bounding box center [580, 249] width 83 height 15
click at [626, 242] on td "25,273" at bounding box center [646, 249] width 49 height 15
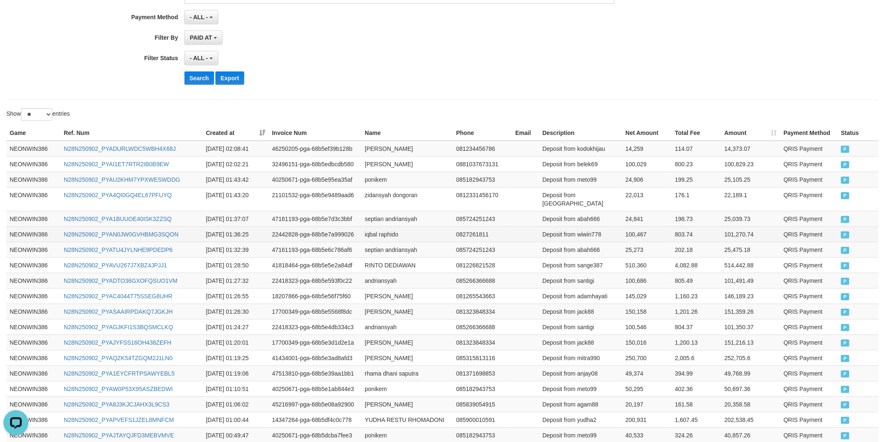
click at [381, 227] on td "iqbal raphido" at bounding box center [406, 234] width 91 height 15
drag, startPoint x: 381, startPoint y: 227, endPoint x: 400, endPoint y: 226, distance: 18.8
click at [382, 227] on td "iqbal raphido" at bounding box center [406, 234] width 91 height 15
click at [400, 227] on td "iqbal raphido" at bounding box center [406, 234] width 91 height 15
click at [602, 228] on td "Deposit from wiwin778" at bounding box center [580, 234] width 83 height 15
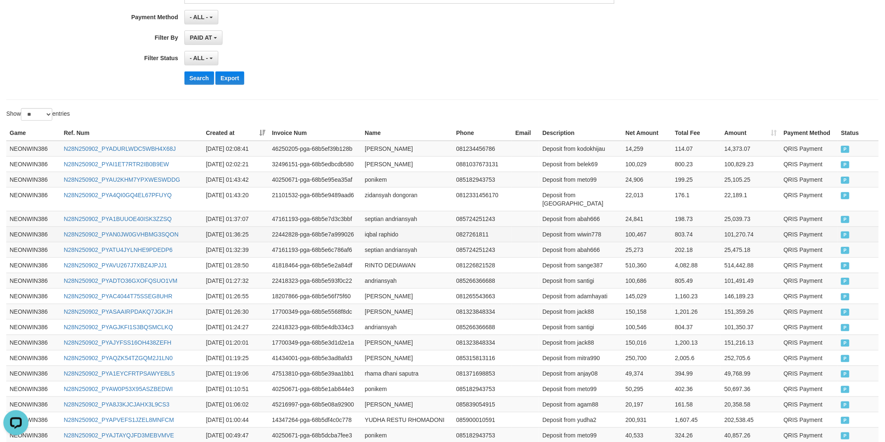
click at [595, 228] on td "Deposit from wiwin778" at bounding box center [580, 234] width 83 height 15
click at [622, 227] on td "100,467" at bounding box center [646, 234] width 49 height 15
click at [370, 211] on td "septian andriansyah" at bounding box center [406, 218] width 91 height 15
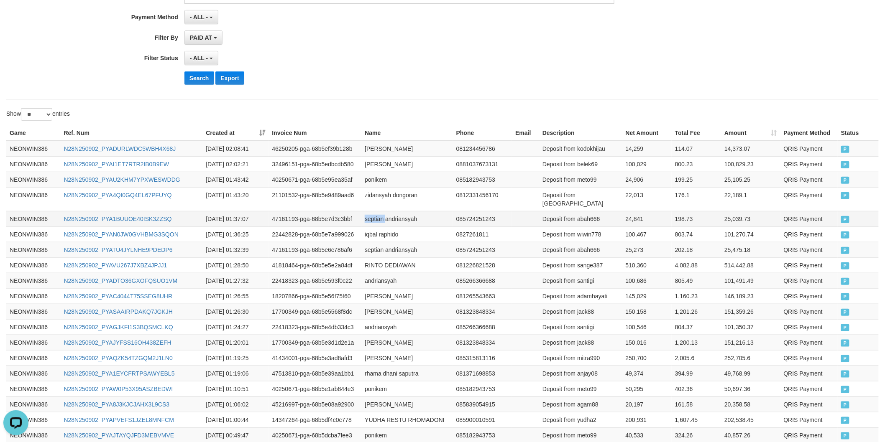
drag, startPoint x: 370, startPoint y: 209, endPoint x: 417, endPoint y: 211, distance: 46.9
click at [383, 211] on td "septian andriansyah" at bounding box center [406, 218] width 91 height 15
click at [417, 211] on td "septian andriansyah" at bounding box center [406, 218] width 91 height 15
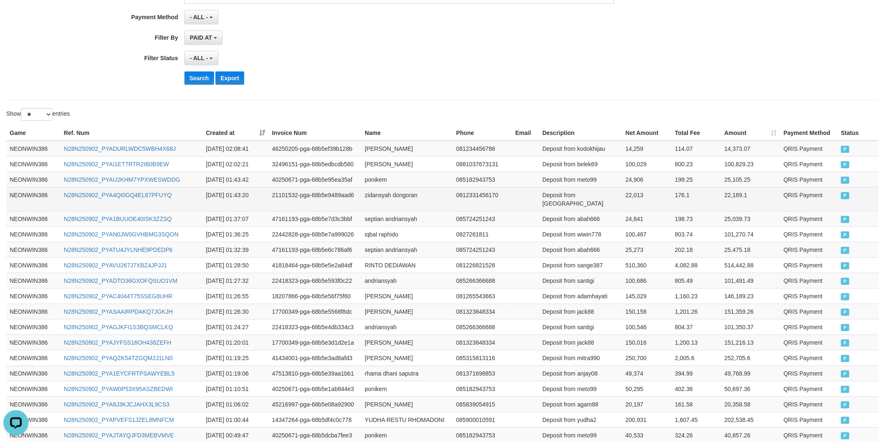
click at [592, 197] on td "Deposit from sisimraja" at bounding box center [580, 199] width 83 height 24
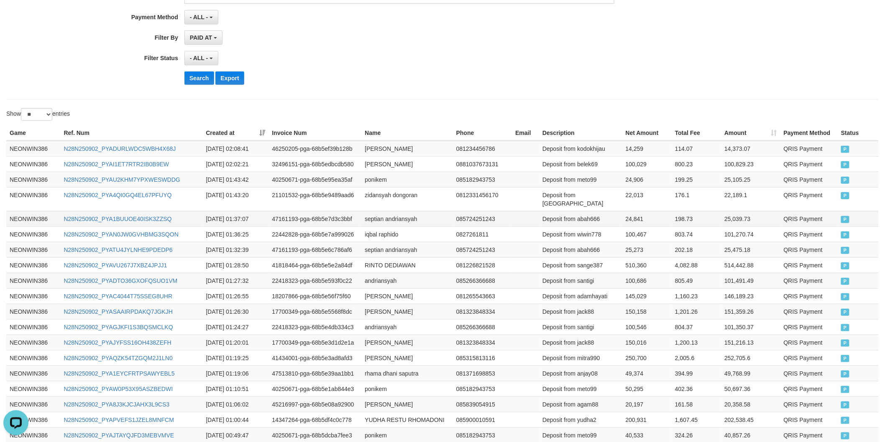
click at [591, 211] on td "Deposit from abah666" at bounding box center [580, 218] width 83 height 15
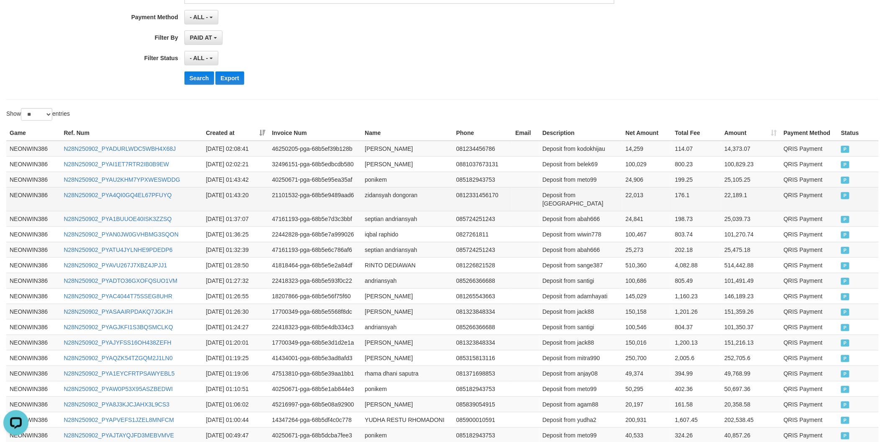
click at [630, 201] on td "22,013" at bounding box center [646, 199] width 49 height 24
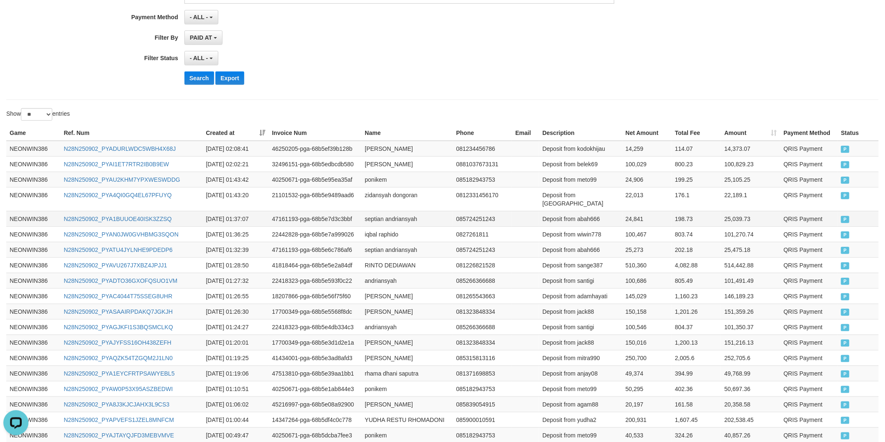
drag, startPoint x: 630, startPoint y: 201, endPoint x: 629, endPoint y: 209, distance: 8.4
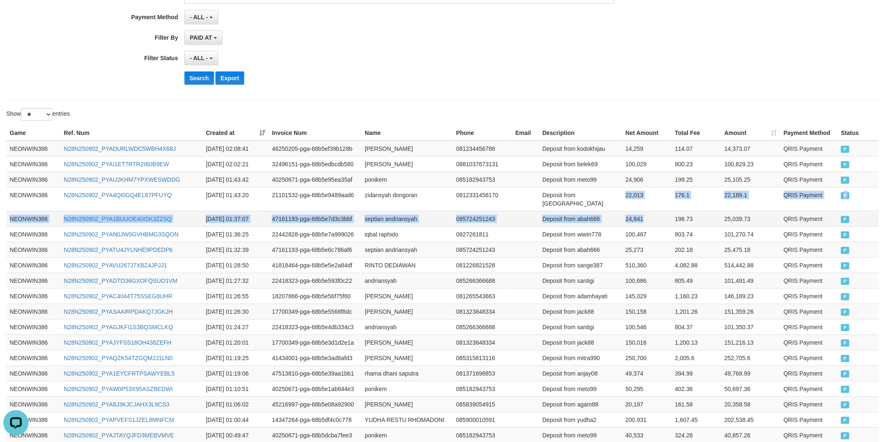
click at [629, 211] on td "24,841" at bounding box center [646, 218] width 49 height 15
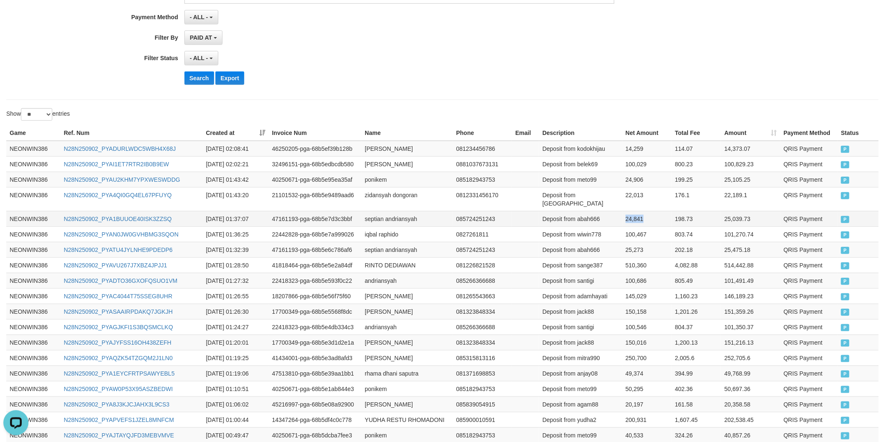
click at [629, 211] on td "24,841" at bounding box center [646, 218] width 49 height 15
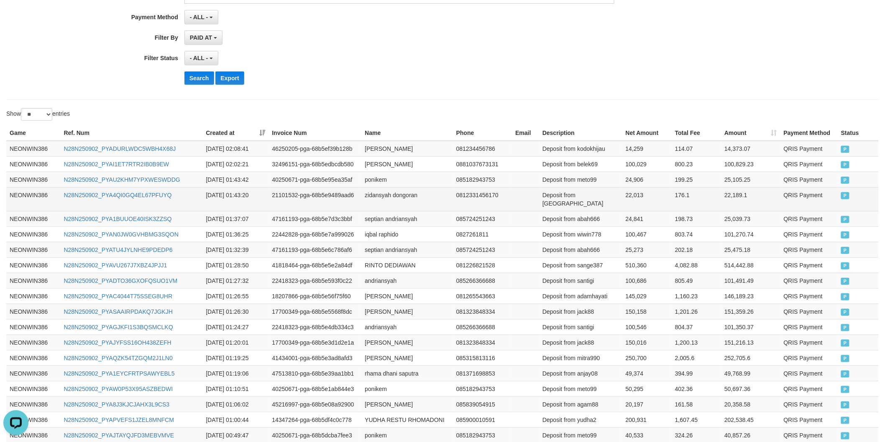
click at [383, 196] on td "zidansyah dongoran" at bounding box center [406, 199] width 91 height 24
drag, startPoint x: 383, startPoint y: 196, endPoint x: 410, endPoint y: 196, distance: 26.8
click at [399, 196] on td "zidansyah dongoran" at bounding box center [406, 199] width 91 height 24
click at [410, 196] on td "zidansyah dongoran" at bounding box center [406, 199] width 91 height 24
click at [594, 197] on td "Deposit from sisimraja" at bounding box center [580, 199] width 83 height 24
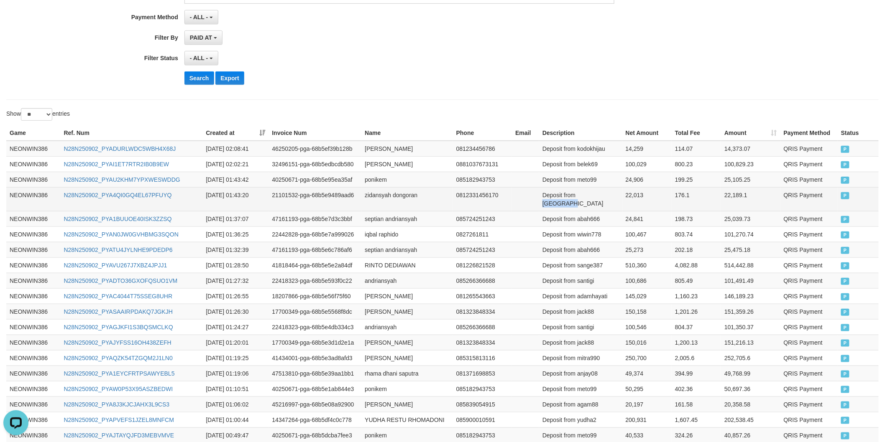
click at [594, 197] on td "Deposit from sisimraja" at bounding box center [580, 199] width 83 height 24
click at [633, 195] on td "22,013" at bounding box center [646, 199] width 49 height 24
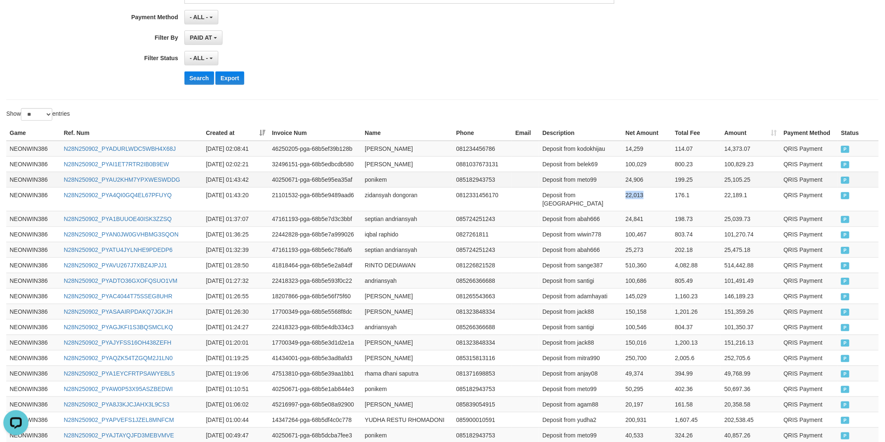
click at [381, 181] on td "ponikem" at bounding box center [406, 179] width 91 height 15
drag, startPoint x: 381, startPoint y: 181, endPoint x: 389, endPoint y: 159, distance: 23.7
click at [380, 181] on td "ponikem" at bounding box center [406, 179] width 91 height 15
click at [588, 181] on td "Deposit from meto99" at bounding box center [580, 179] width 83 height 15
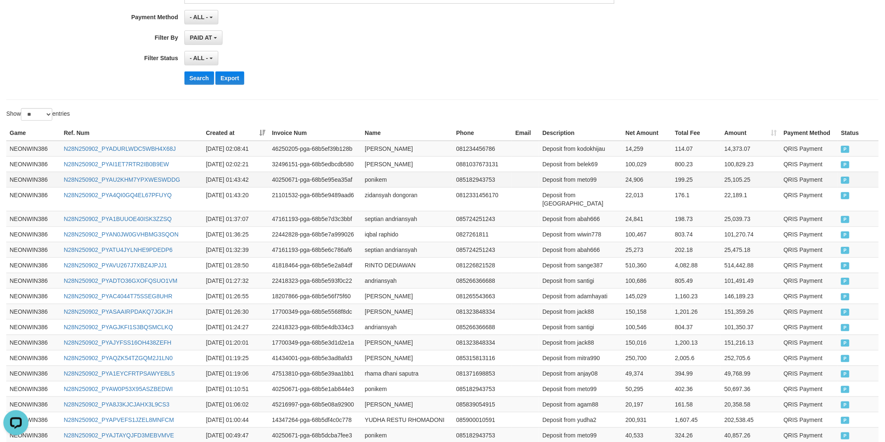
click at [632, 182] on td "24,906" at bounding box center [646, 179] width 49 height 15
click at [380, 166] on td "ahmad kurniawan" at bounding box center [406, 163] width 91 height 15
drag, startPoint x: 380, startPoint y: 166, endPoint x: 412, endPoint y: 166, distance: 32.2
click at [390, 166] on td "ahmad kurniawan" at bounding box center [406, 163] width 91 height 15
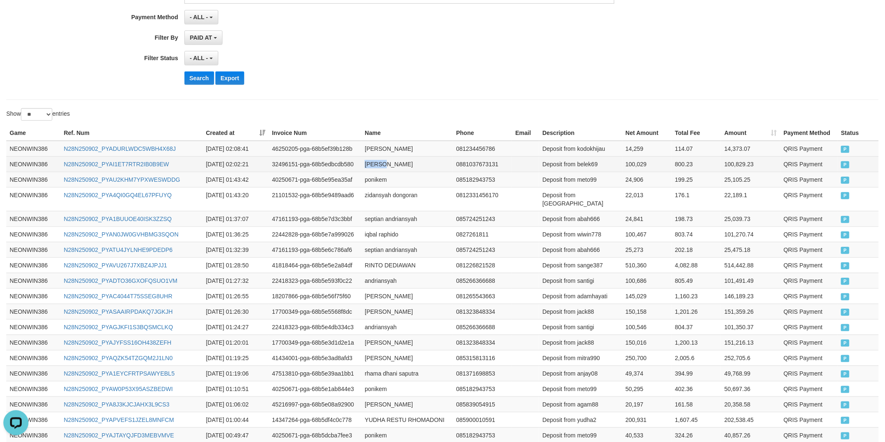
click at [412, 166] on td "ahmad kurniawan" at bounding box center [406, 163] width 91 height 15
click at [590, 161] on td "Deposit from belek69" at bounding box center [580, 163] width 83 height 15
click at [626, 167] on td "100,029" at bounding box center [646, 163] width 49 height 15
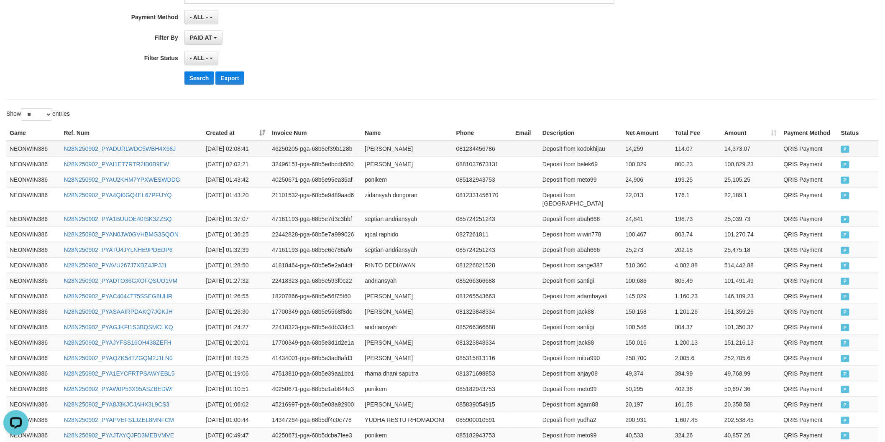
click at [367, 153] on td "nora pramita" at bounding box center [406, 149] width 91 height 16
click at [398, 153] on td "nora pramita" at bounding box center [406, 149] width 91 height 16
click at [604, 149] on td "Deposit from kodokhijau" at bounding box center [580, 149] width 83 height 16
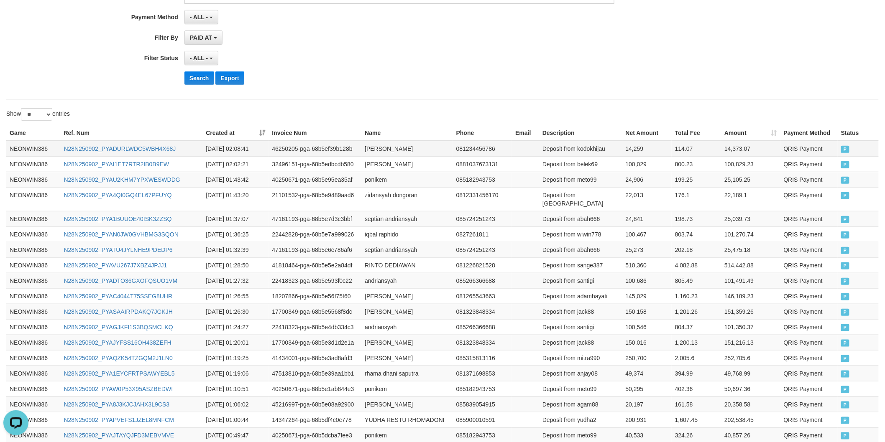
click at [591, 149] on td "Deposit from kodokhijau" at bounding box center [580, 149] width 83 height 16
click at [630, 136] on th "Net Amount" at bounding box center [646, 132] width 49 height 15
click at [625, 145] on td "14,259" at bounding box center [646, 149] width 49 height 16
drag, startPoint x: 625, startPoint y: 145, endPoint x: 682, endPoint y: 145, distance: 56.9
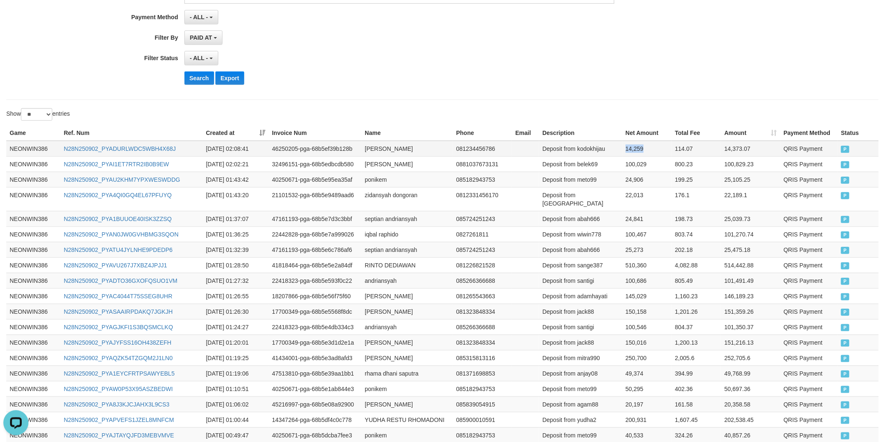
click at [626, 145] on td "14,259" at bounding box center [646, 149] width 49 height 16
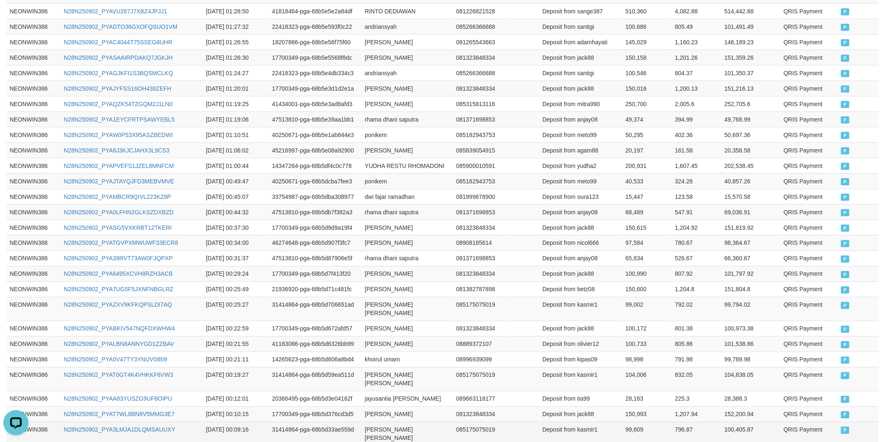
scroll to position [564, 0]
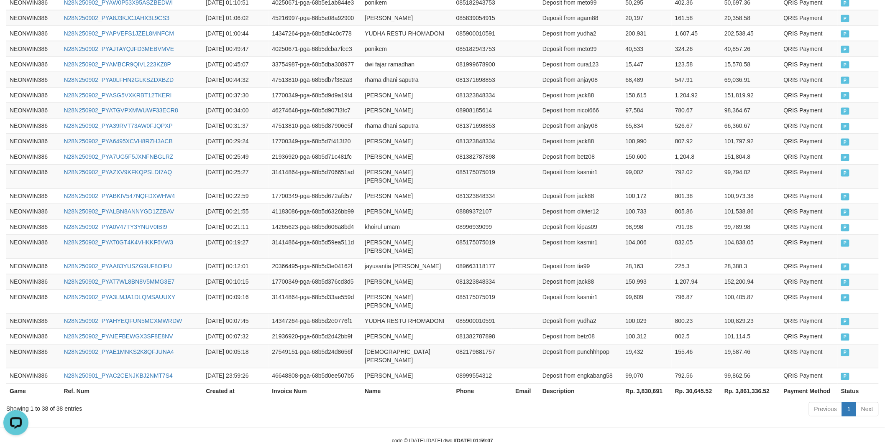
click at [645, 376] on div "Game Ref. Num Created at Invoice Num Name Phone Email Description Net Amount To…" at bounding box center [442, 69] width 885 height 666
click at [649, 384] on th "Rp. 3,830,691" at bounding box center [646, 391] width 49 height 15
